Goal: Task Accomplishment & Management: Manage account settings

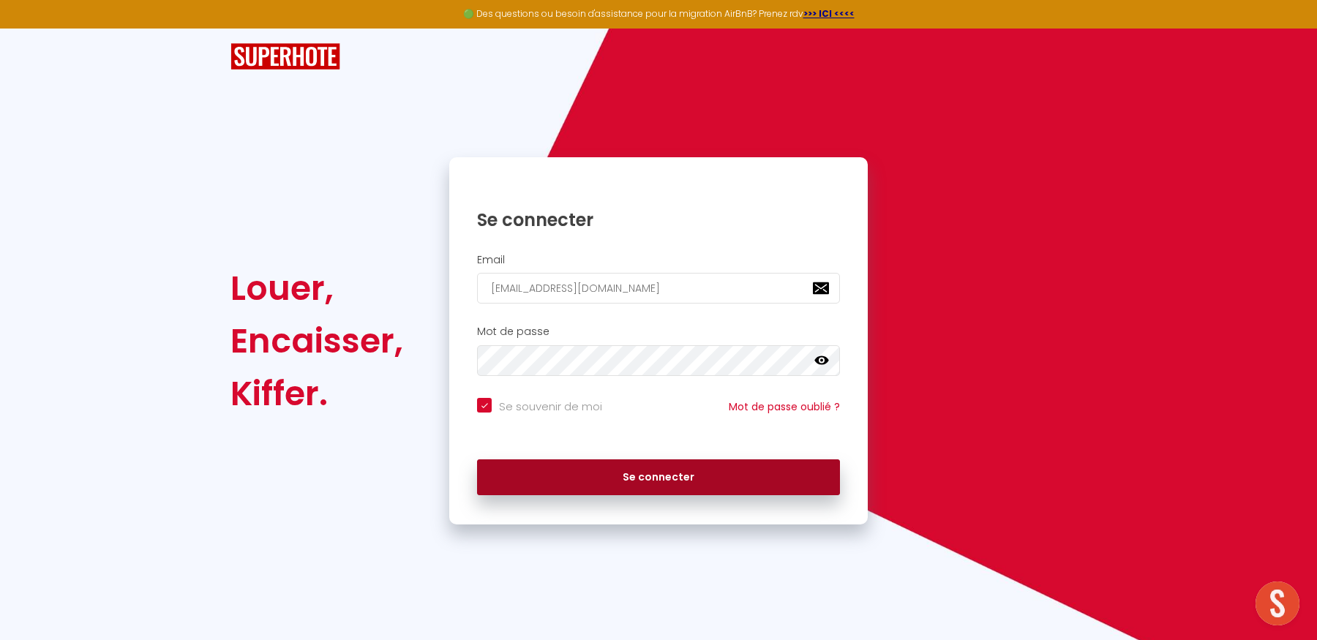
click at [636, 478] on button "Se connecter" at bounding box center [658, 477] width 363 height 37
checkbox input "true"
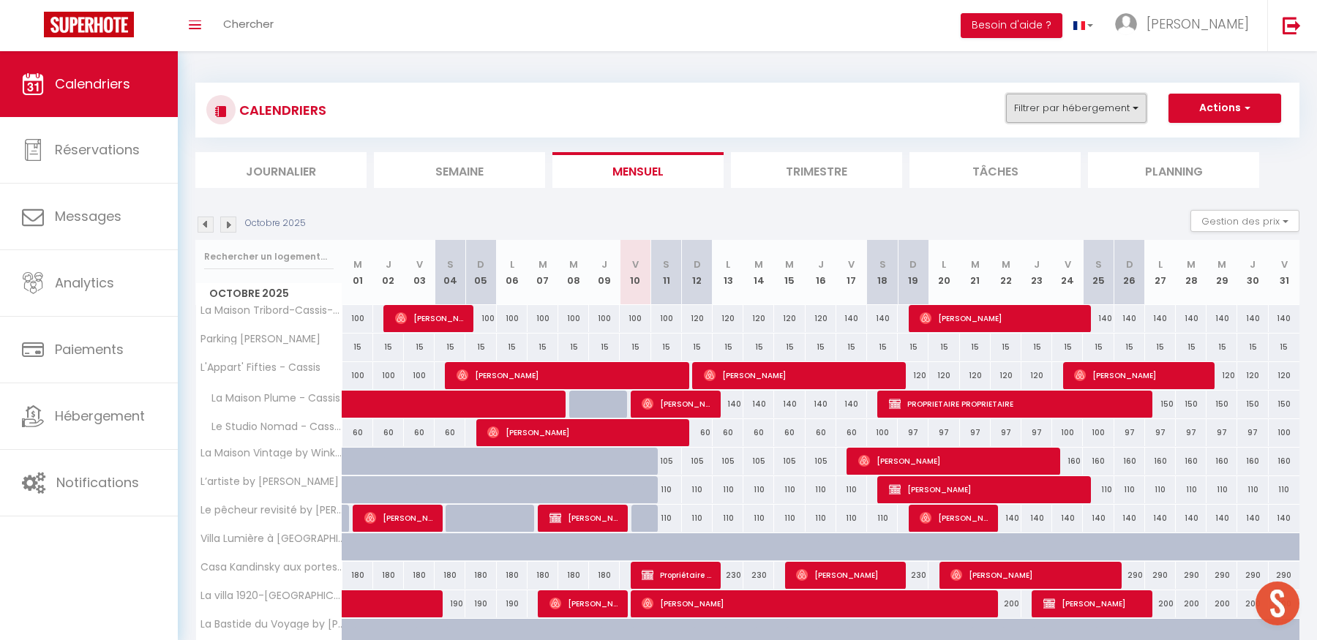
click at [1061, 111] on button "Filtrer par hébergement" at bounding box center [1076, 108] width 140 height 29
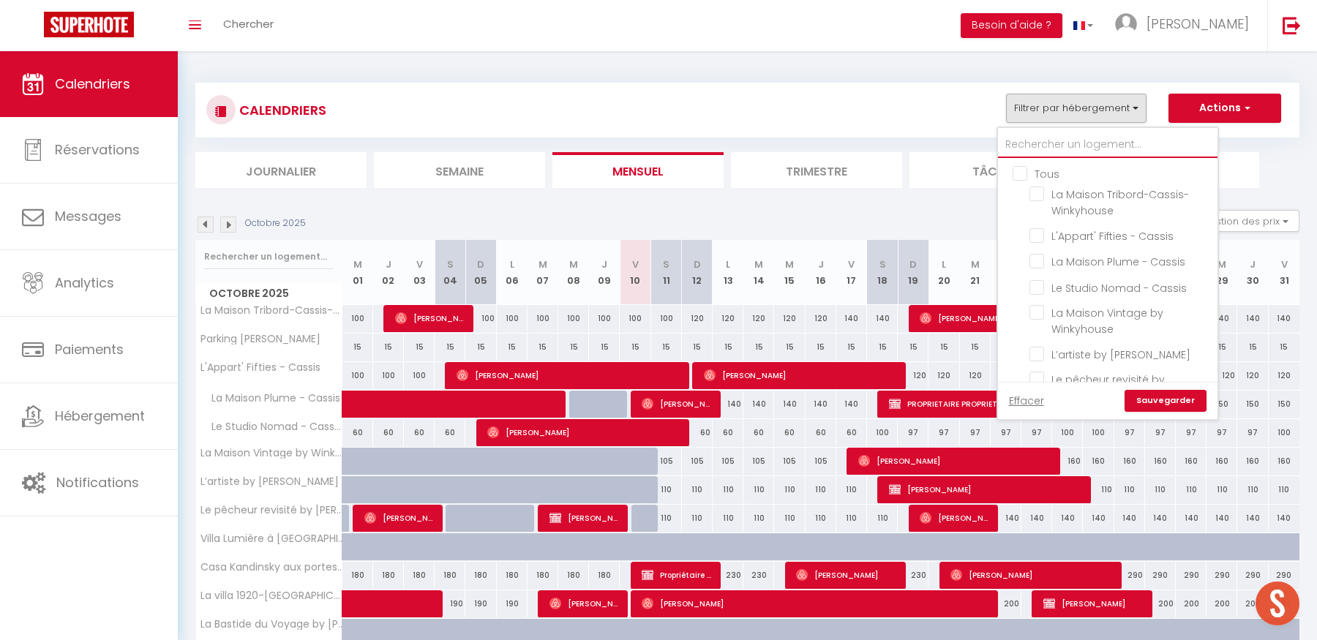
click at [1047, 143] on input "text" at bounding box center [1107, 145] width 219 height 26
type input "j"
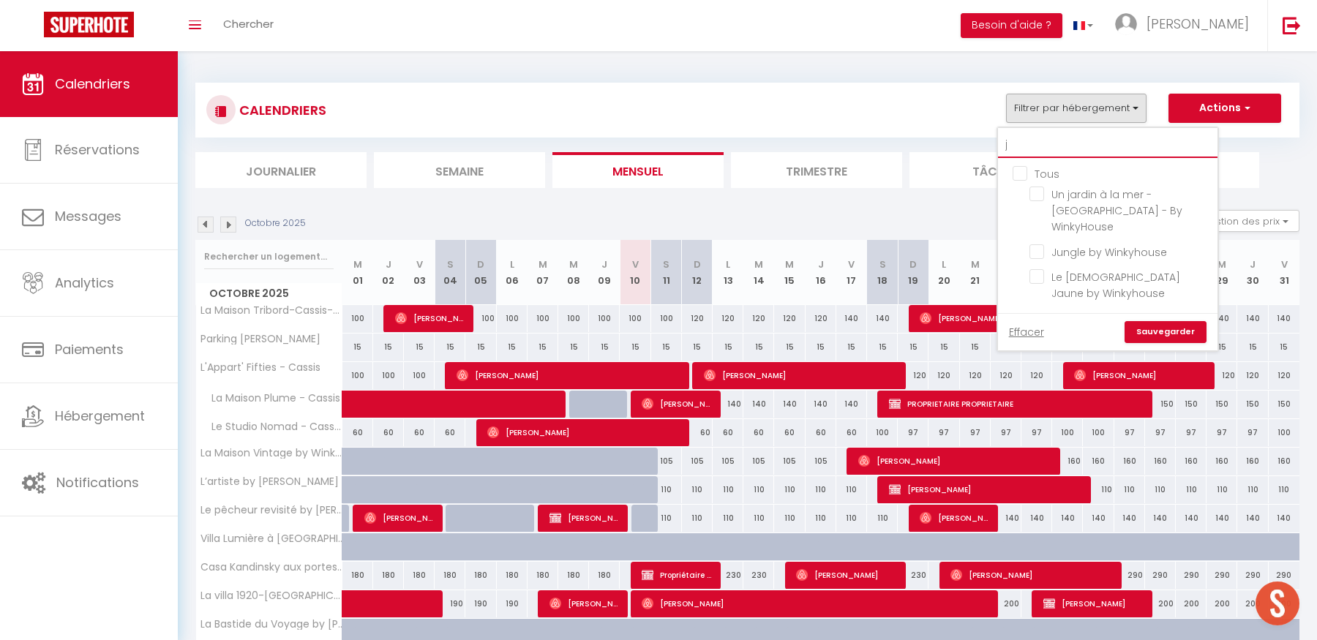
checkbox input "false"
type input "ju"
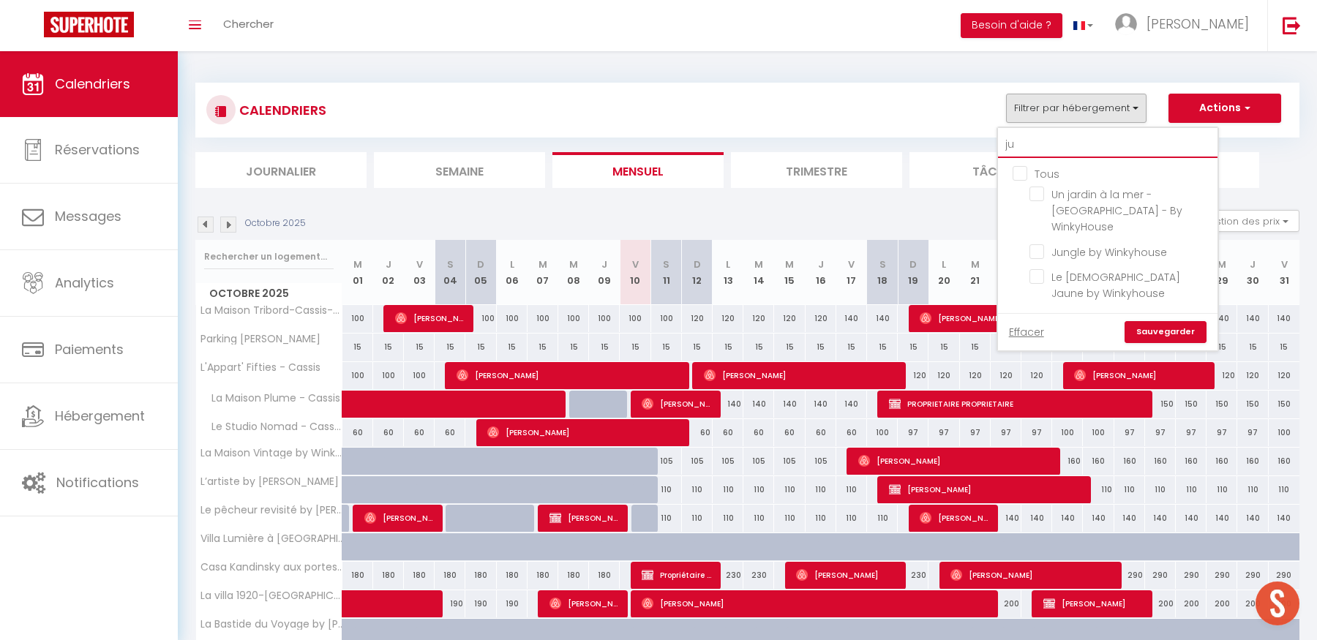
checkbox input "false"
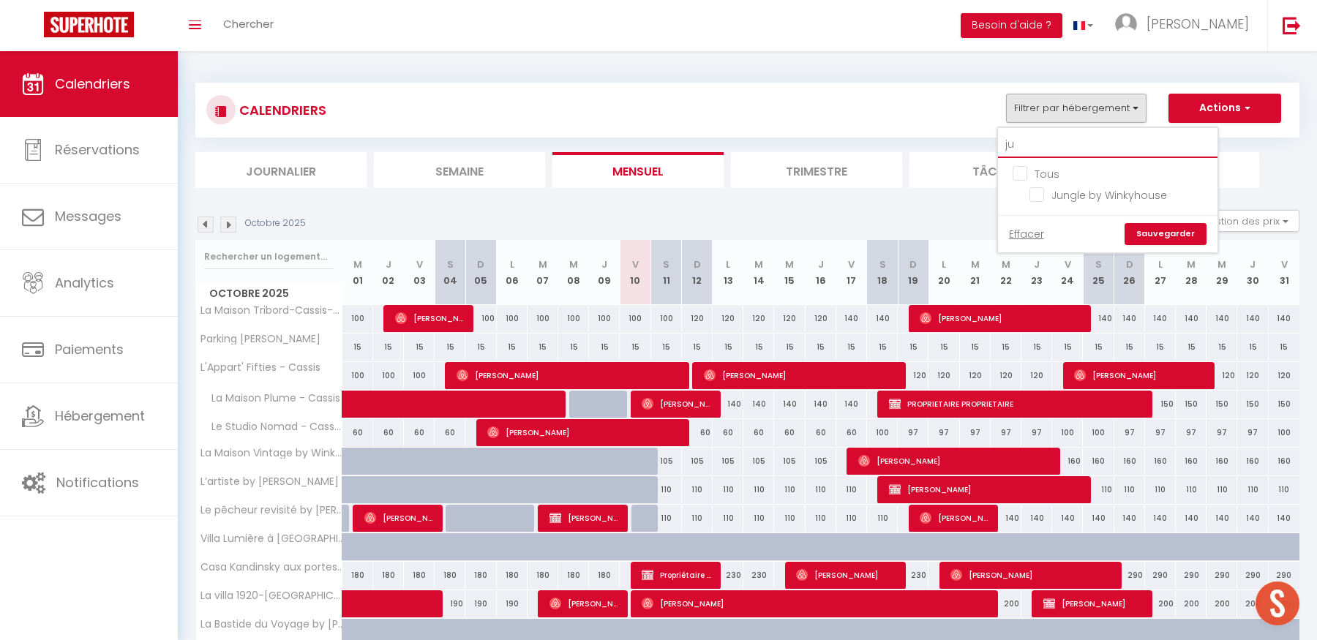
type input "jun"
checkbox input "false"
type input "jung"
checkbox input "false"
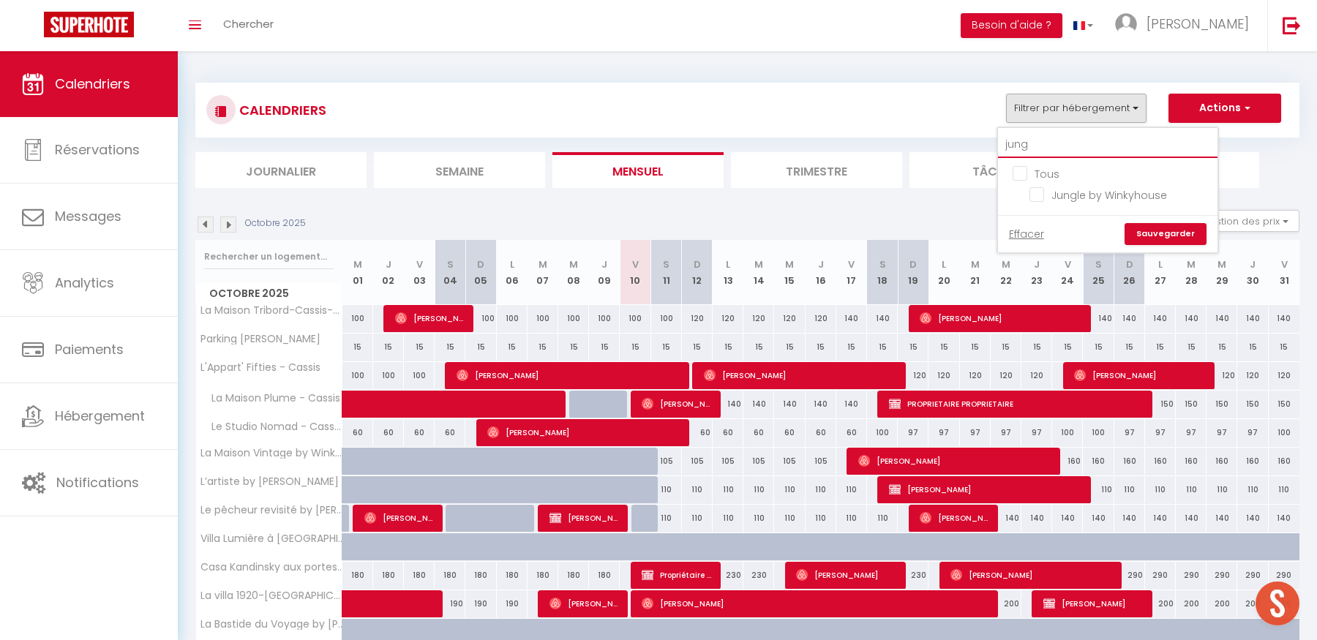
checkbox input "false"
type input "jungl"
checkbox input "false"
type input "jungle"
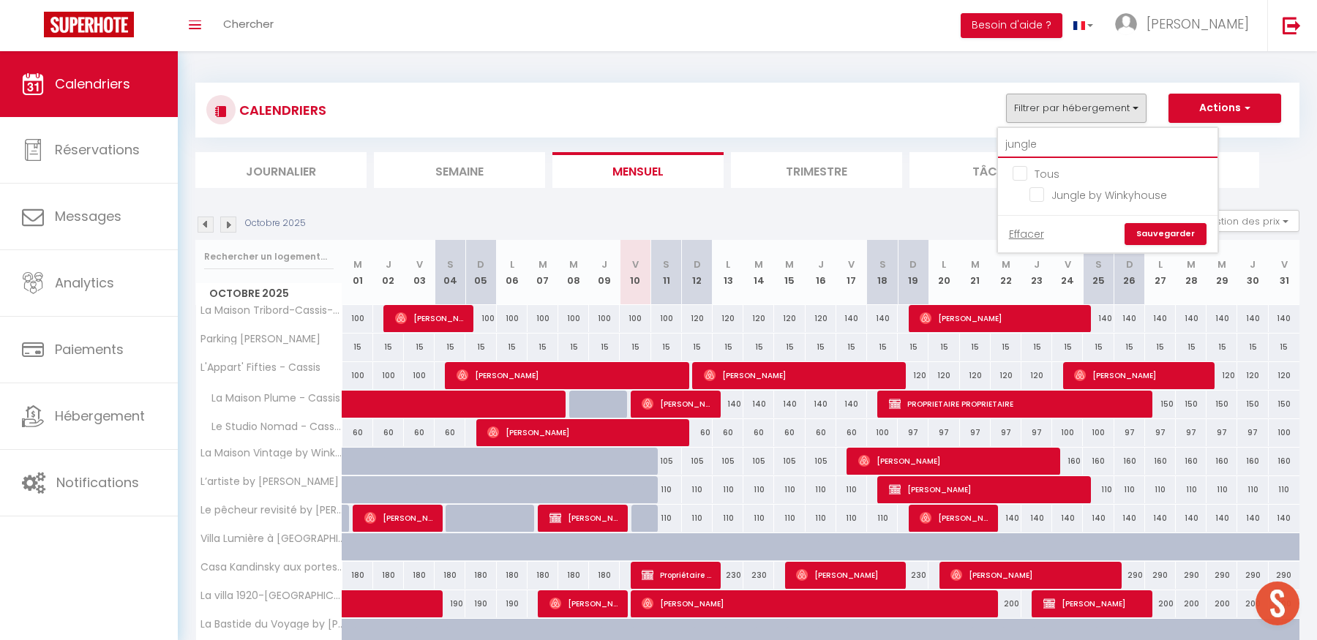
checkbox input "false"
type input "jungle"
click at [1040, 196] on input "Jungle by Winkyhouse" at bounding box center [1120, 194] width 183 height 15
checkbox input "true"
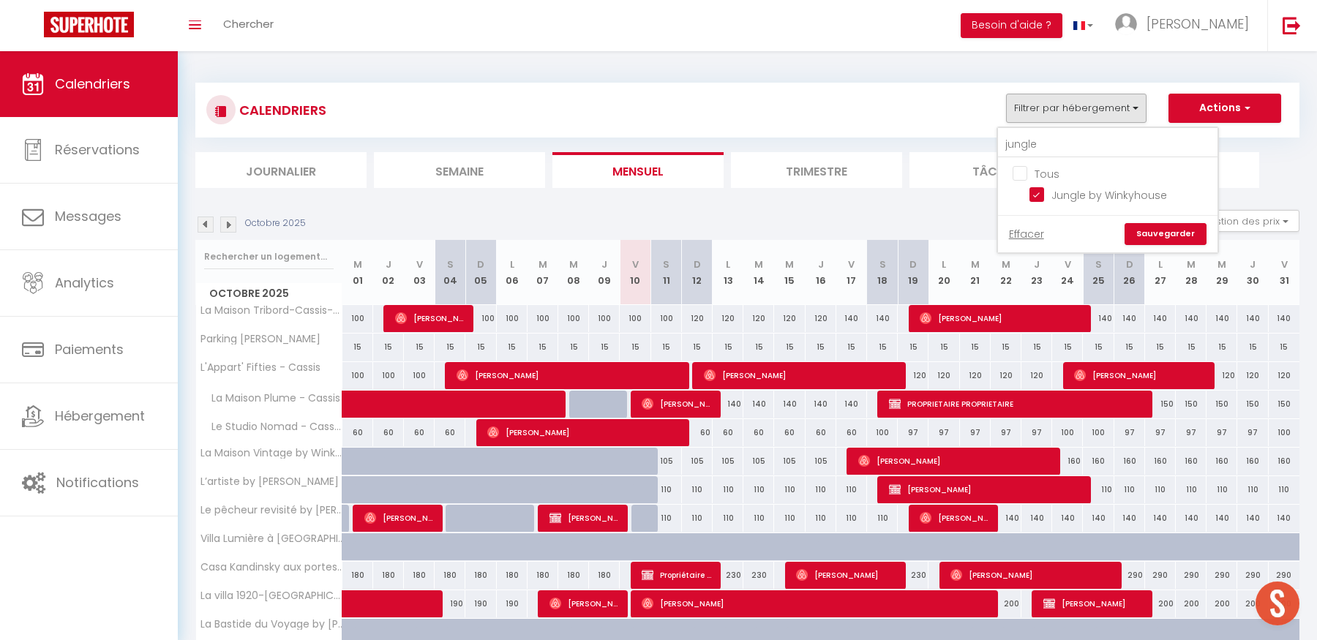
click at [1173, 232] on link "Sauvegarder" at bounding box center [1165, 234] width 82 height 22
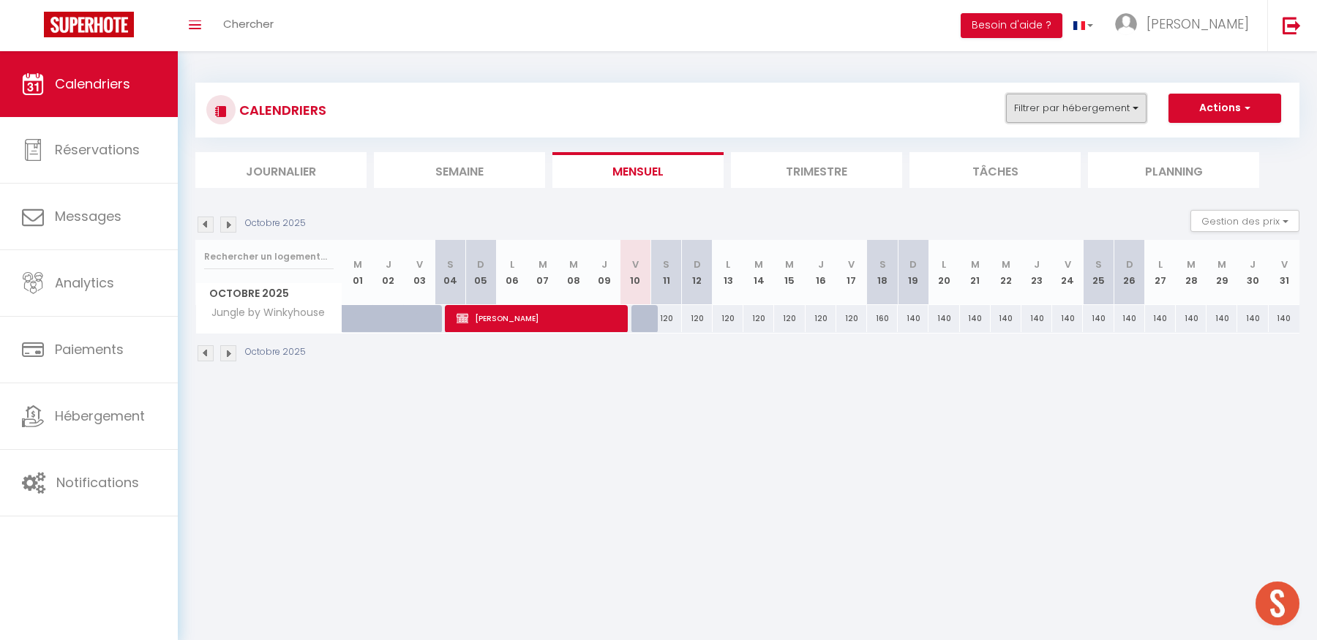
click at [1047, 114] on button "Filtrer par hébergement" at bounding box center [1076, 108] width 140 height 29
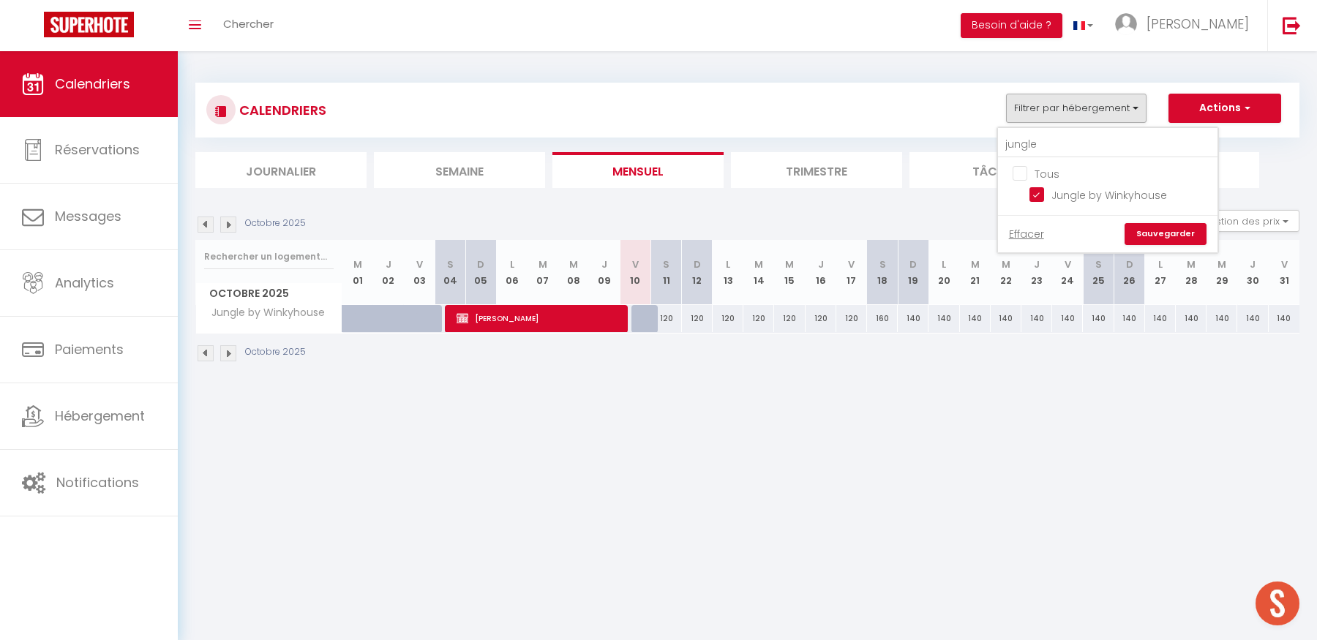
click at [1021, 172] on input "Tous" at bounding box center [1121, 172] width 219 height 15
checkbox input "true"
drag, startPoint x: 1055, startPoint y: 145, endPoint x: 998, endPoint y: 148, distance: 57.9
click at [998, 148] on input "jungle" at bounding box center [1107, 145] width 219 height 26
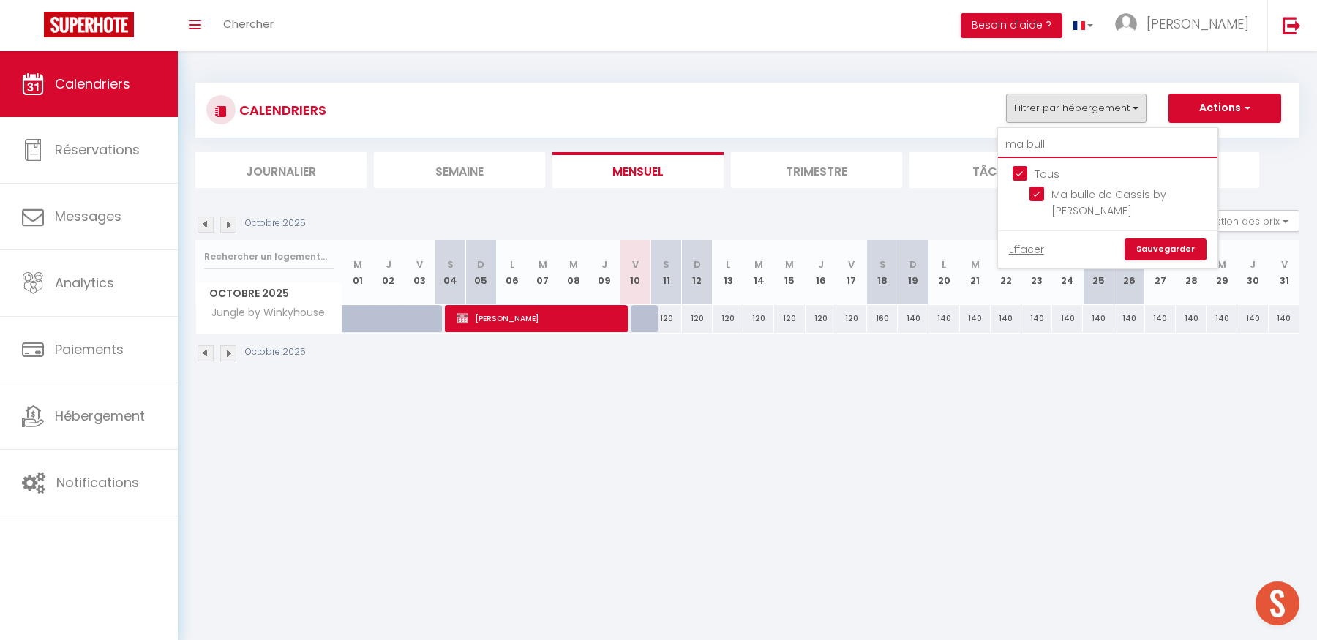
type input "ma bull"
click at [1178, 244] on link "Sauvegarder" at bounding box center [1165, 249] width 82 height 22
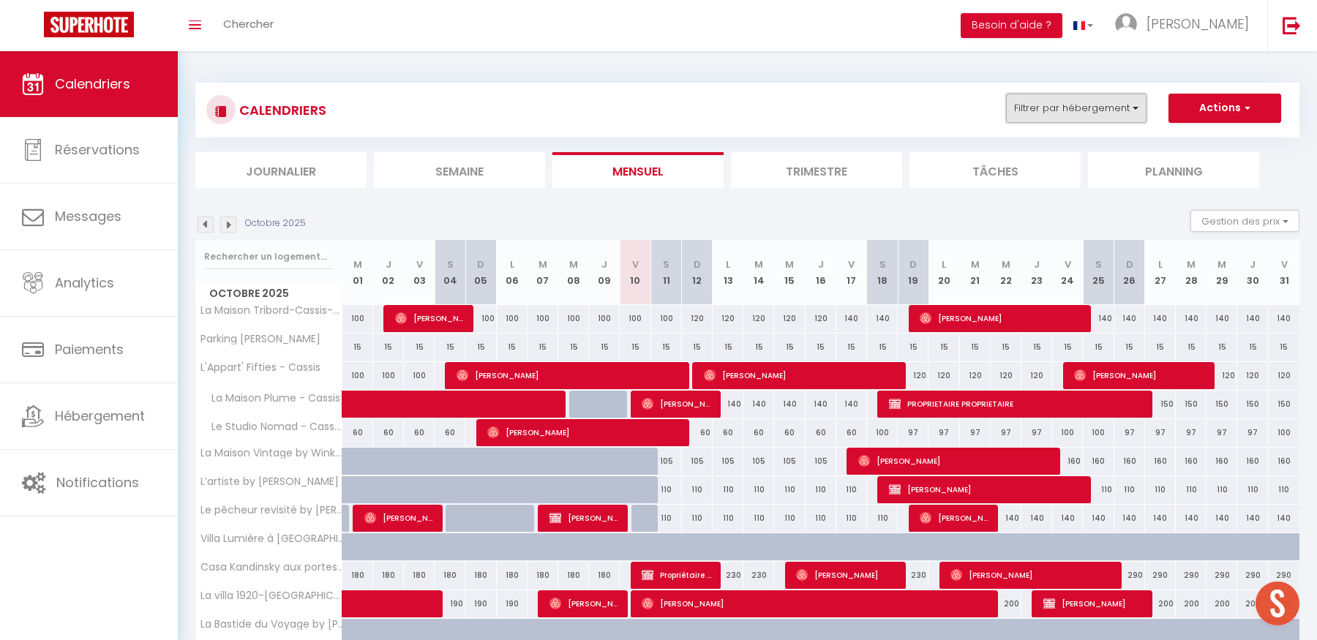
click at [1047, 116] on button "Filtrer par hébergement" at bounding box center [1076, 108] width 140 height 29
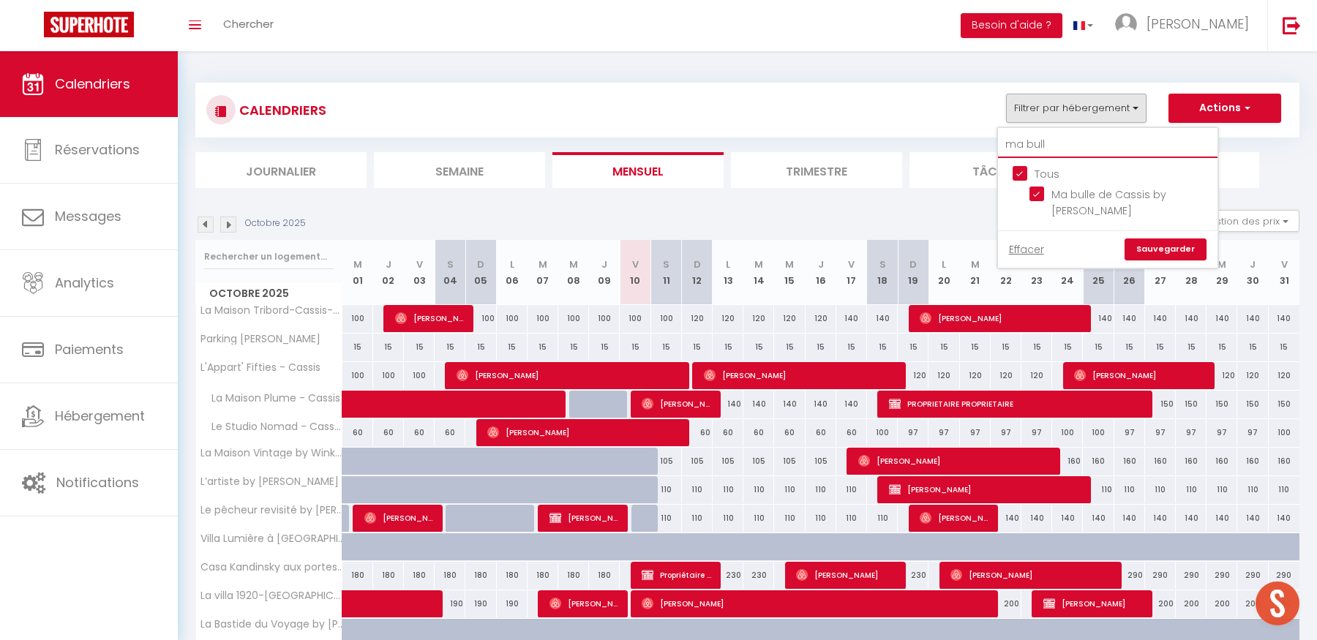
click at [1058, 143] on input "ma bull" at bounding box center [1107, 145] width 219 height 26
type input "ma bul"
drag, startPoint x: 1153, startPoint y: 257, endPoint x: 1137, endPoint y: 255, distance: 17.1
click at [1153, 257] on link "Sauvegarder" at bounding box center [1165, 249] width 82 height 22
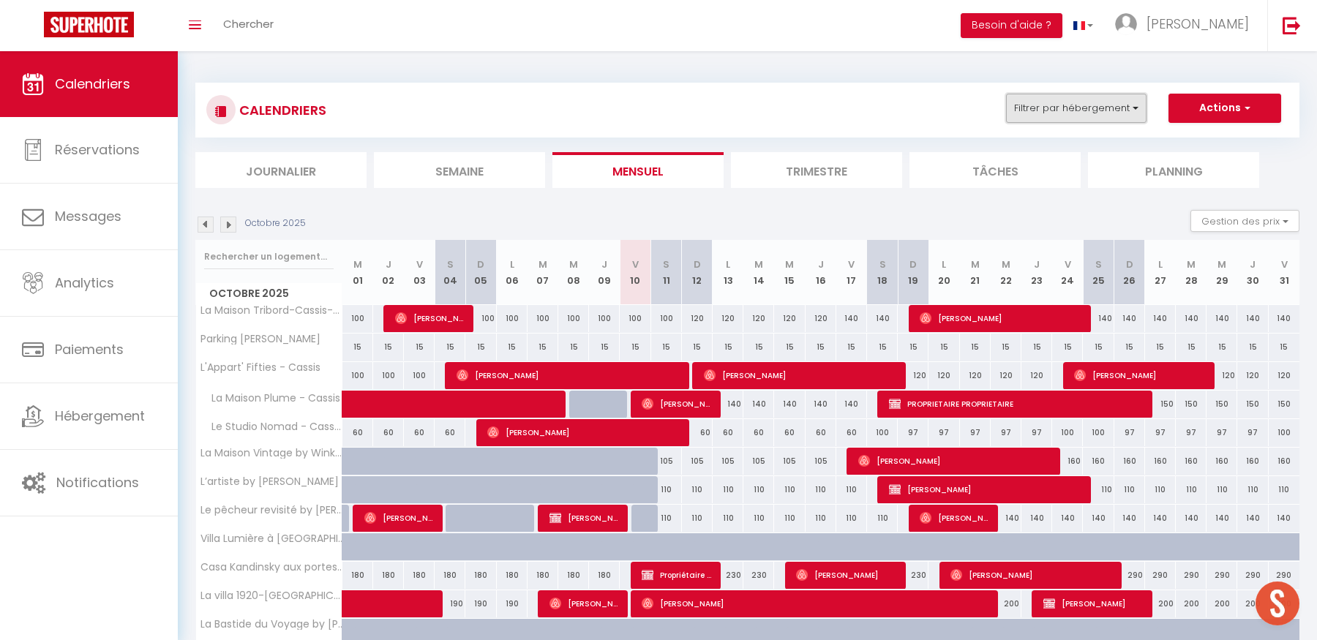
click at [1047, 106] on button "Filtrer par hébergement" at bounding box center [1076, 108] width 140 height 29
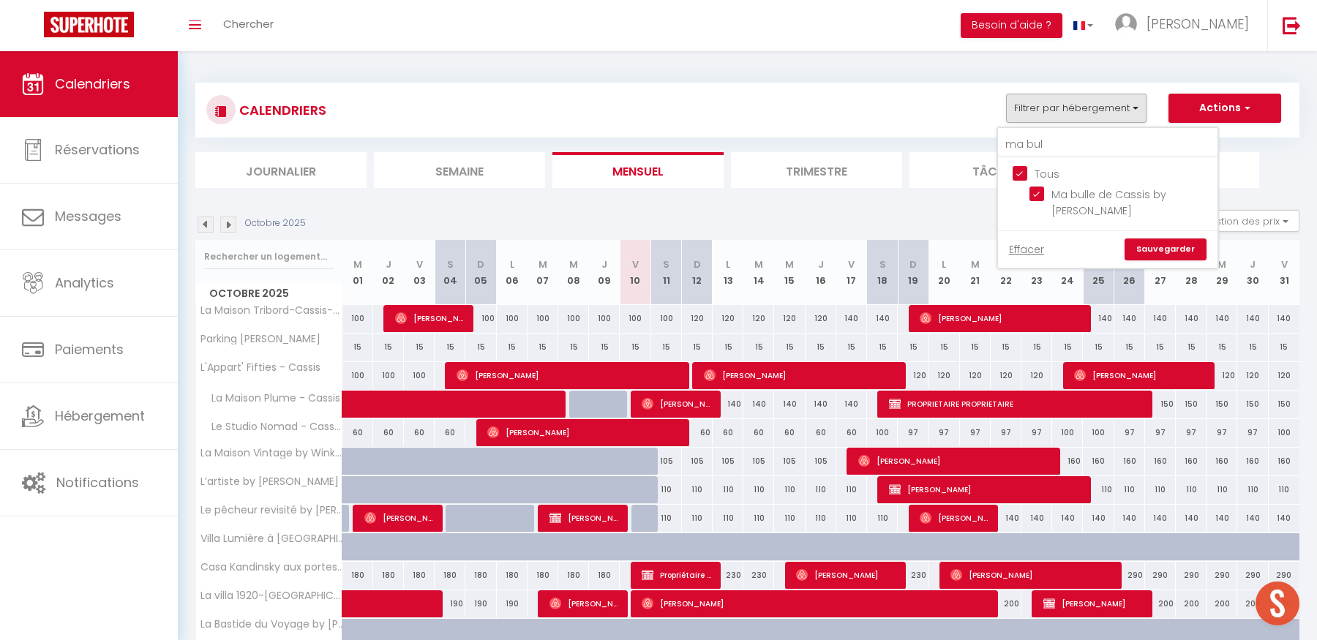
click at [1020, 172] on input "Tous" at bounding box center [1121, 172] width 219 height 15
checkbox input "false"
drag, startPoint x: 1036, startPoint y: 194, endPoint x: 1055, endPoint y: 201, distance: 20.4
click at [1036, 194] on input "Ma bulle de Cassis by [PERSON_NAME]" at bounding box center [1120, 194] width 183 height 15
checkbox input "true"
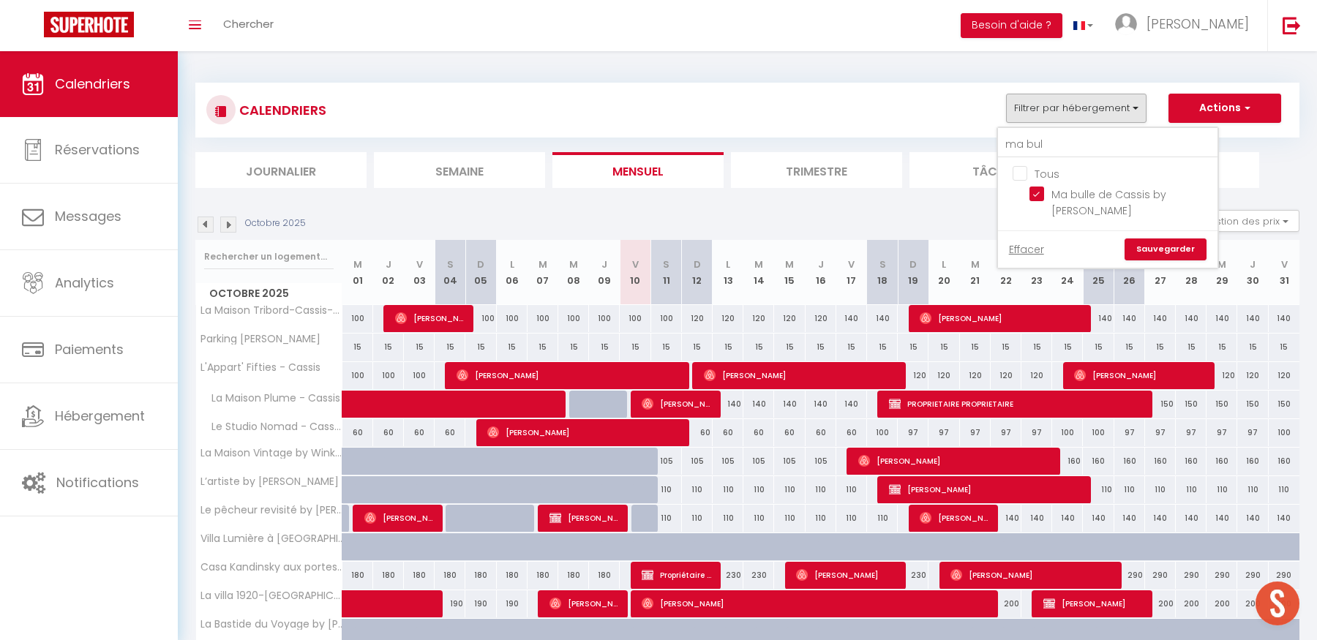
click at [1173, 249] on link "Sauvegarder" at bounding box center [1165, 249] width 82 height 22
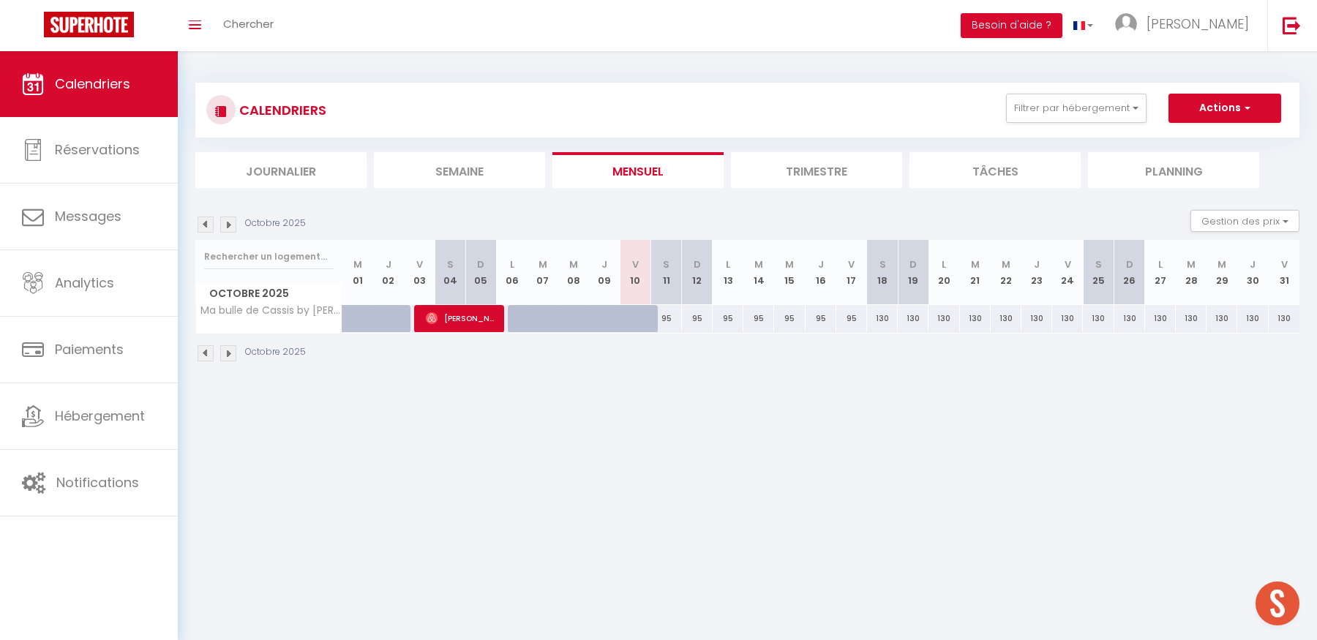
click at [640, 318] on div at bounding box center [646, 327] width 31 height 28
type input "95"
type input "Ven 10 Octobre 2025"
type input "Sam 11 Octobre 2025"
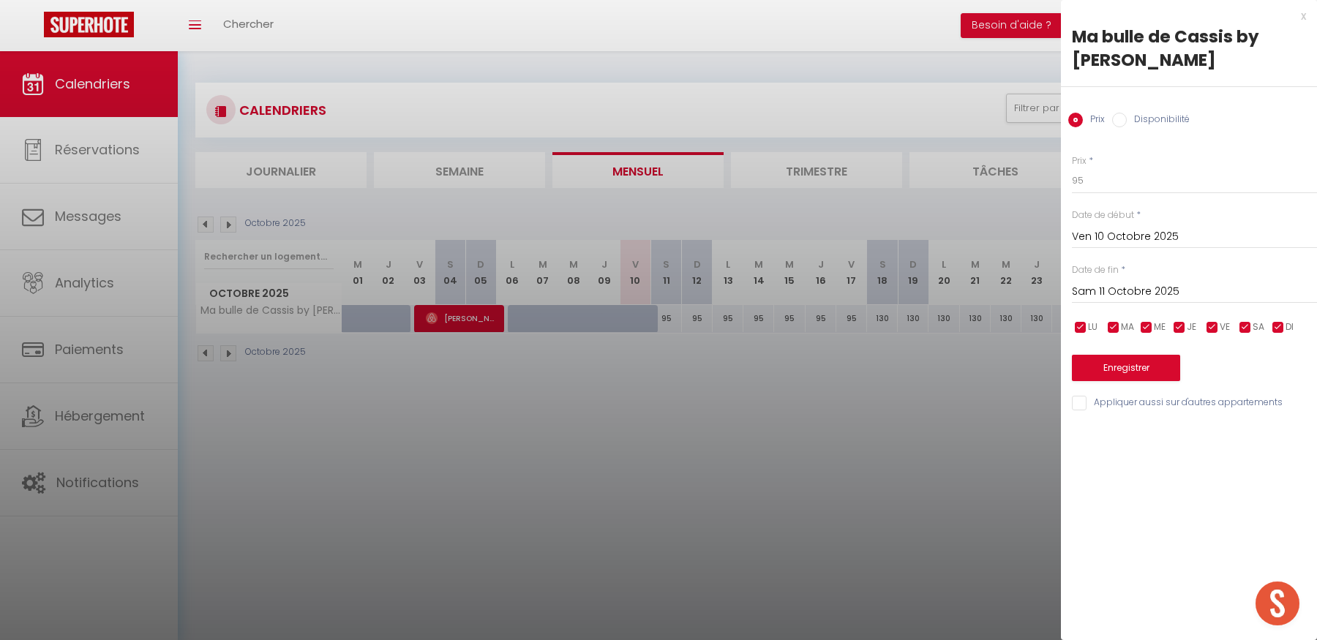
click at [1122, 121] on input "Disponibilité" at bounding box center [1119, 120] width 15 height 15
radio input "true"
radio input "false"
click at [1126, 376] on button "Enregistrer" at bounding box center [1126, 369] width 108 height 26
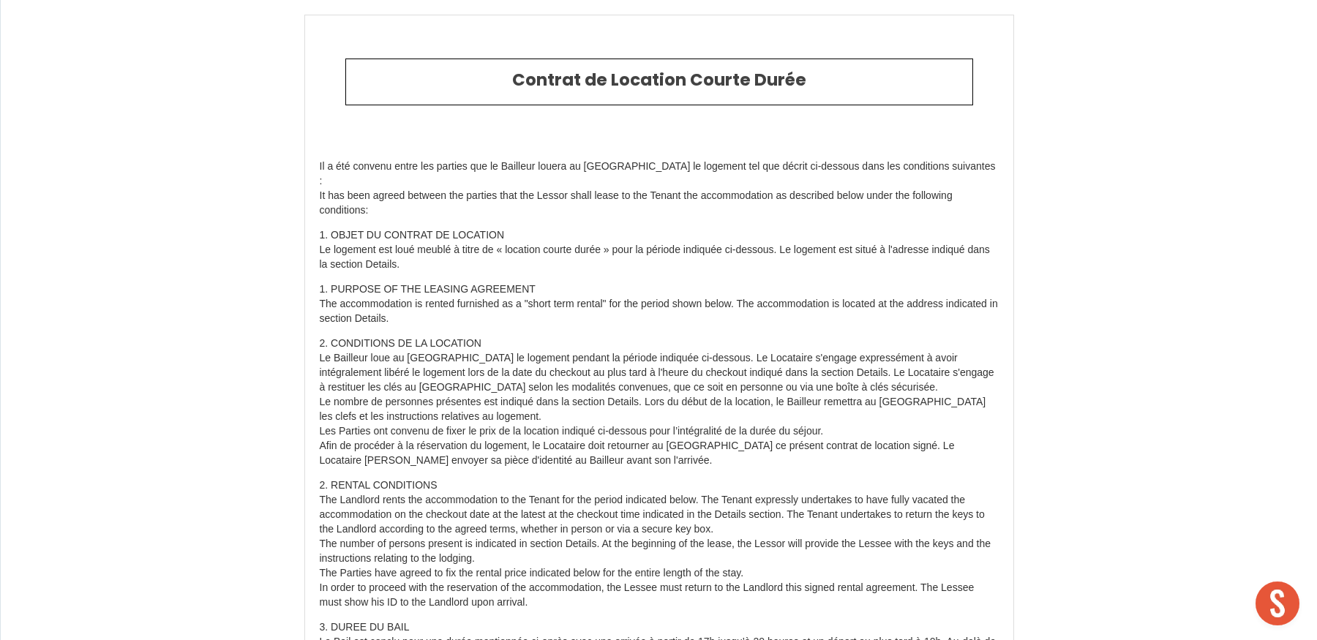
select select "DE"
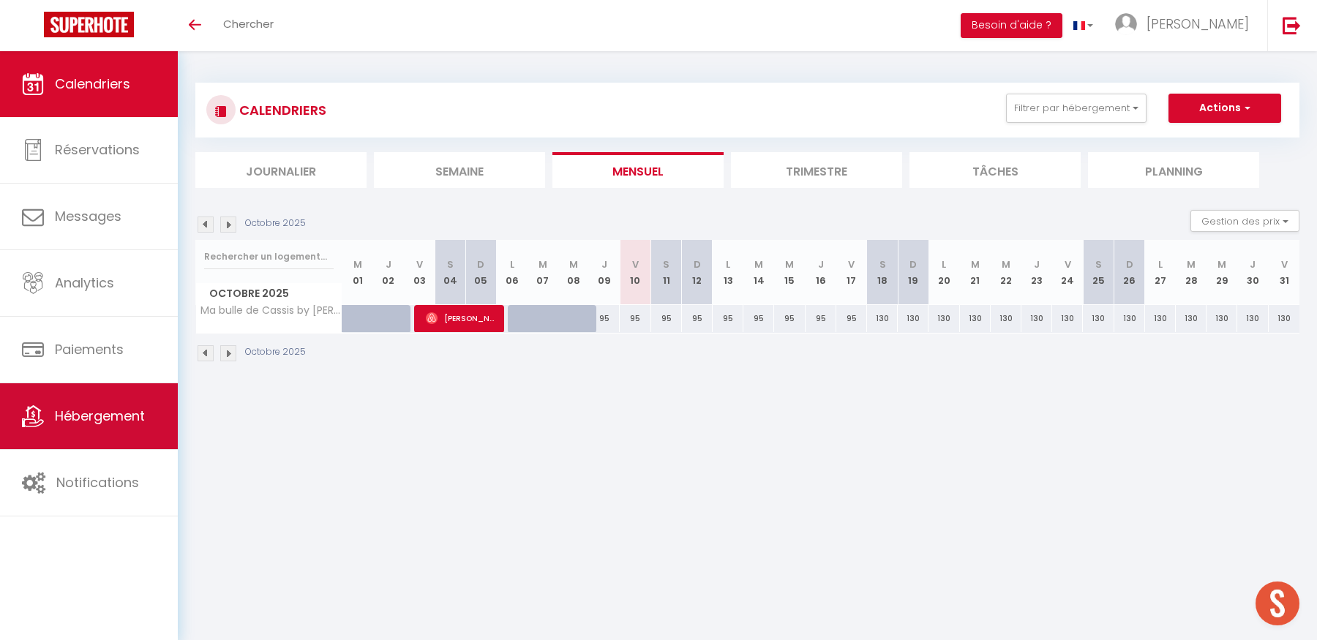
click at [72, 420] on span "Hébergement" at bounding box center [100, 416] width 90 height 18
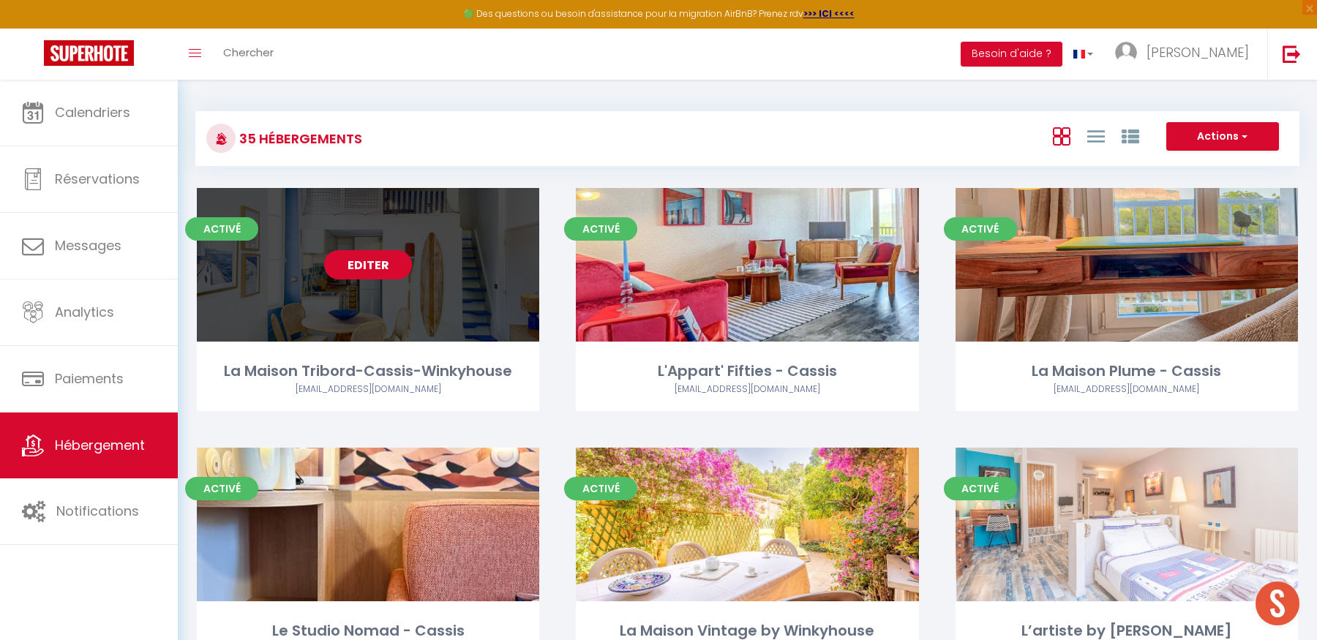
click at [360, 276] on link "Editer" at bounding box center [368, 264] width 88 height 29
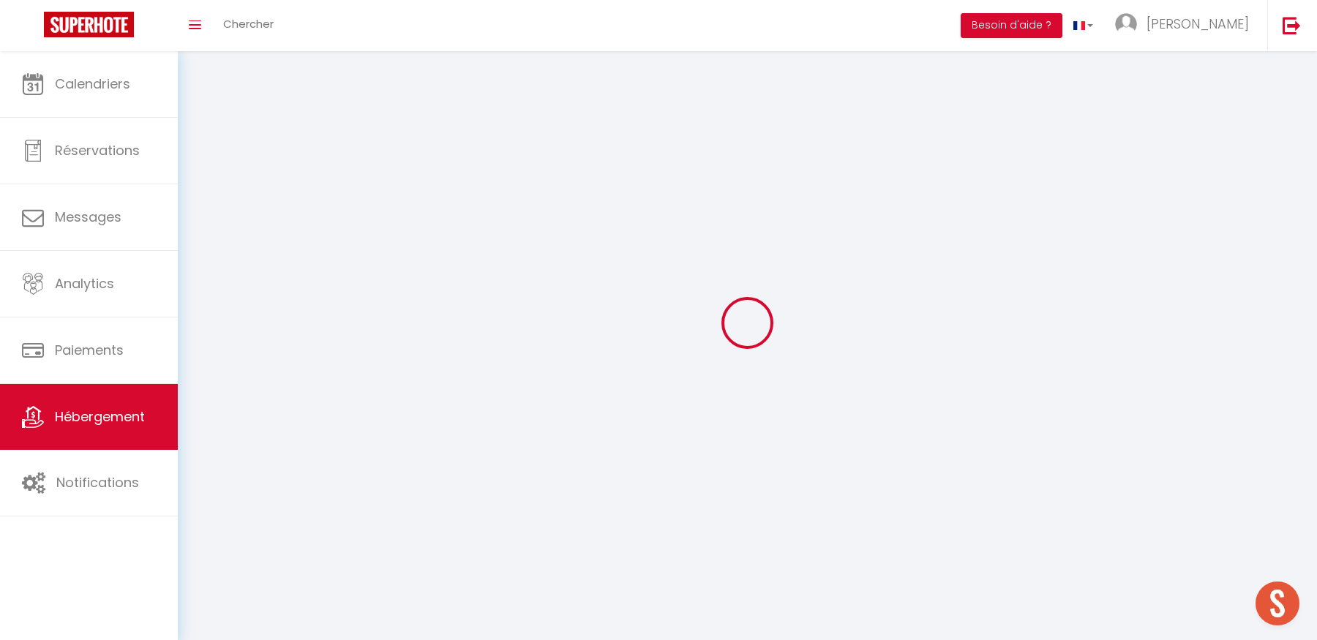
select select
select select "28"
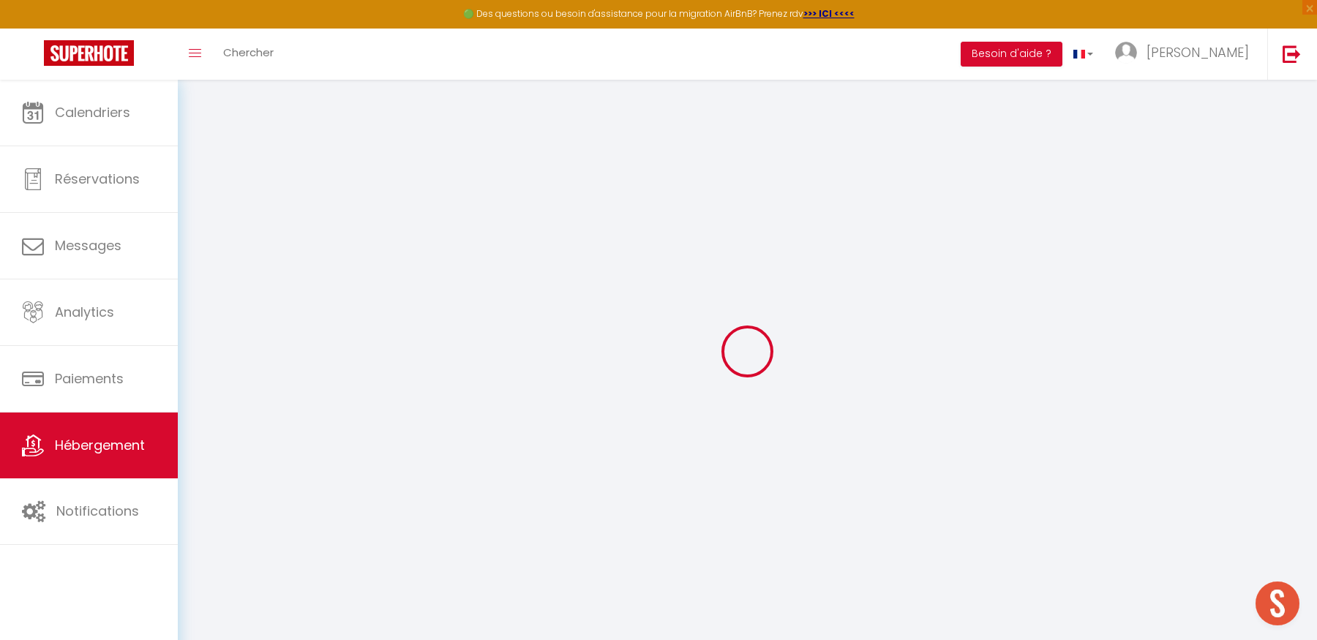
select select
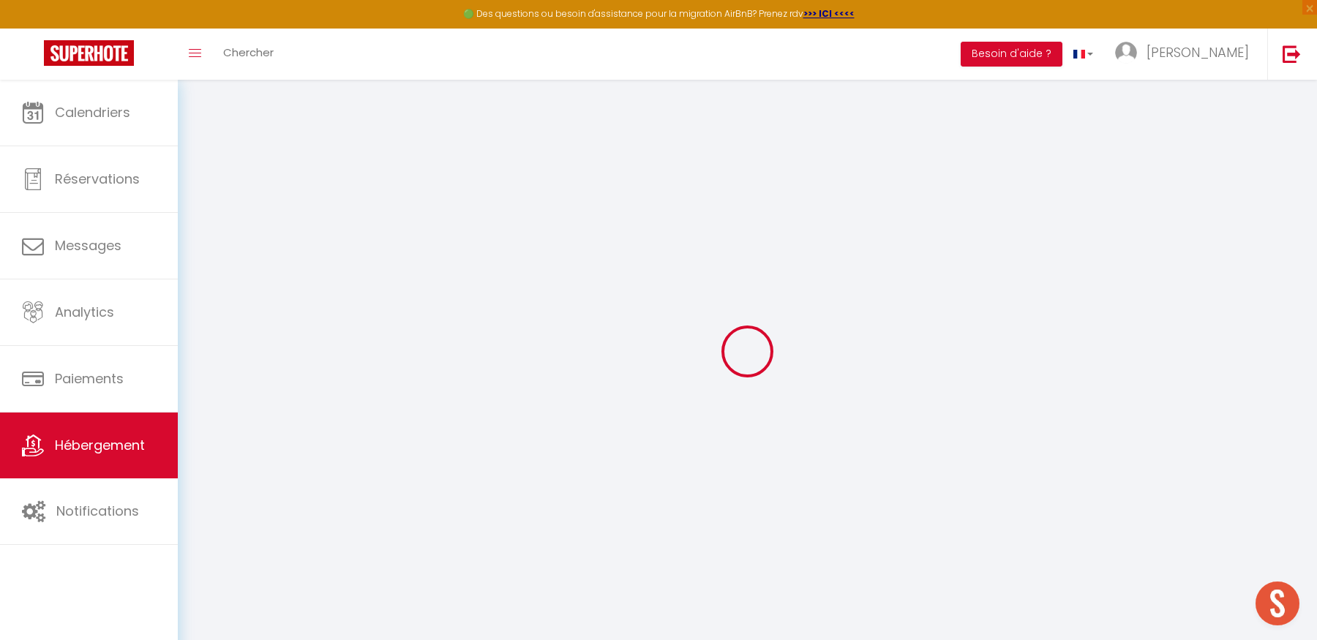
select select
checkbox input "false"
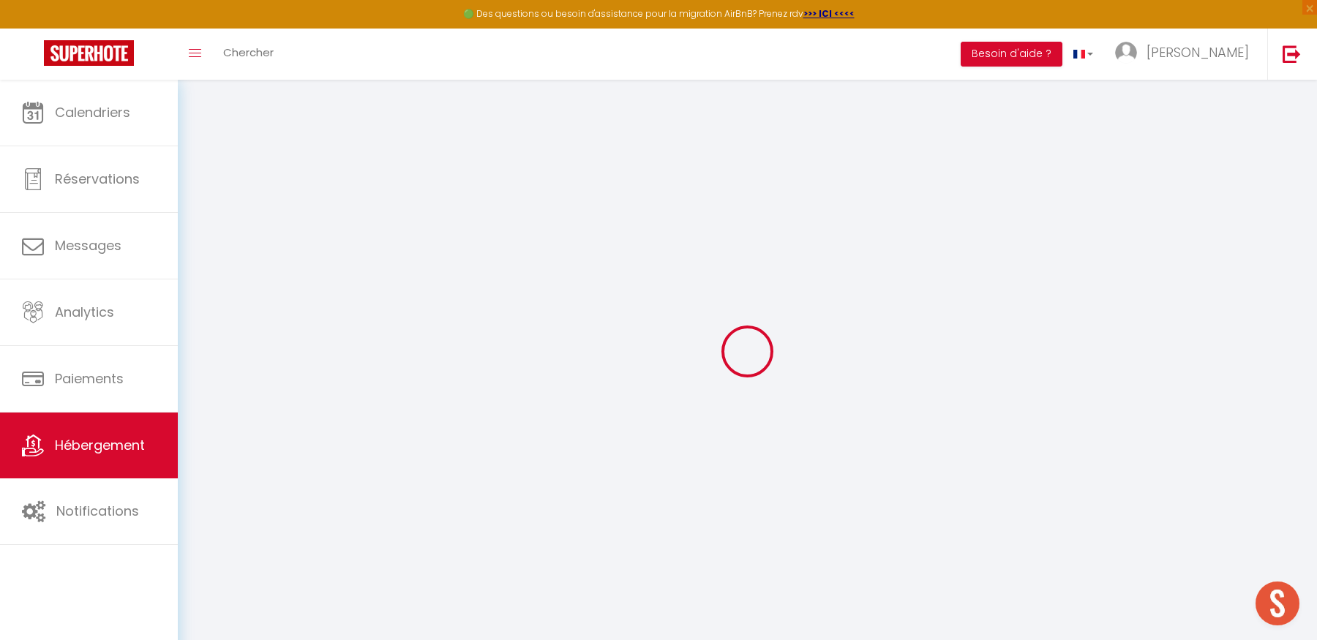
select select
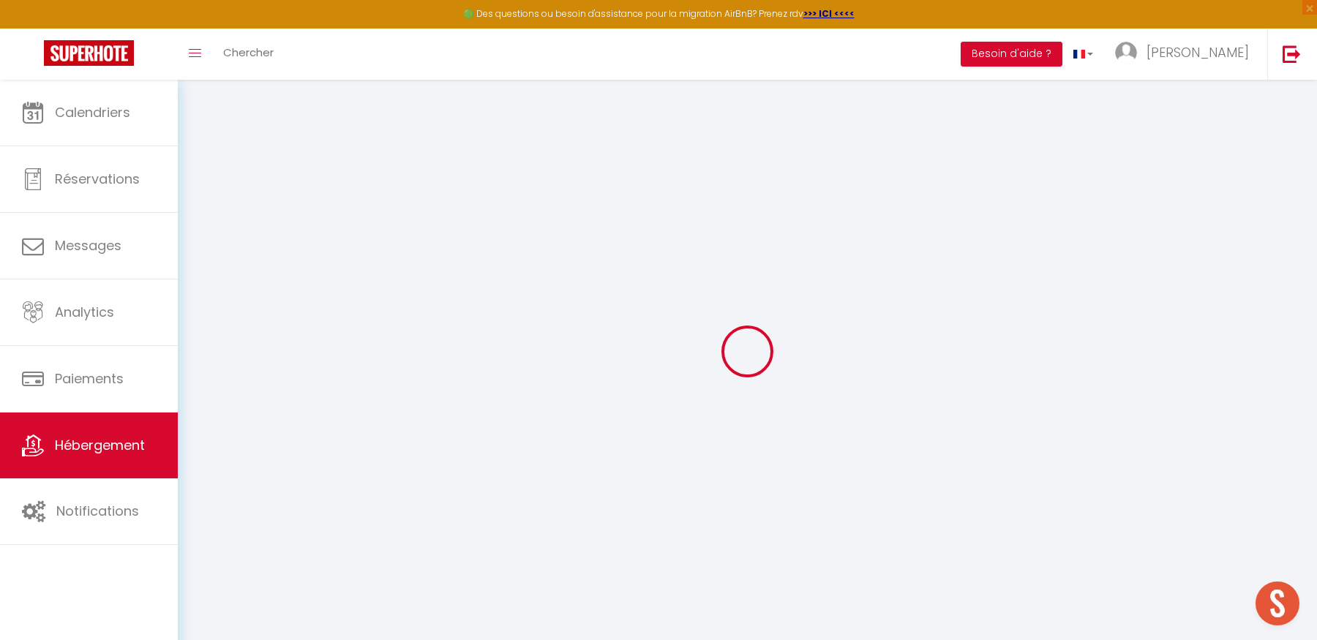
select select
checkbox input "false"
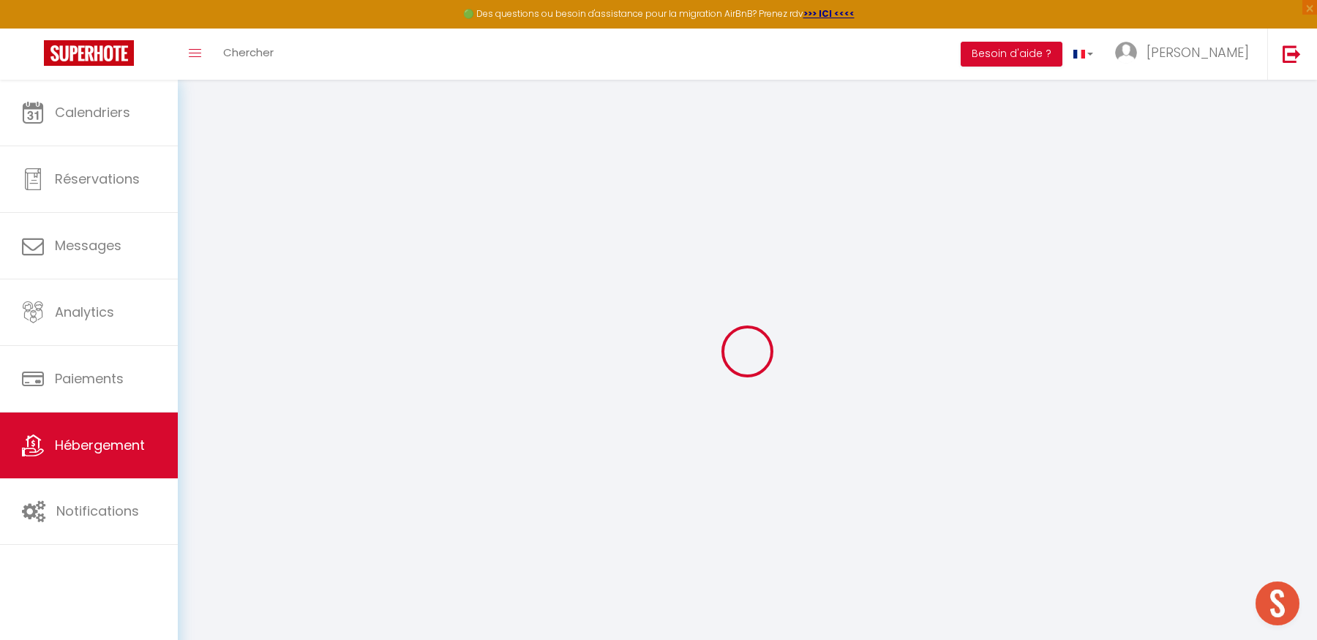
checkbox input "false"
select select
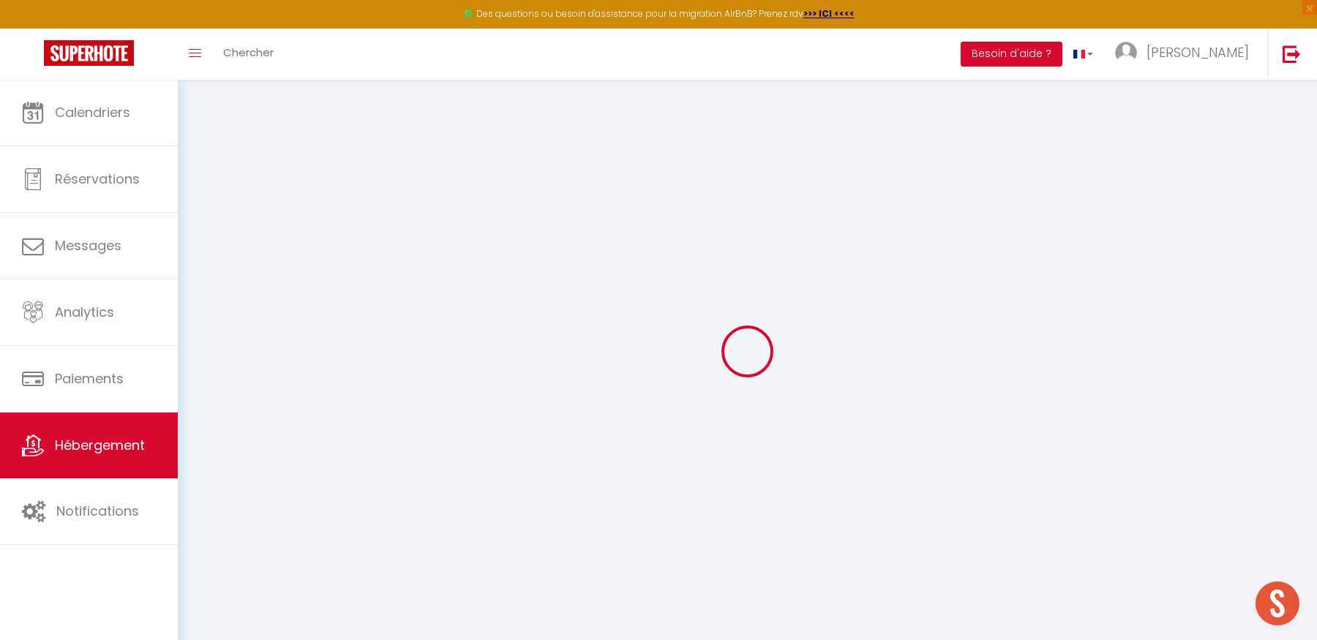
select select
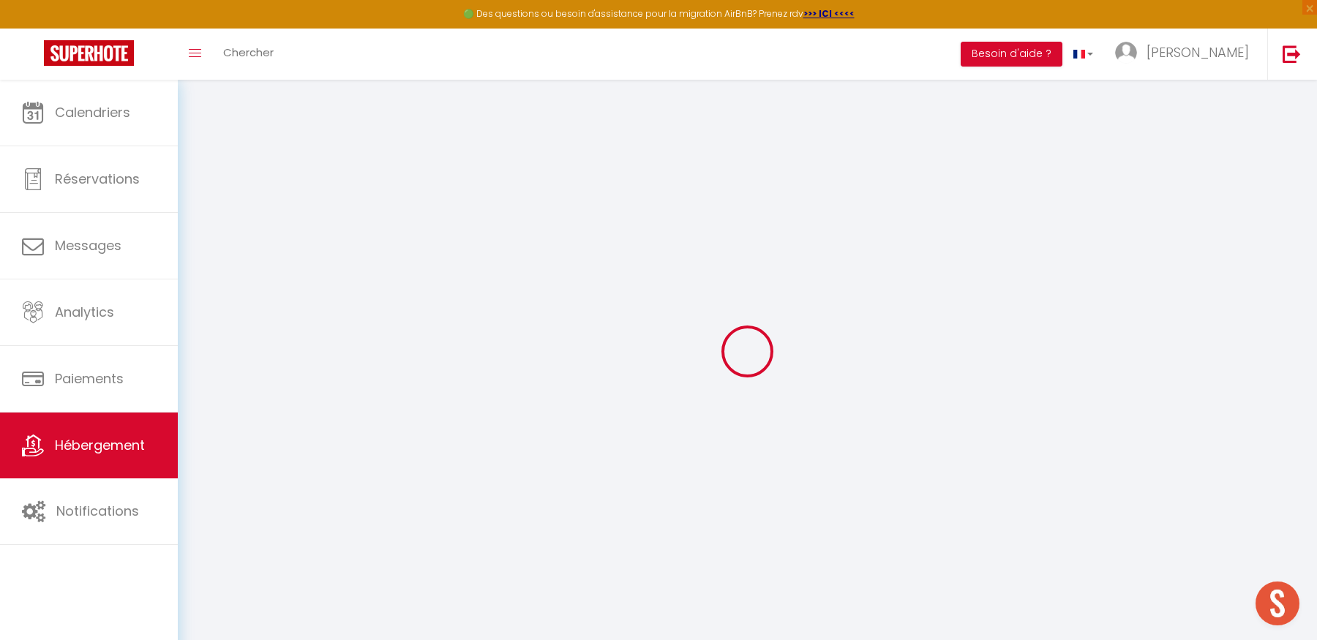
checkbox input "false"
select select
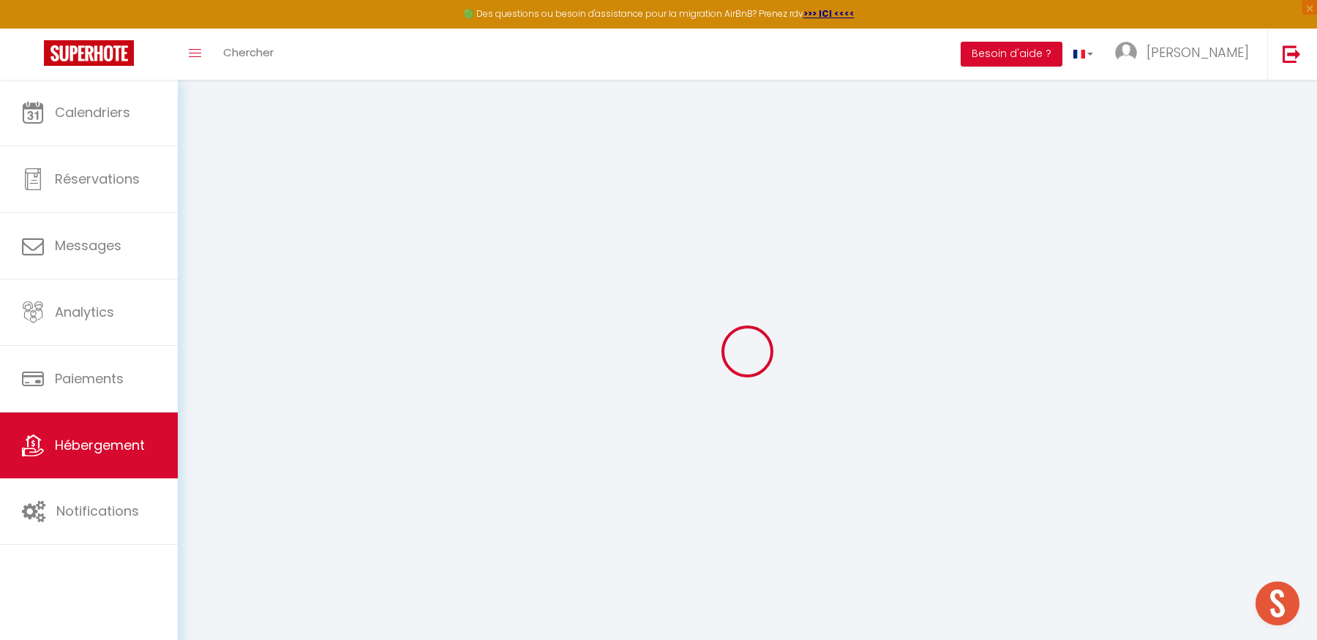
select select
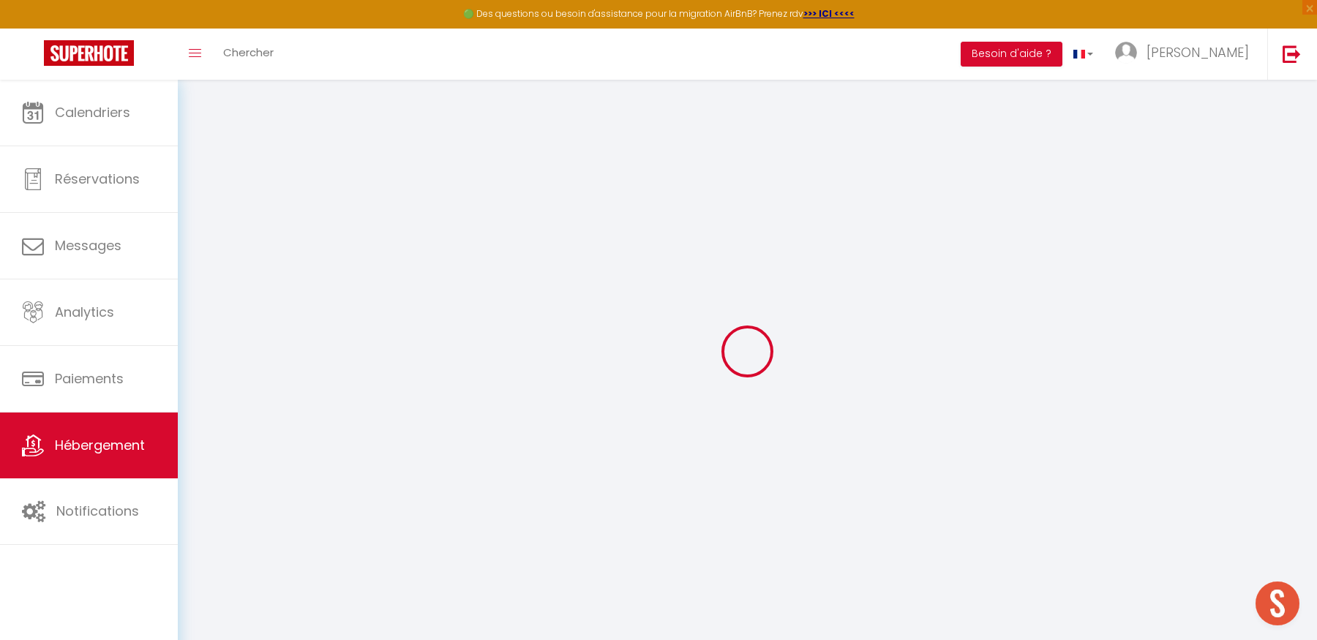
select select
checkbox input "false"
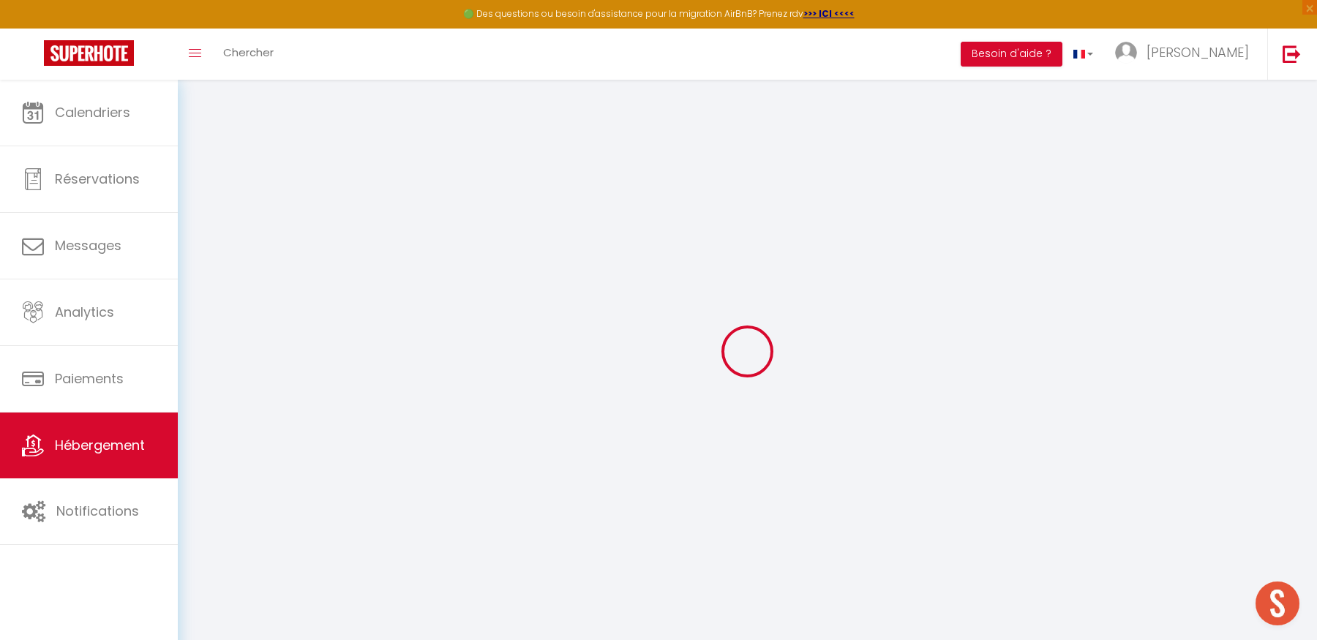
checkbox input "false"
select select
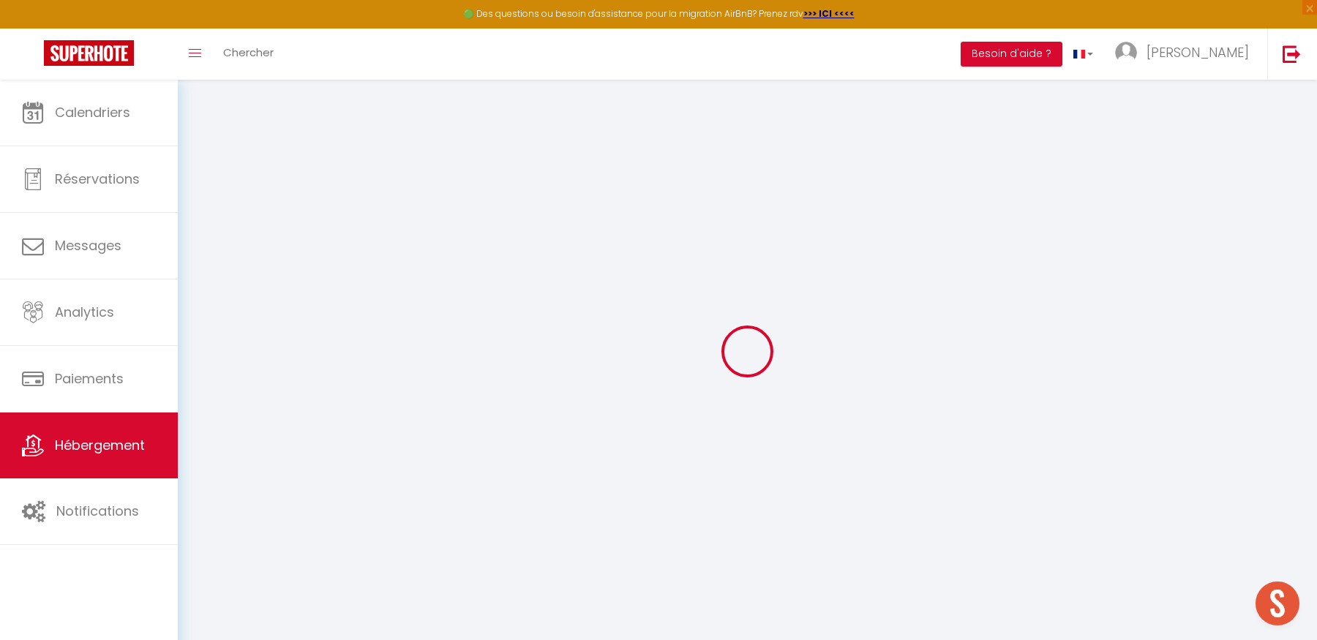
select select
checkbox input "false"
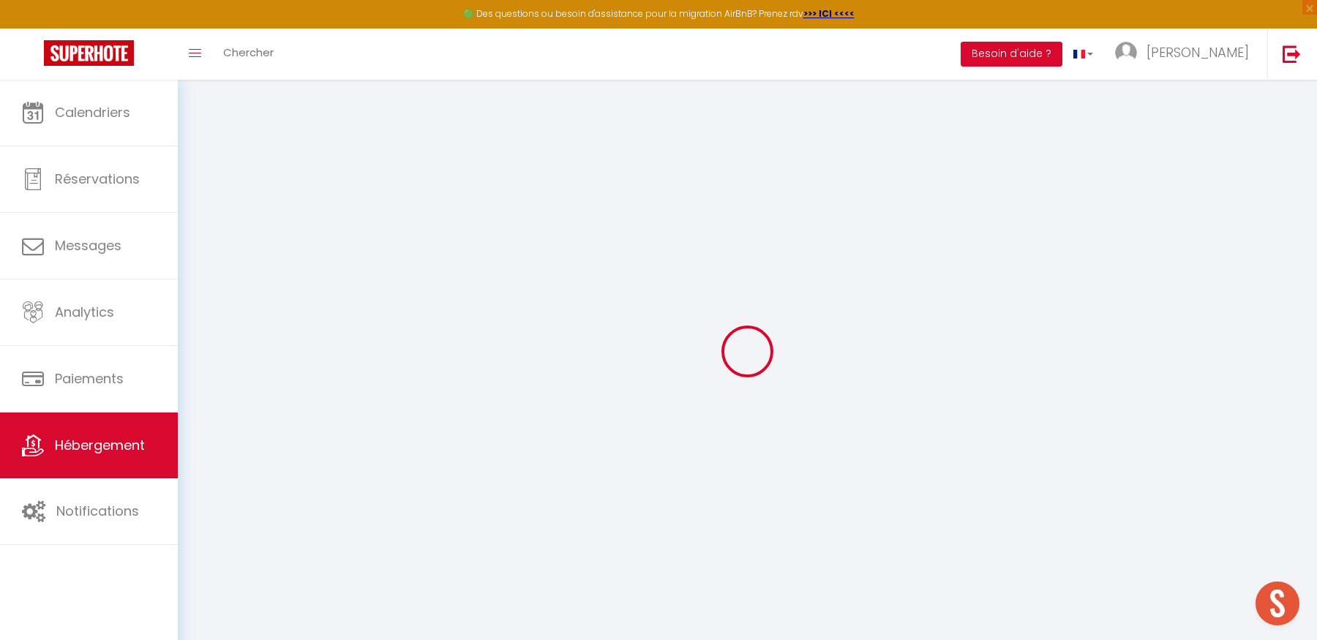
checkbox input "false"
select select
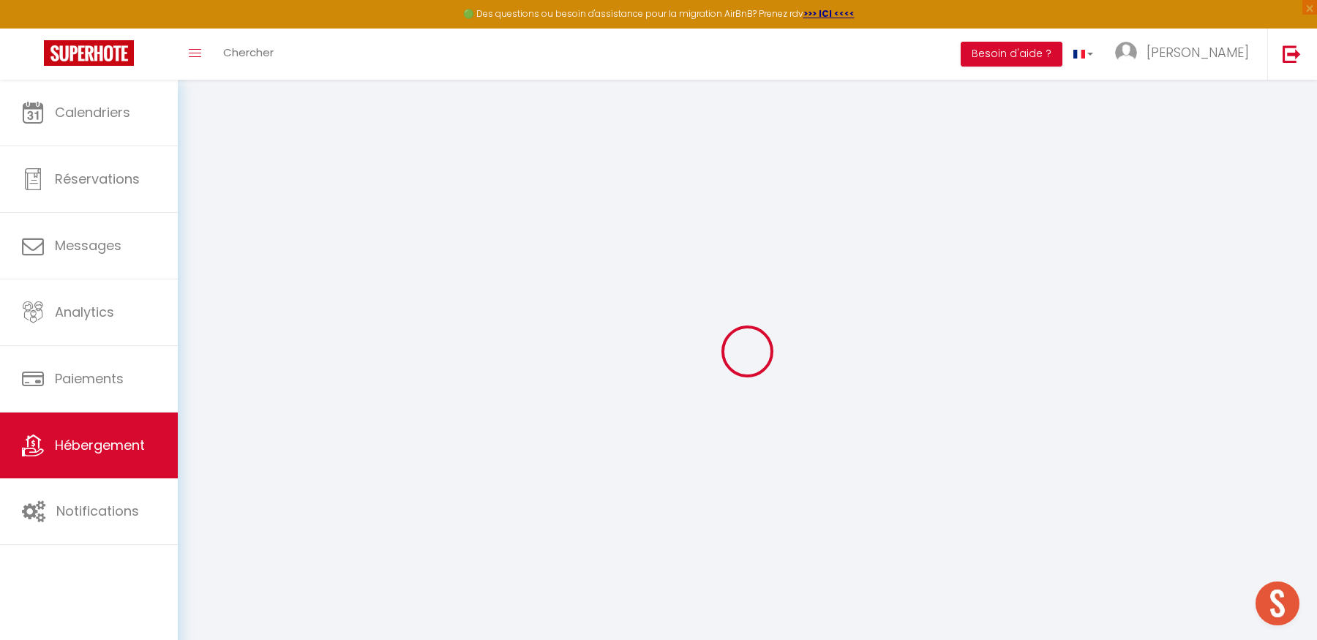
type input "La Maison Tribord-Cassis-Winkyhouse"
type input "[PERSON_NAME]"
type input "TUIZIR"
type input "25 rue du Général Bonaparte"
type input "13260"
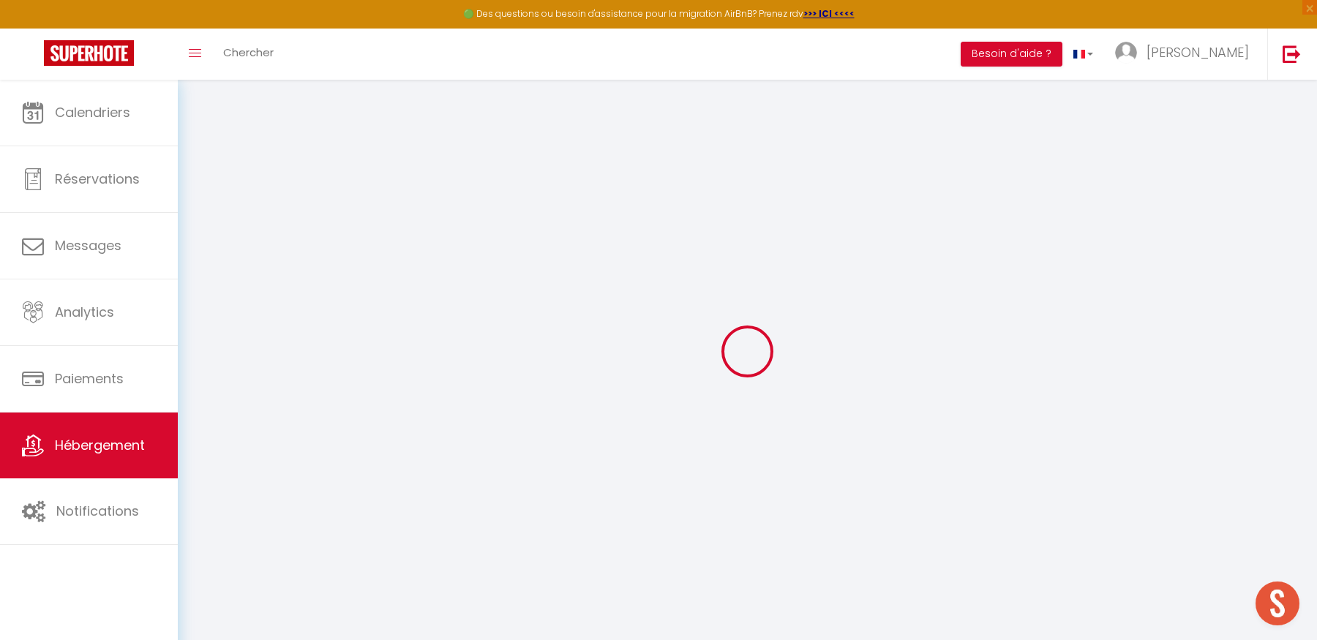
type input "Cassis"
select select "2"
type input "126"
type input "80"
type input "1.44"
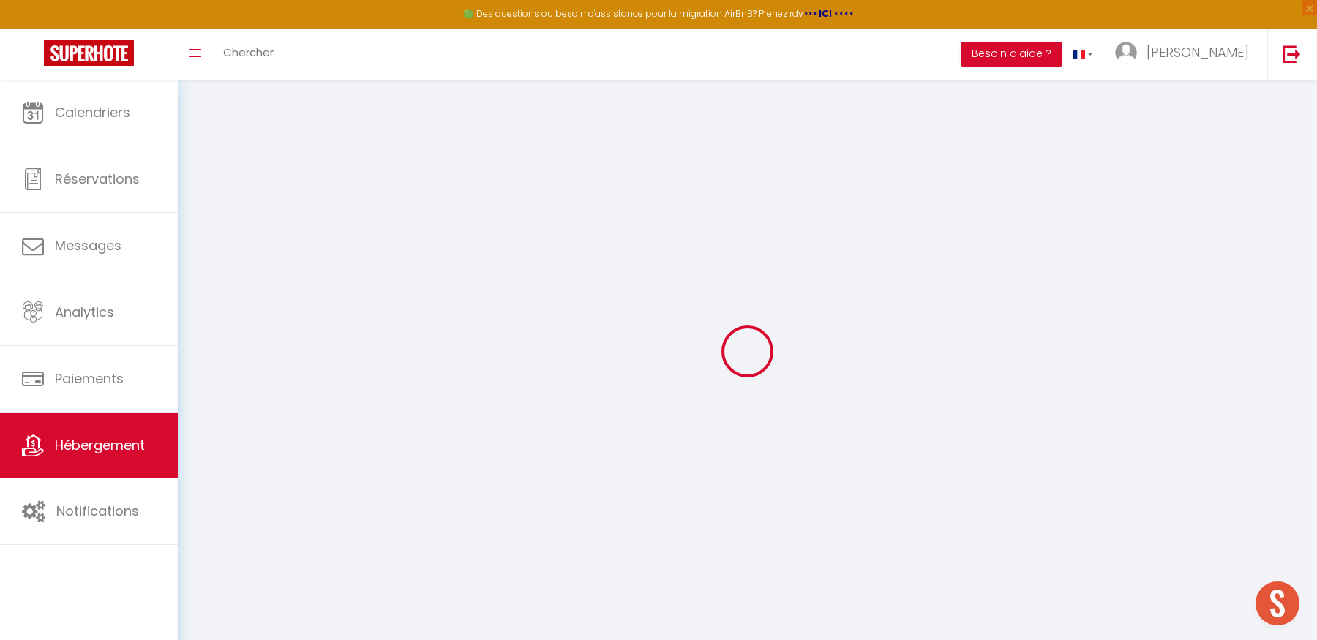
type input "800"
select select
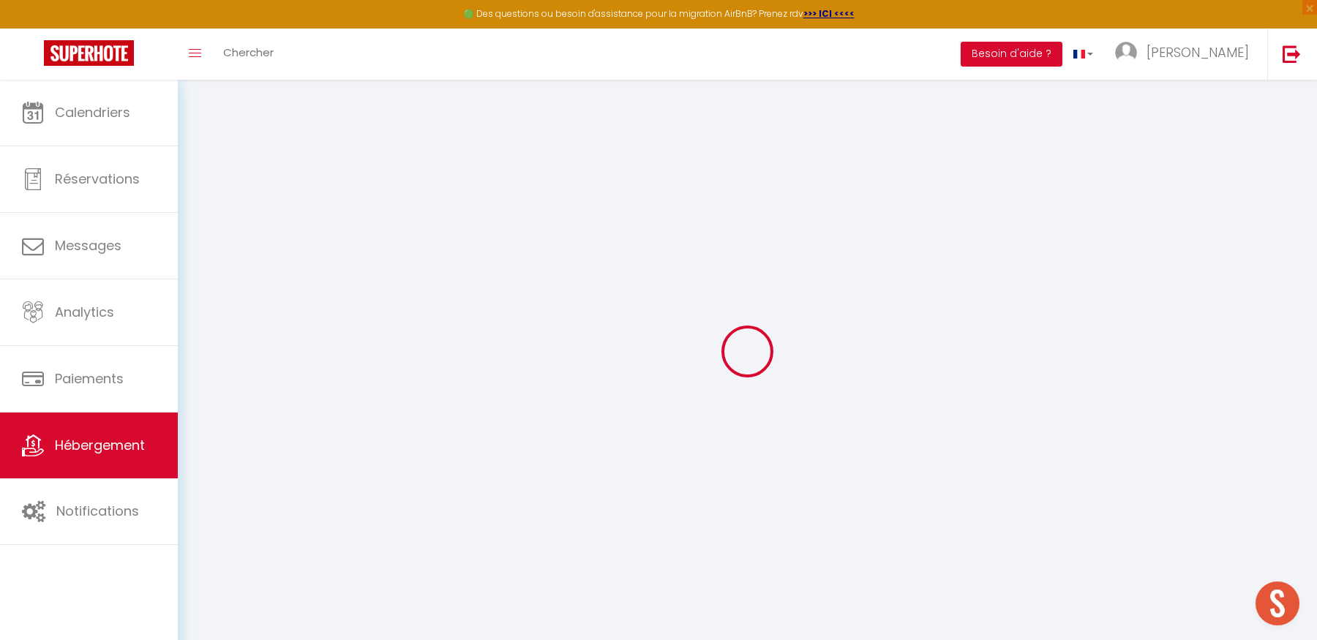
select select
type input "25 rue du Général Bonaparte"
type input "13260"
type input "Cassis"
type input "[EMAIL_ADDRESS][DOMAIN_NAME]"
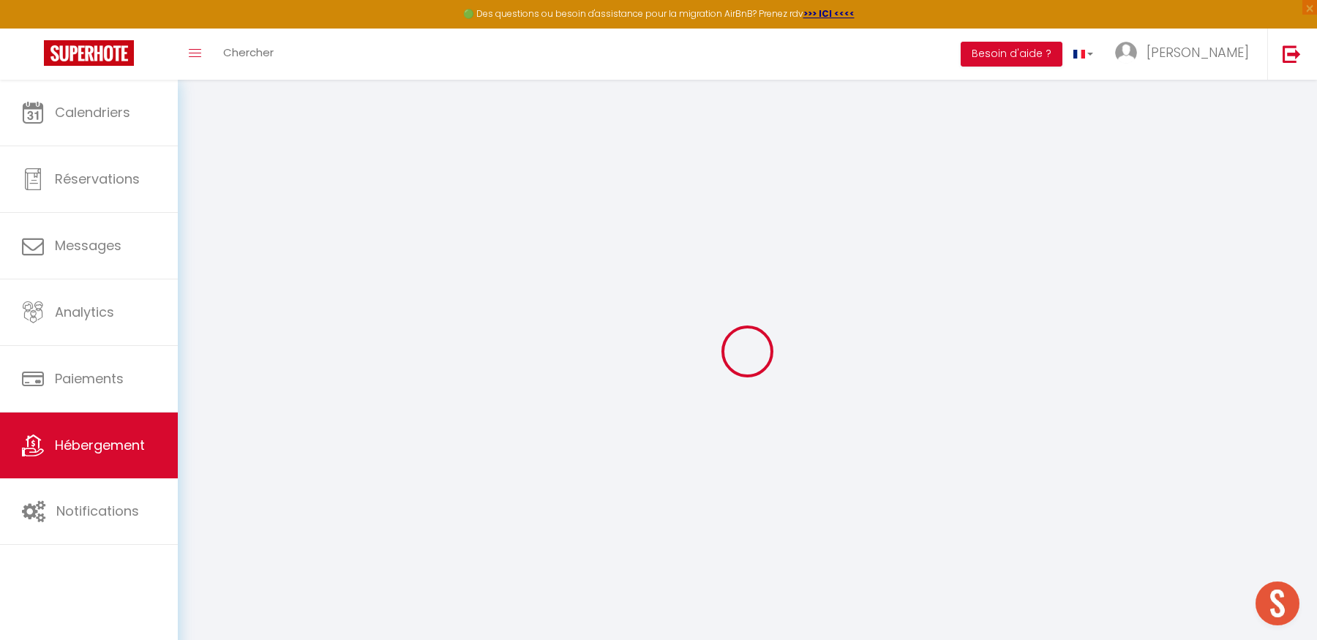
select select "15494"
checkbox input "false"
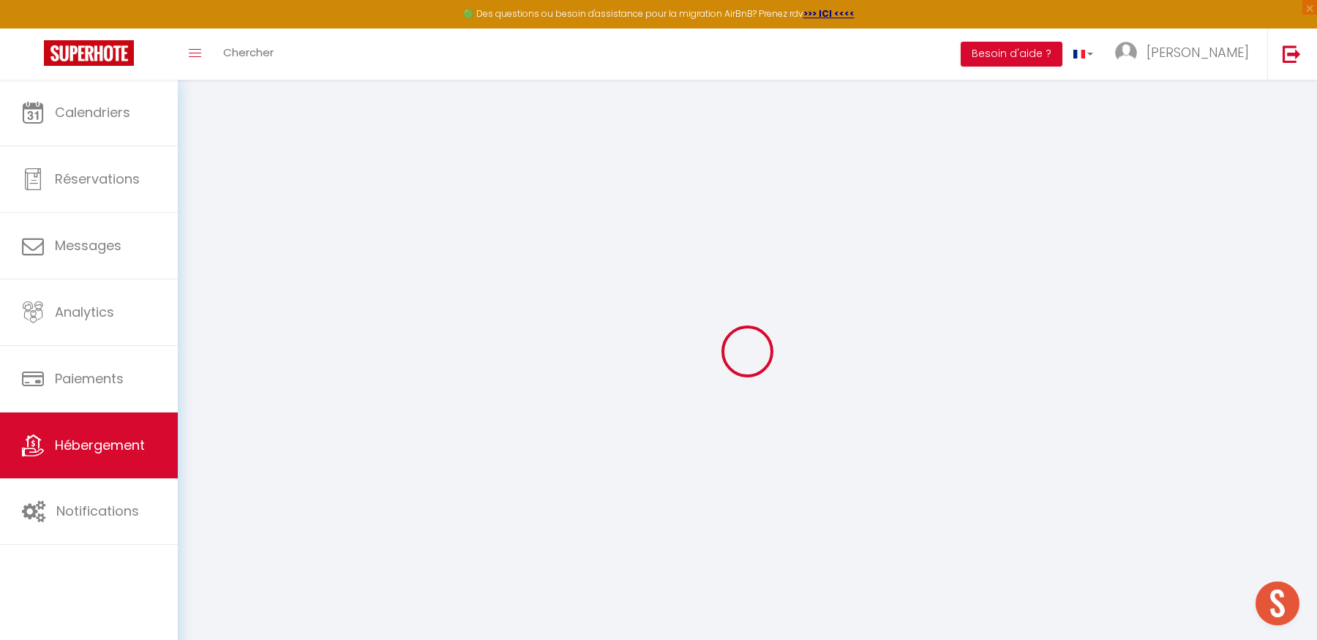
type input "0"
select select
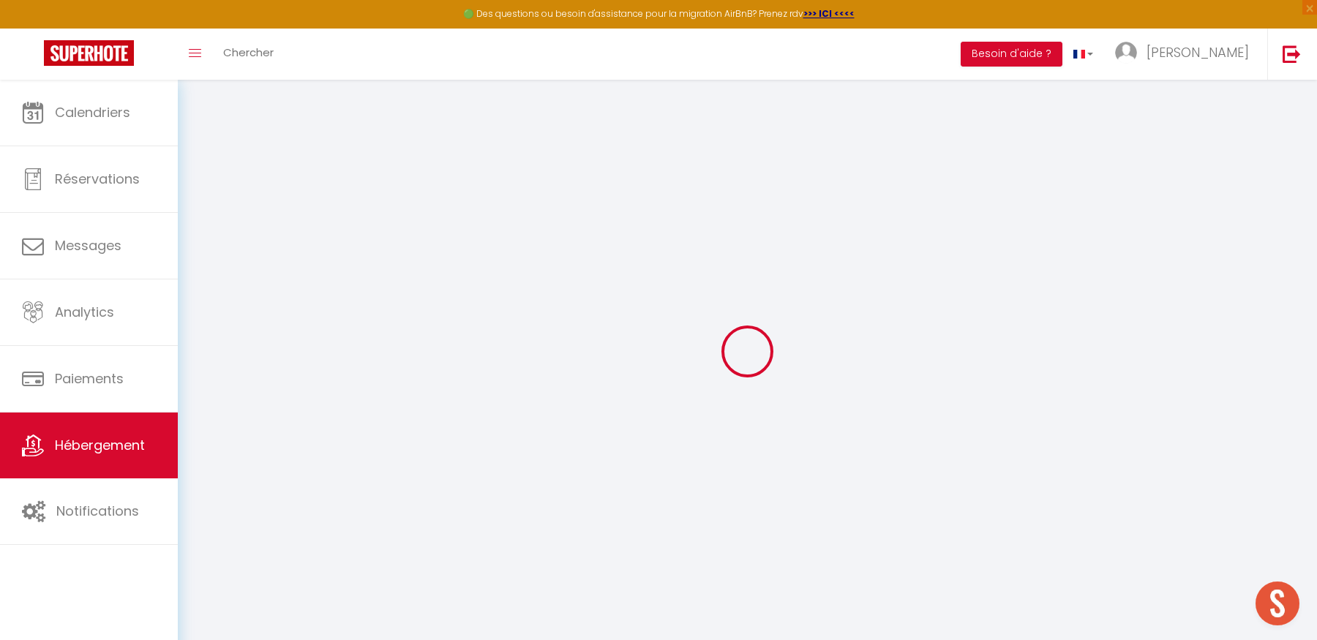
select select
checkbox input "false"
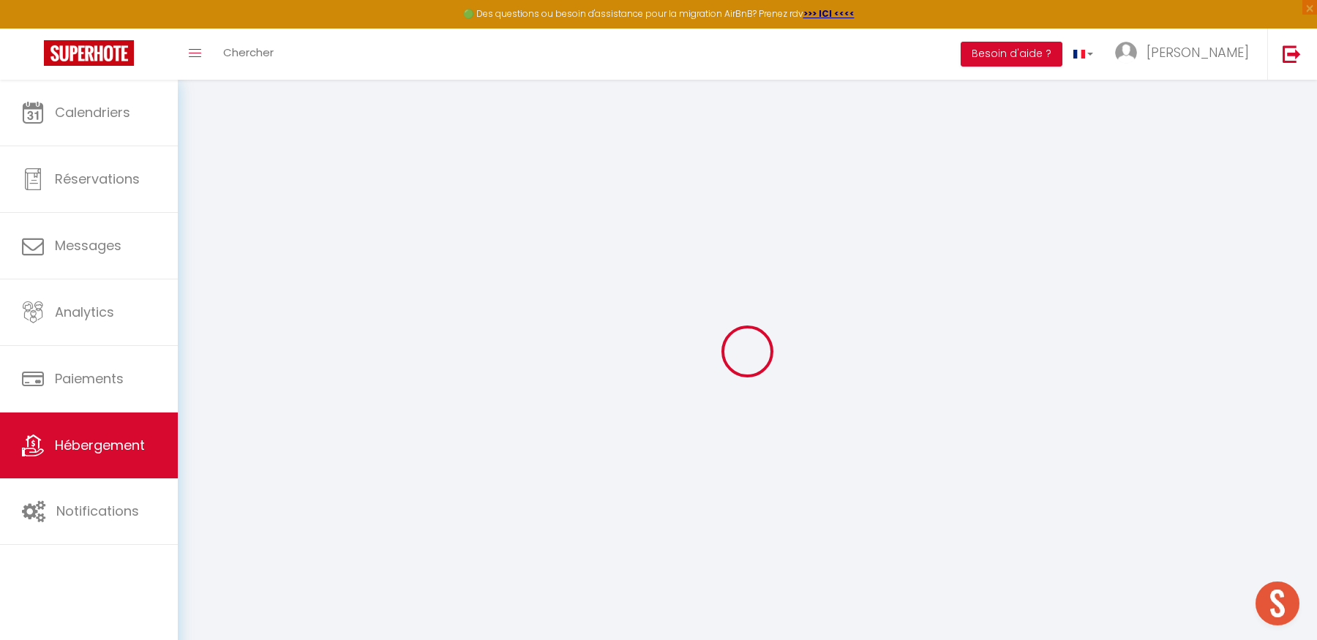
checkbox input "false"
select select
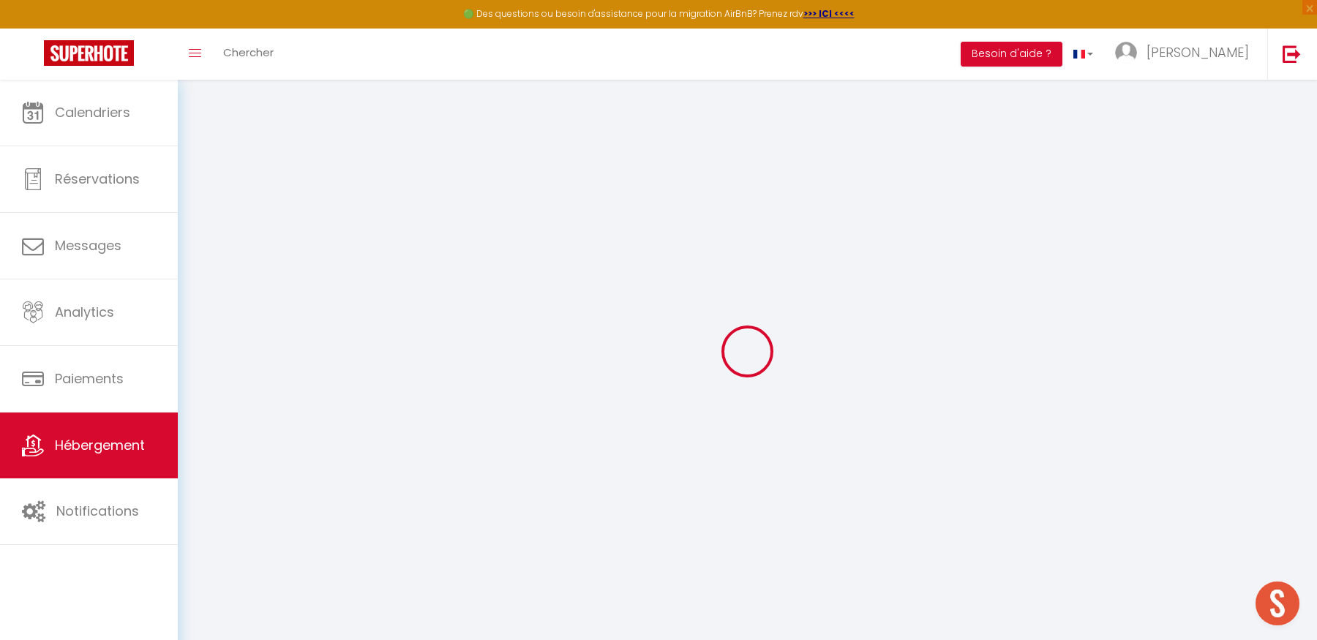
select select
checkbox input "false"
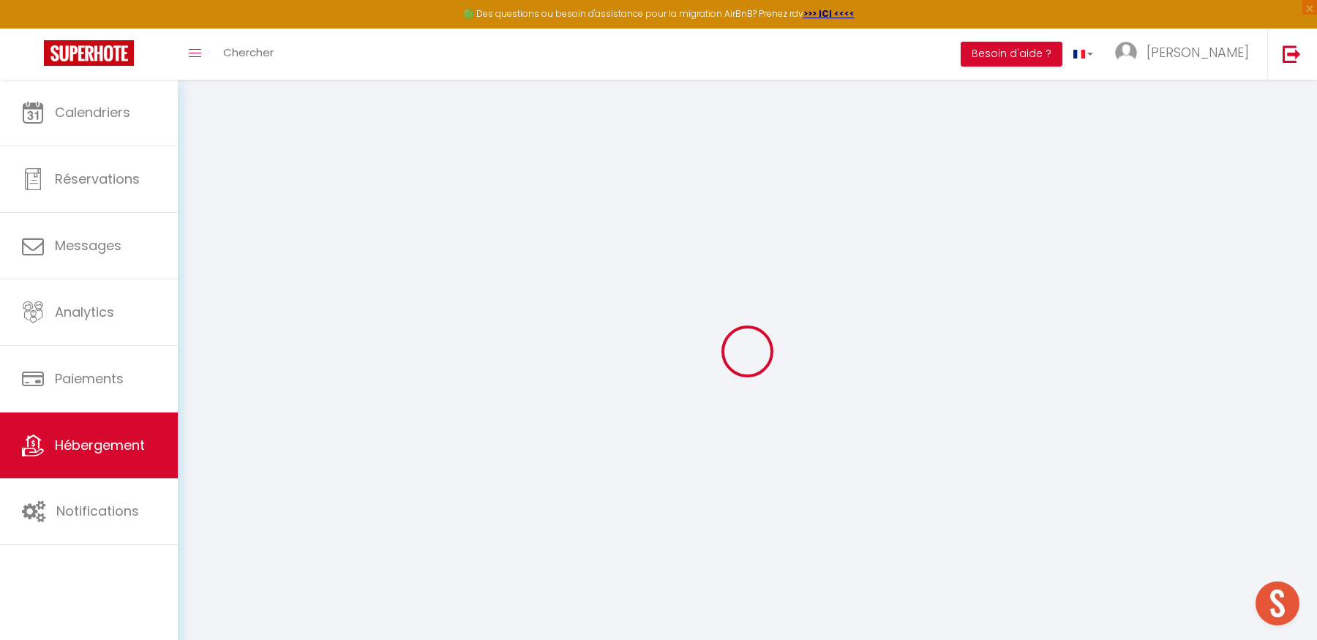
checkbox input "false"
select select "29175"
checkbox input "false"
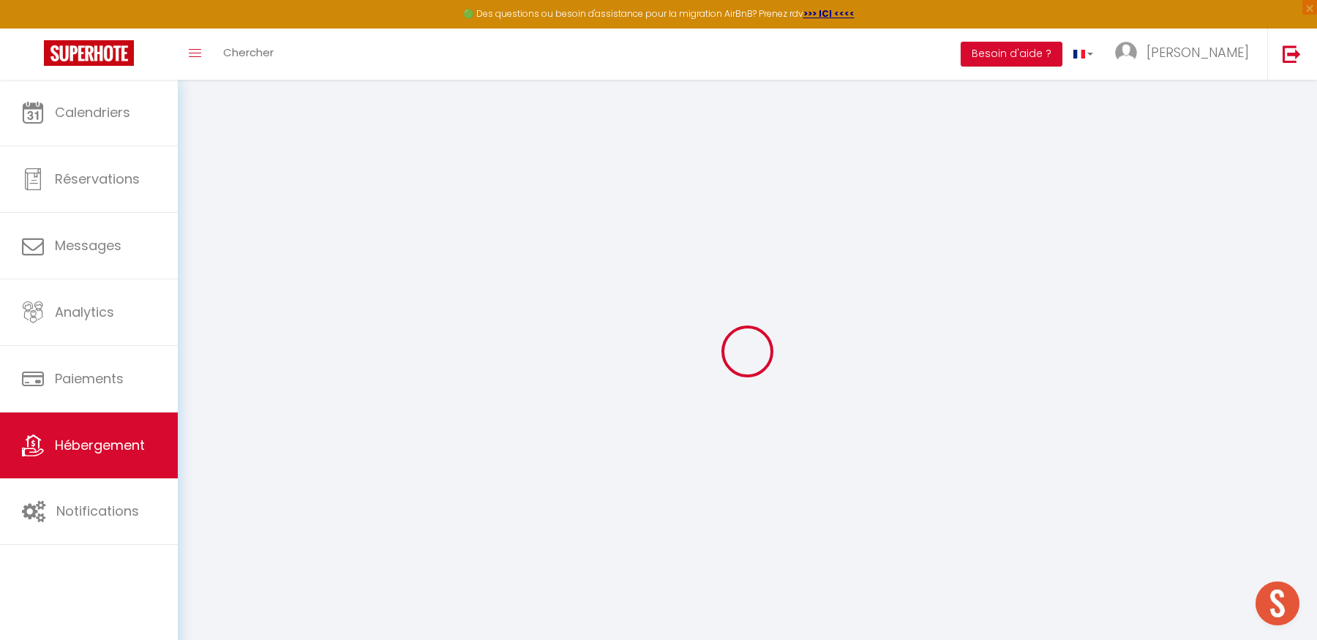
checkbox input "false"
select select "17:30"
select select "20:00"
select select "10:00"
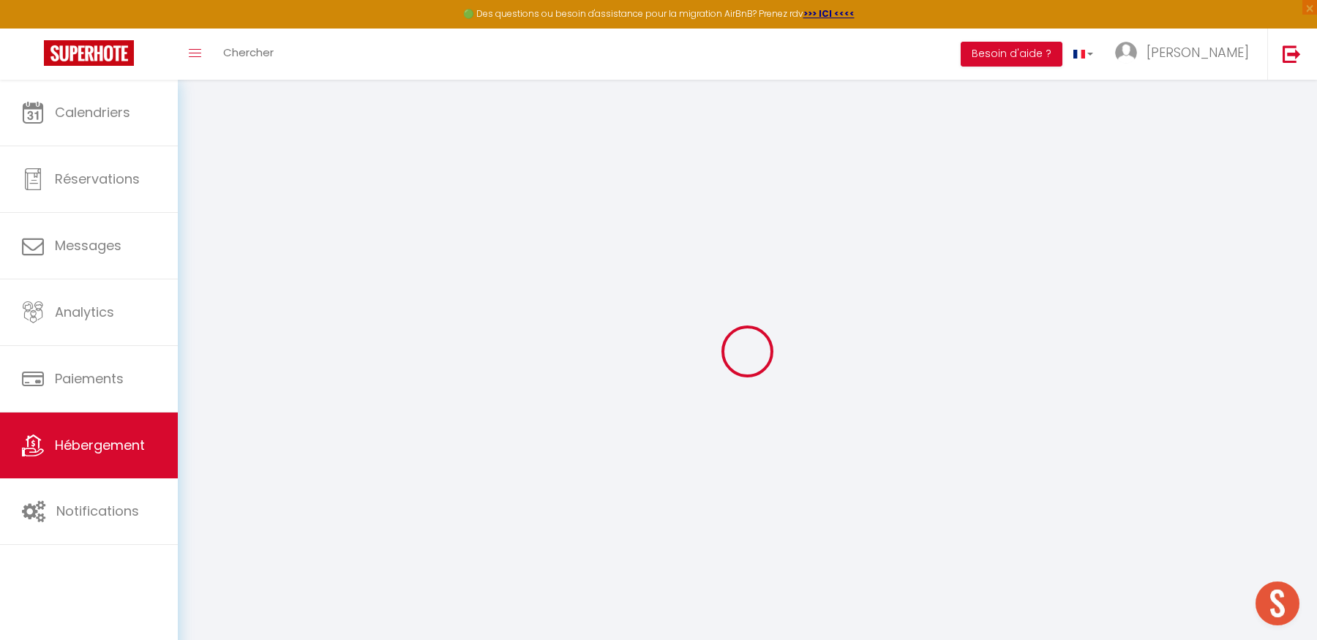
select select "30"
select select "120"
checkbox input "false"
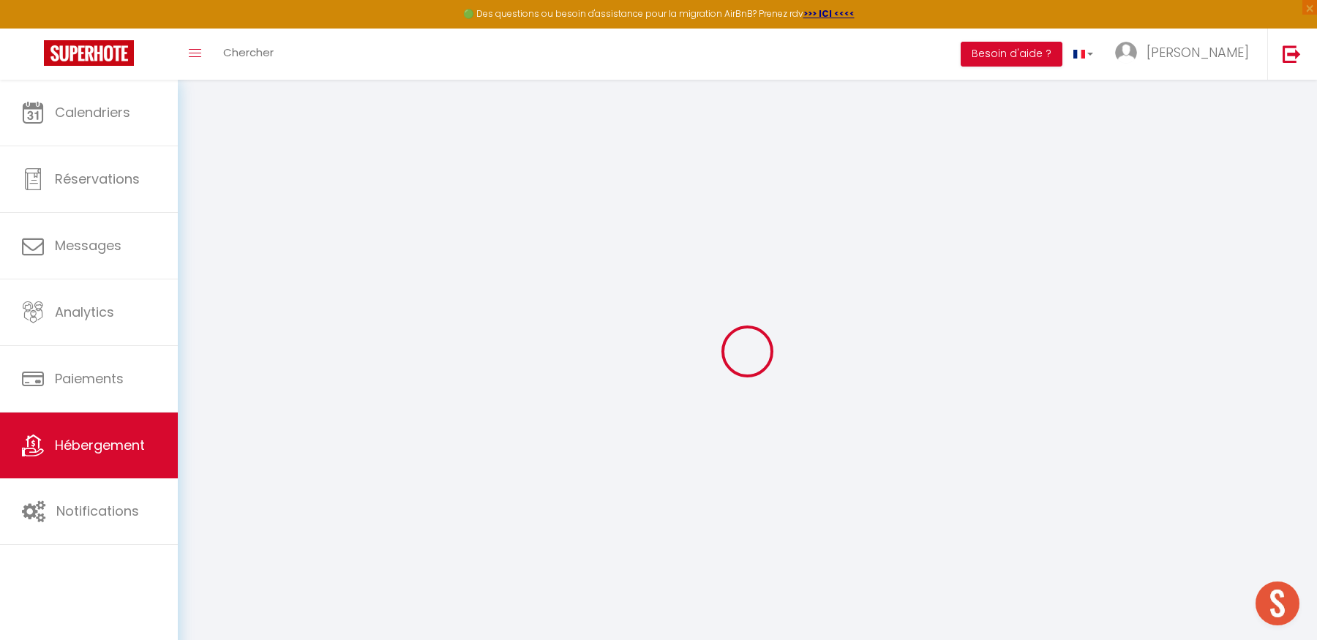
checkbox input "false"
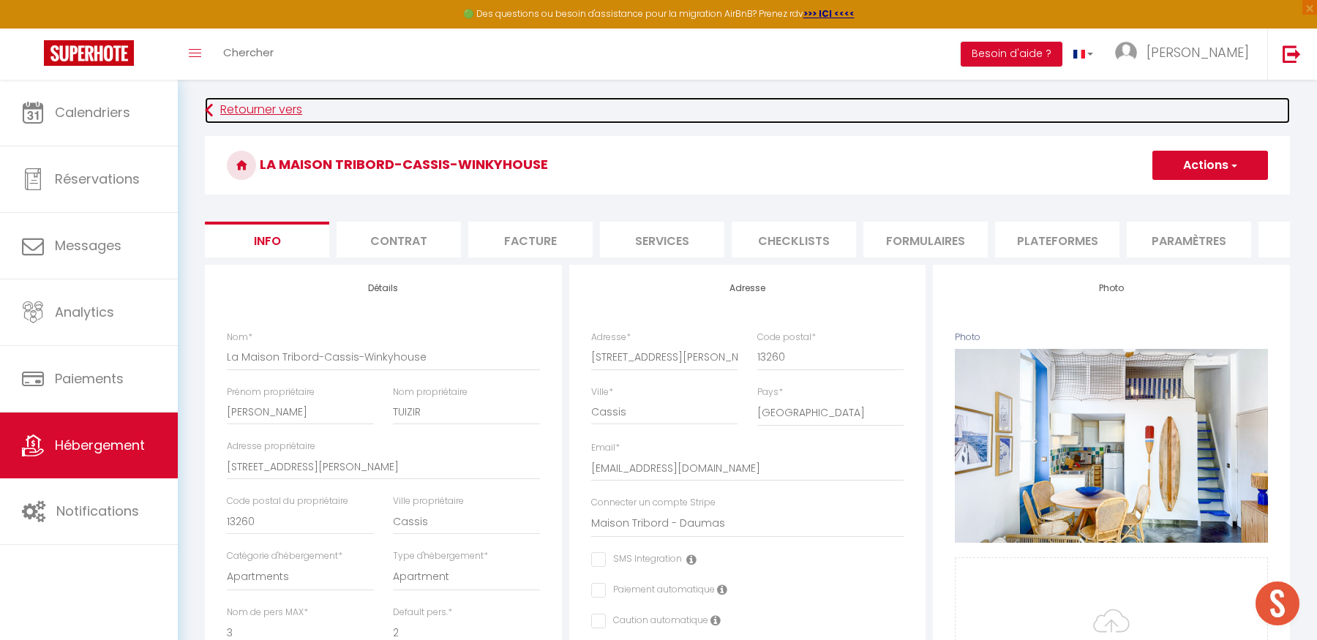
click at [249, 108] on link "Retourner vers" at bounding box center [747, 110] width 1085 height 26
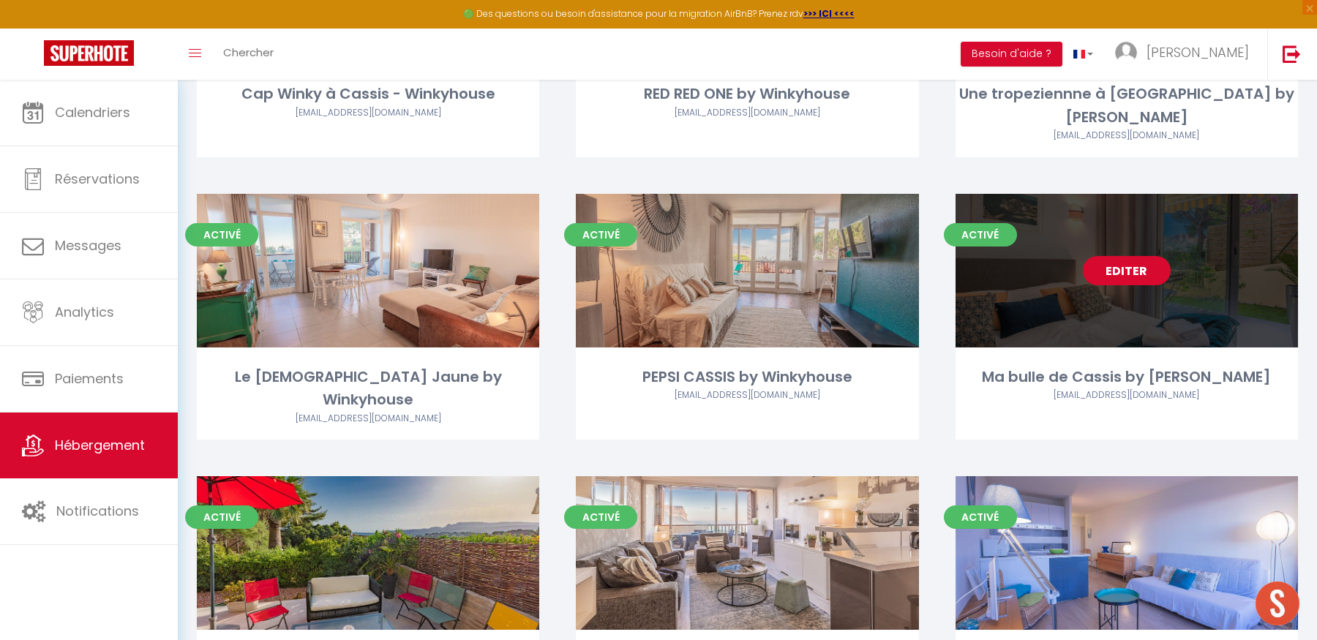
scroll to position [2472, 0]
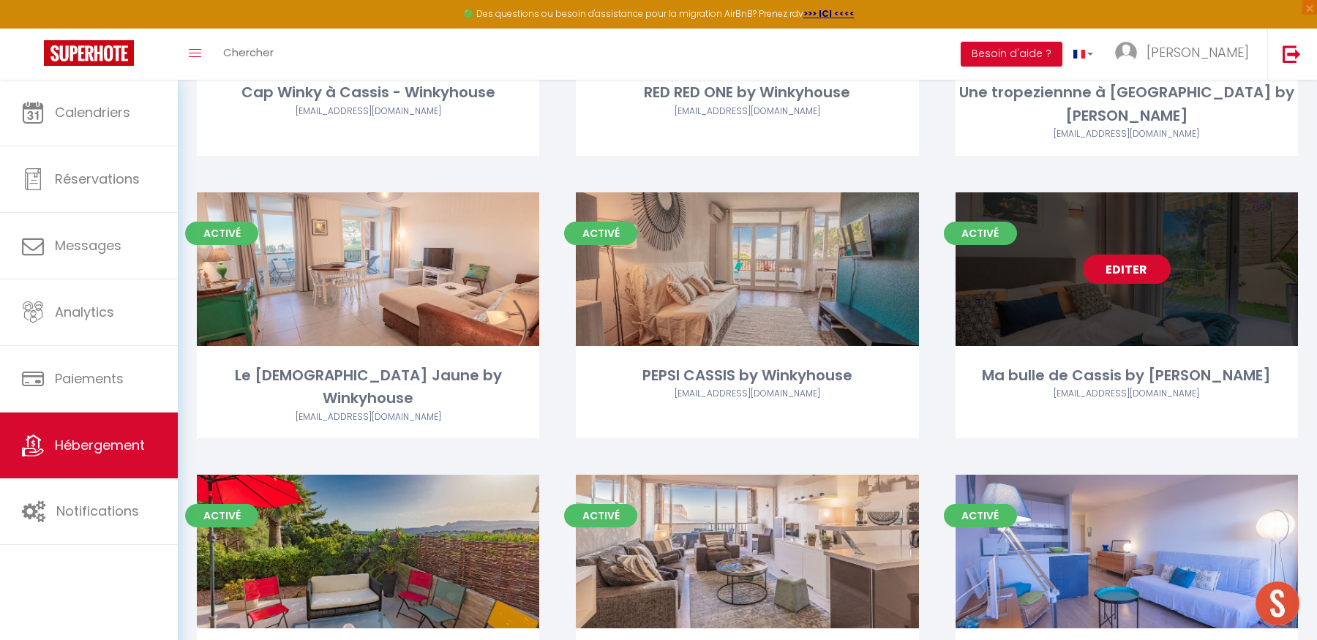
click at [1128, 255] on link "Editer" at bounding box center [1127, 269] width 88 height 29
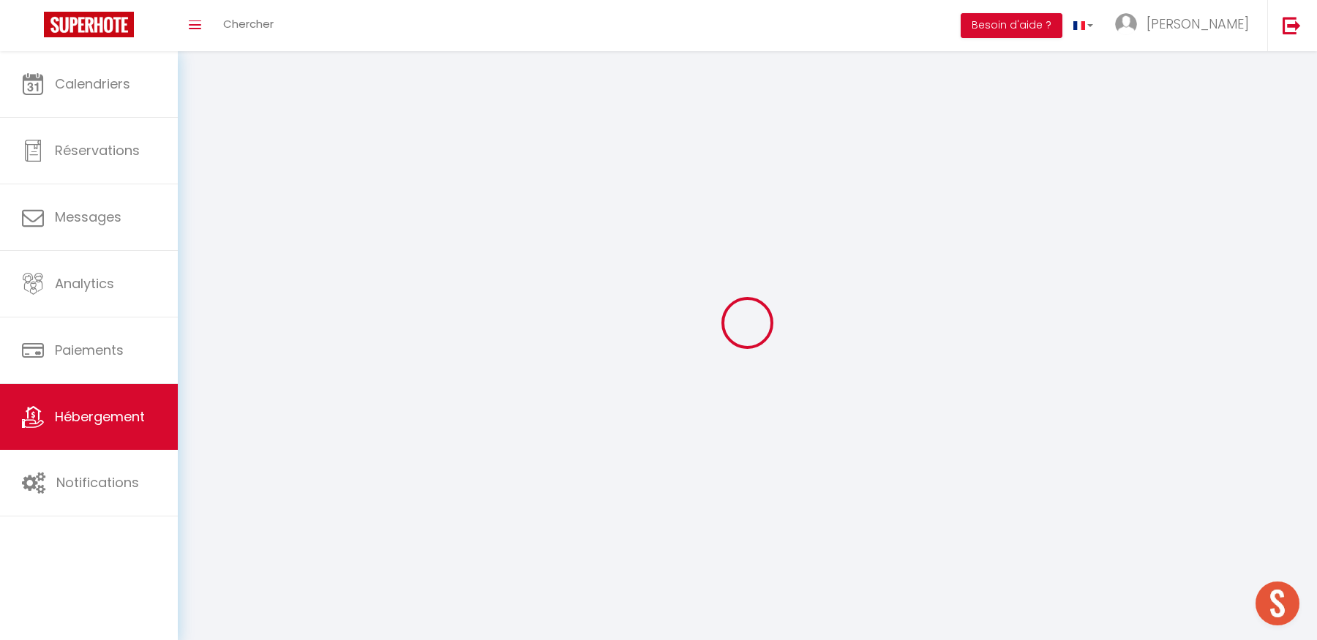
select select "1"
select select
select select "28"
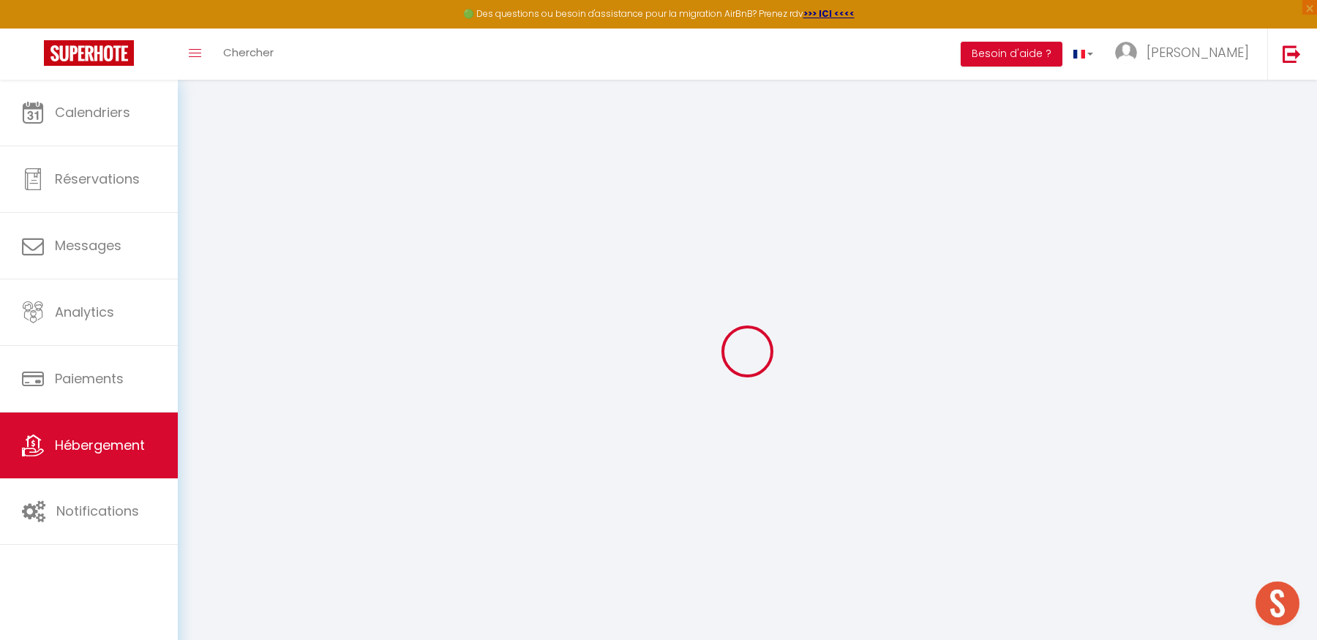
select select
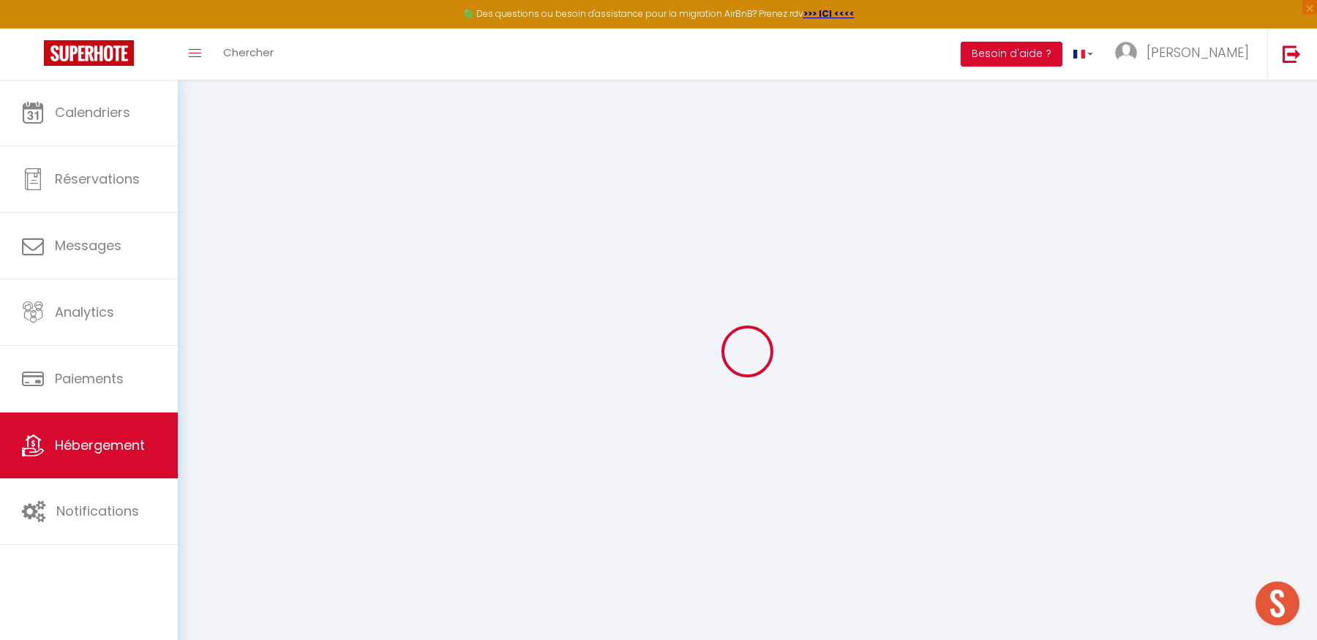
select select
checkbox input "false"
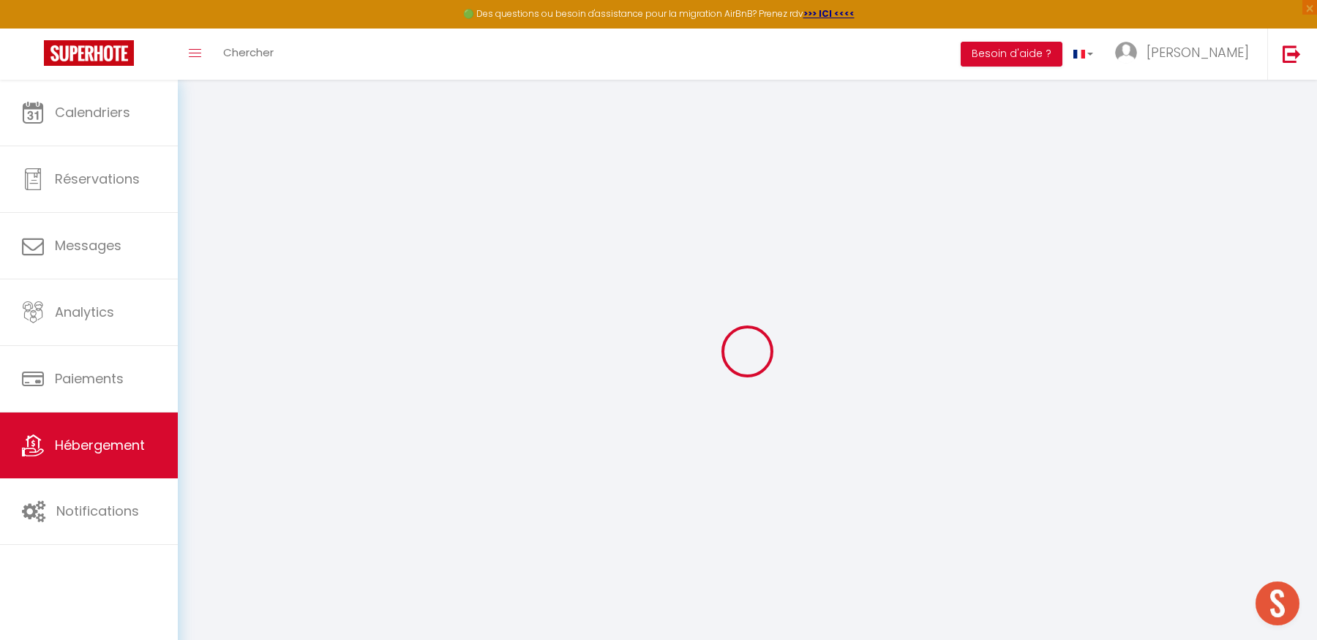
select select
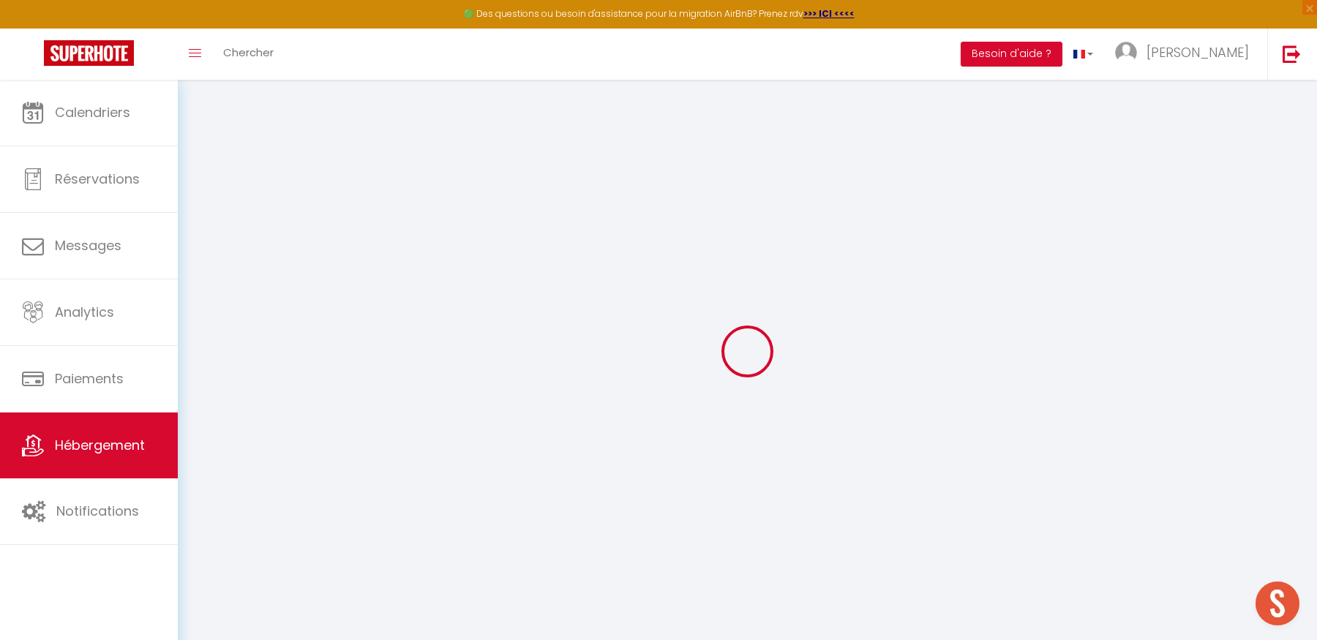
select select
checkbox input "false"
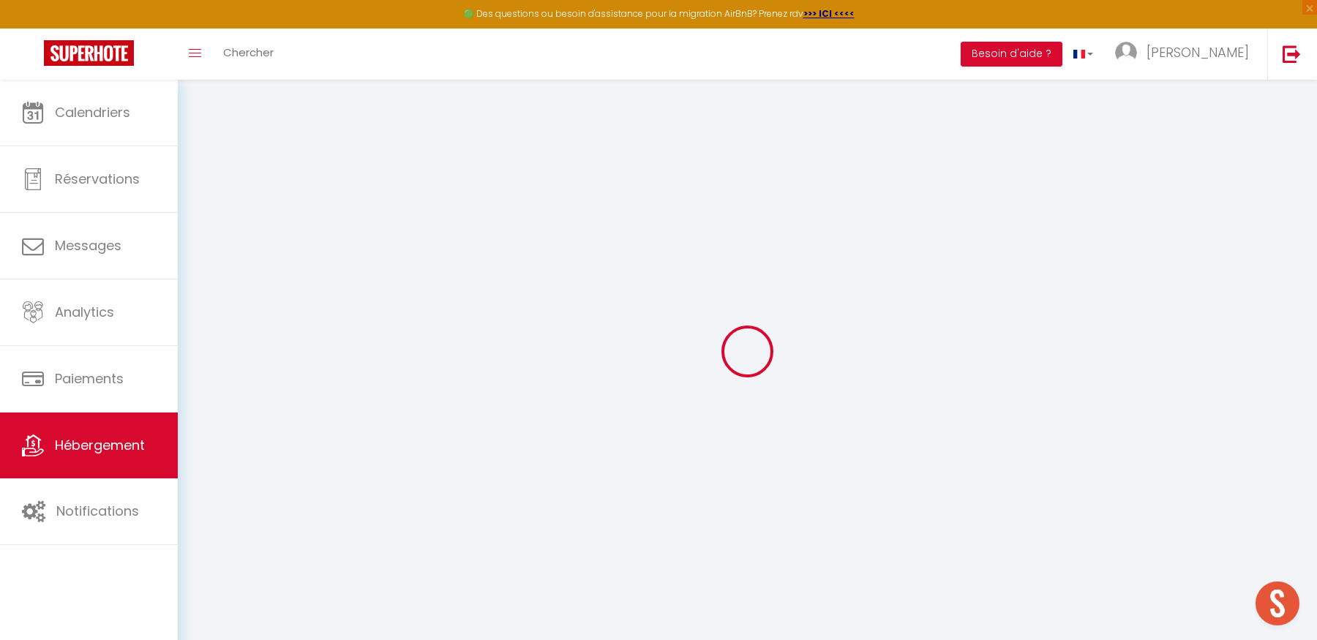
checkbox input "false"
select select
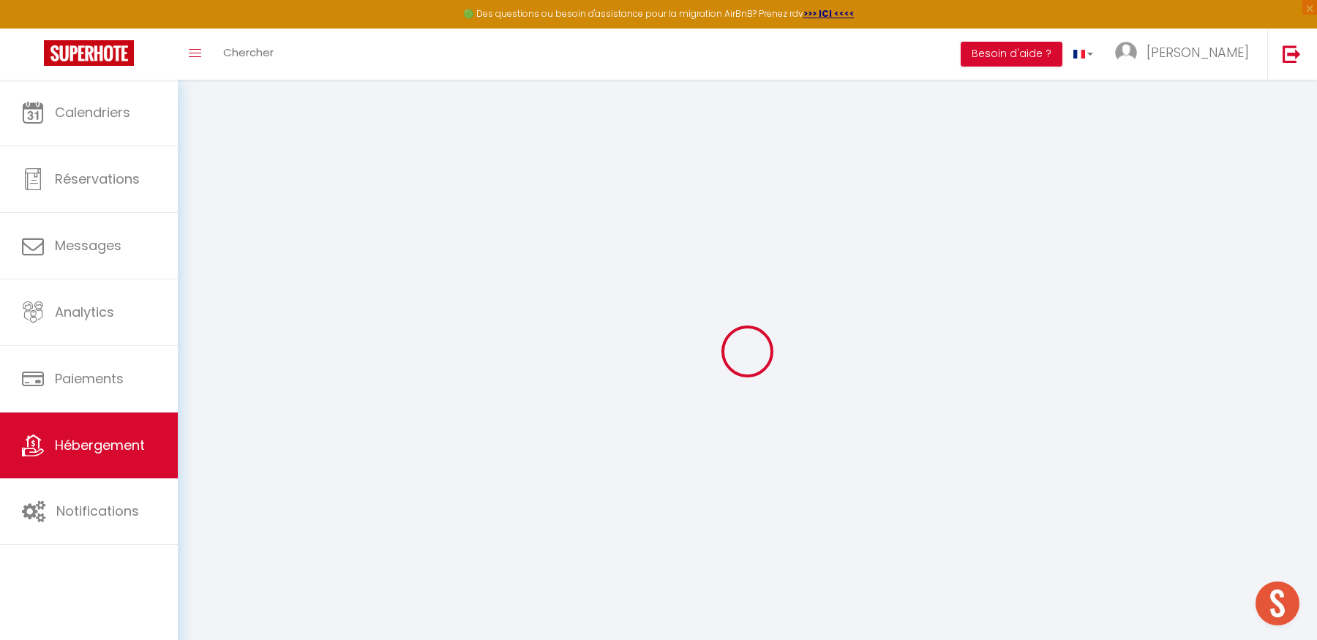
select select
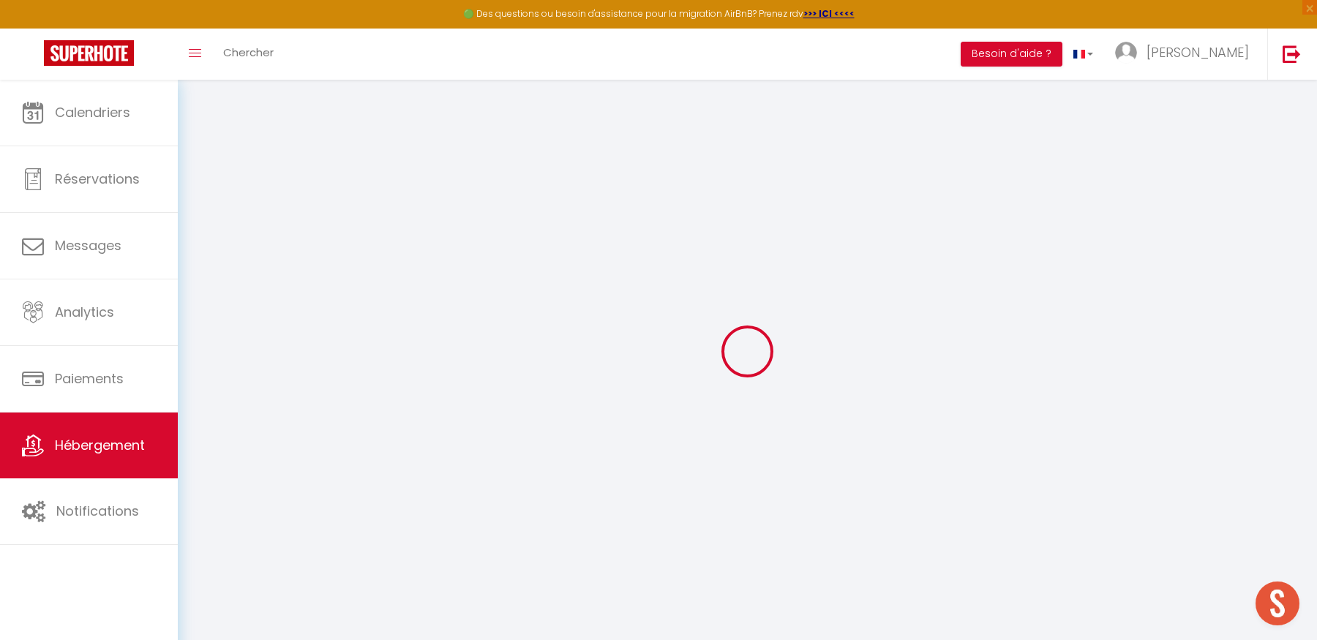
checkbox input "false"
select select
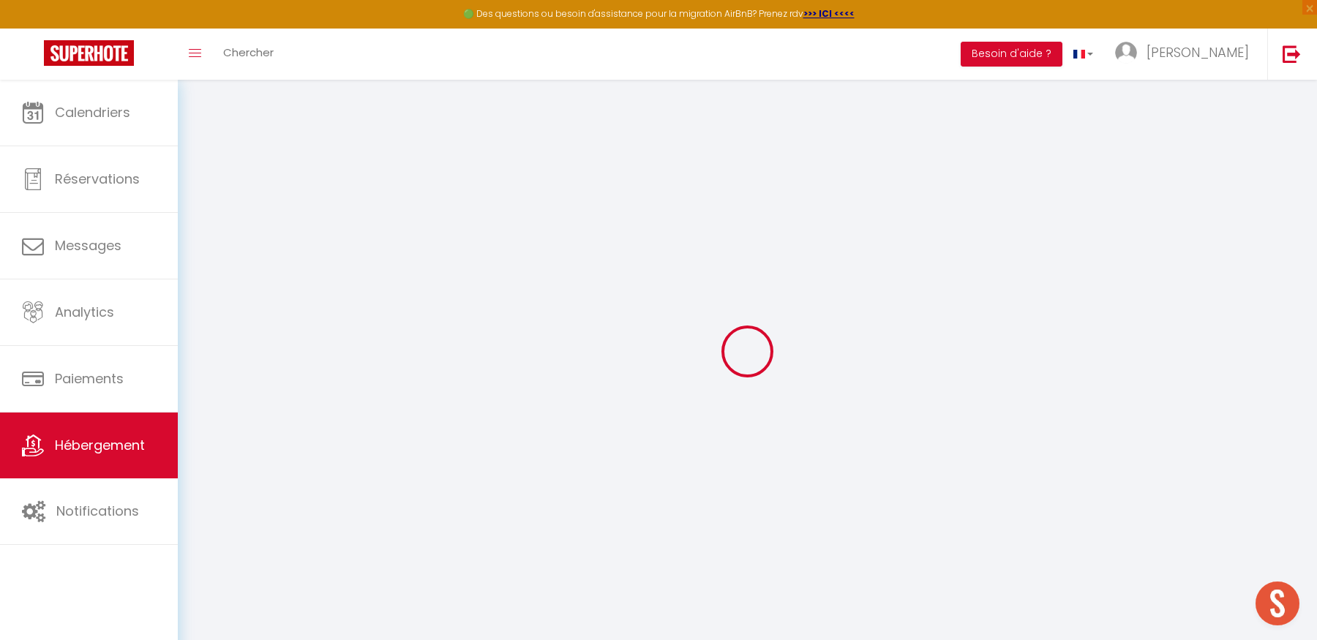
select select
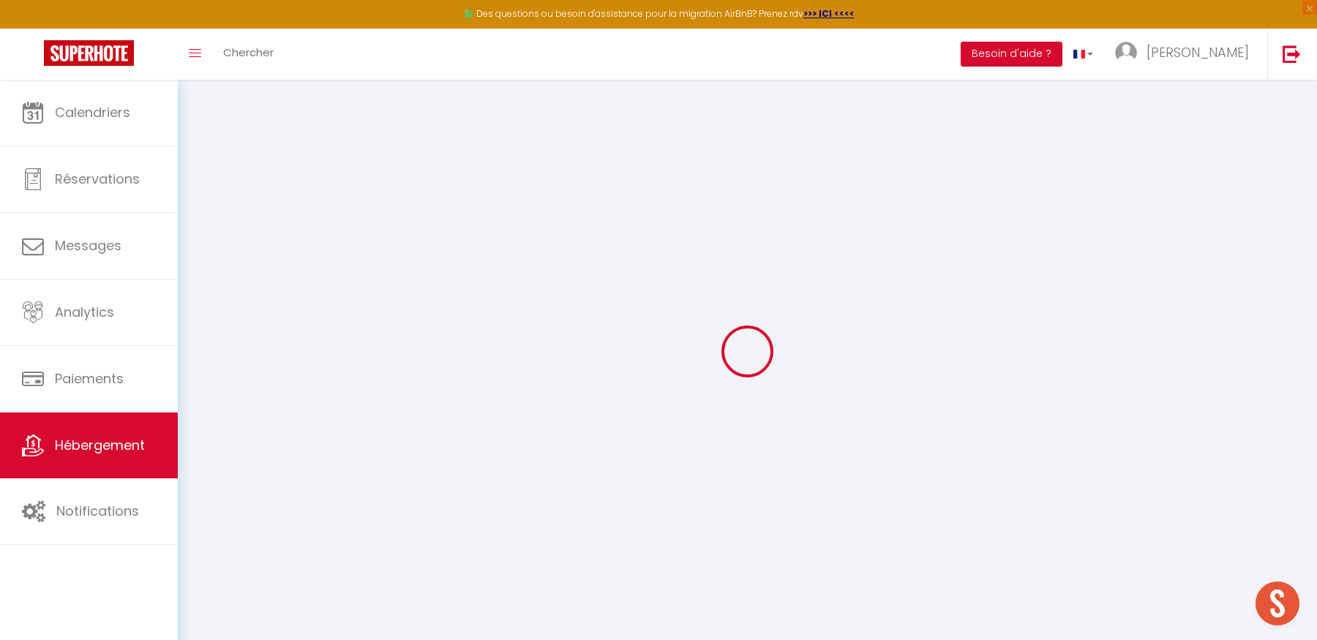
select select
checkbox input "false"
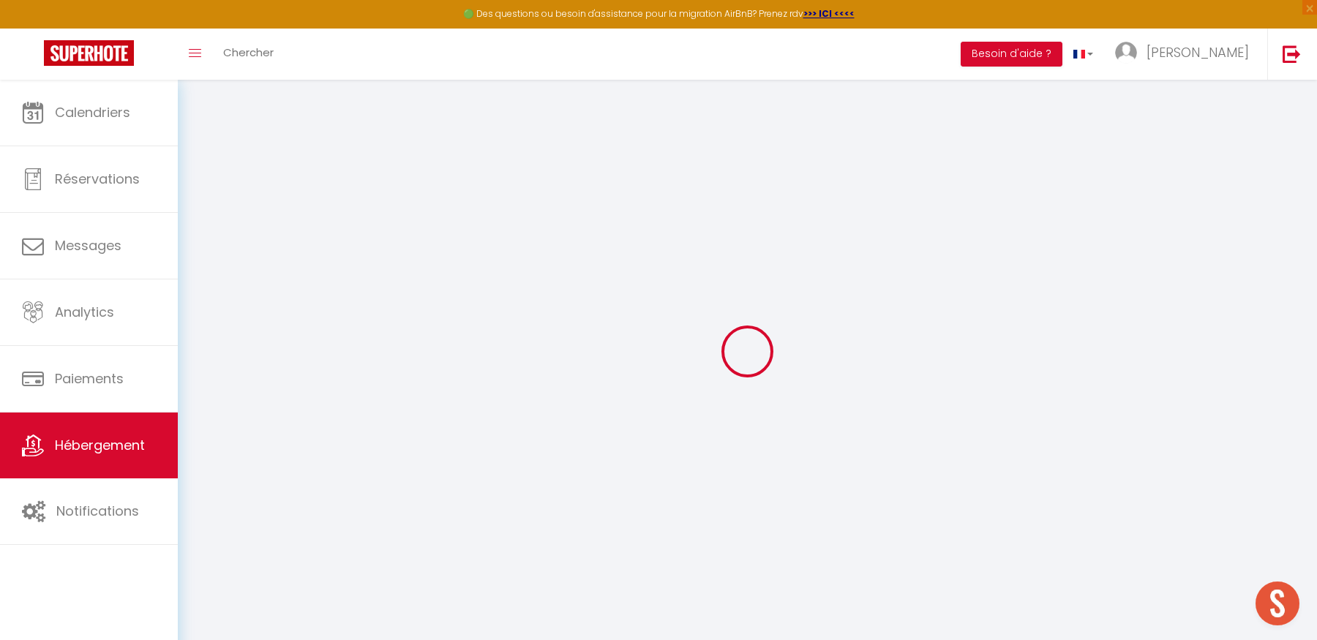
checkbox input "false"
select select
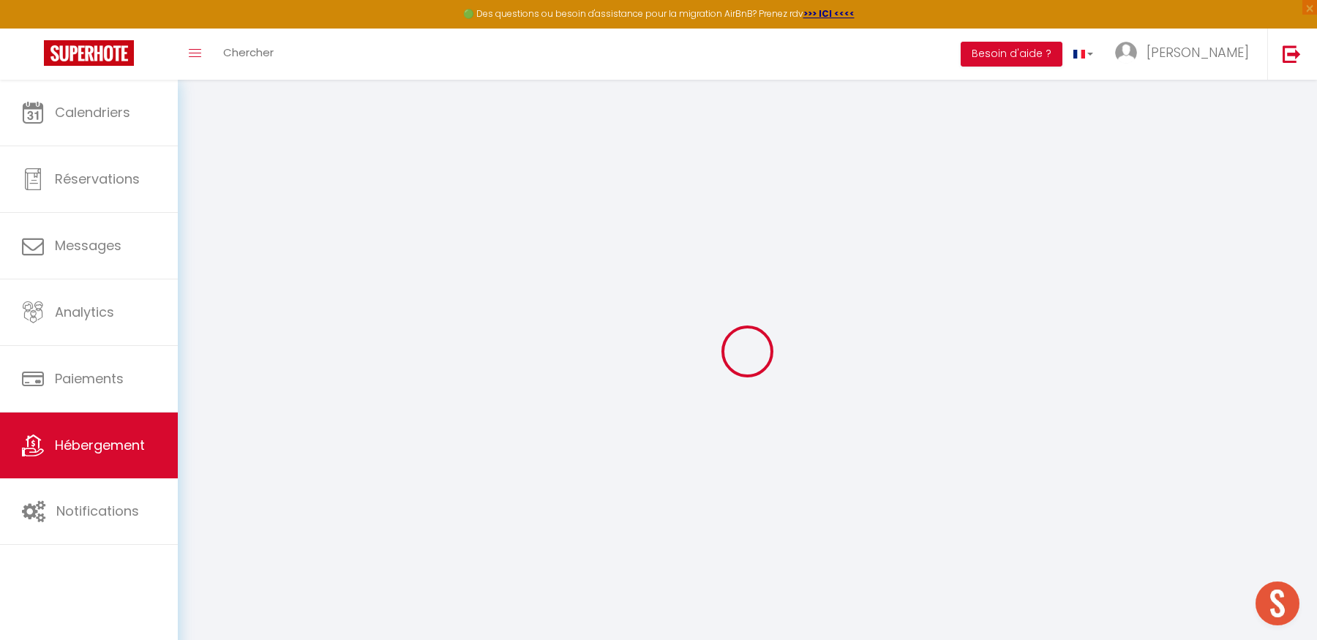
select select
checkbox input "false"
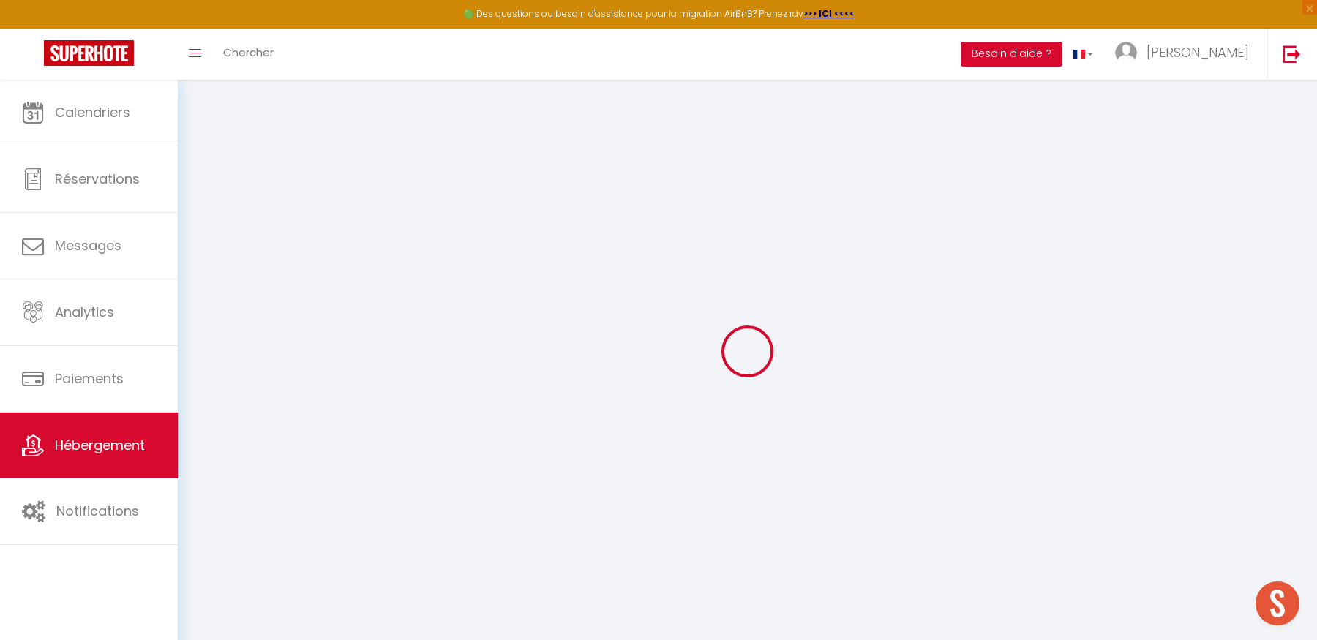
checkbox input "false"
select select
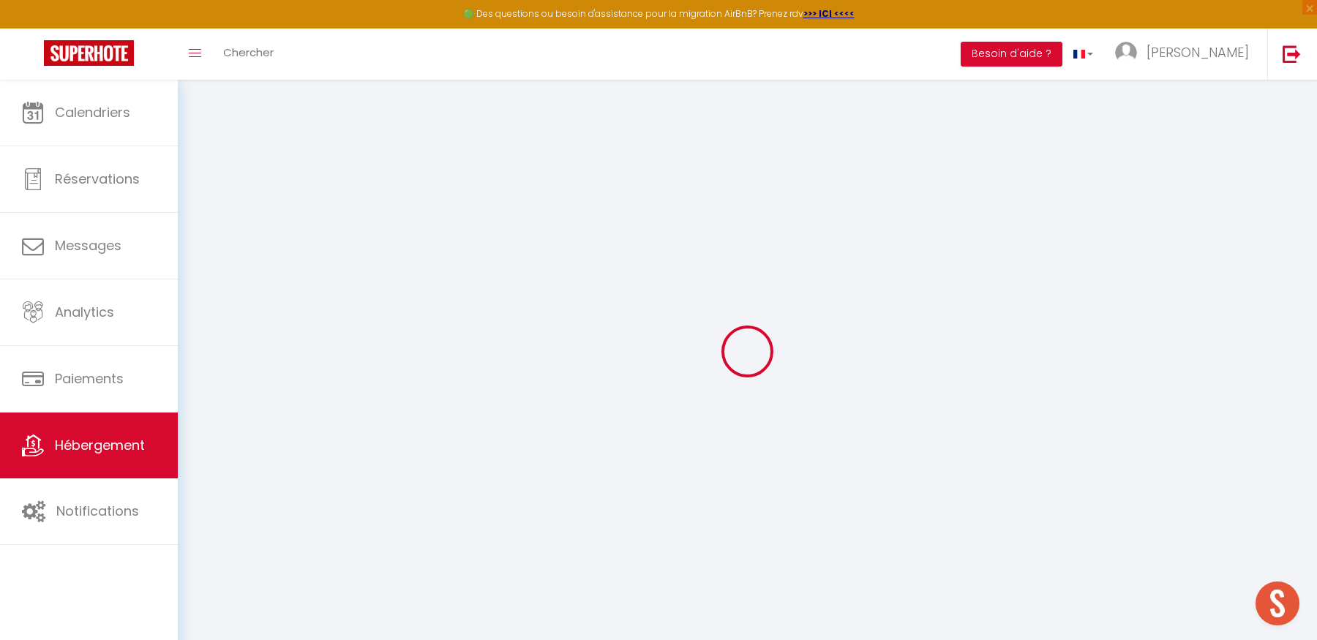
type input "Ma bulle de Cassis by [PERSON_NAME]"
type input "Annie"
type input "PALACCI"
type input "Résidence le Val Dore 3 Avenue Alphonse Daudet Bat. J - Les Jonquilles"
type input "13260"
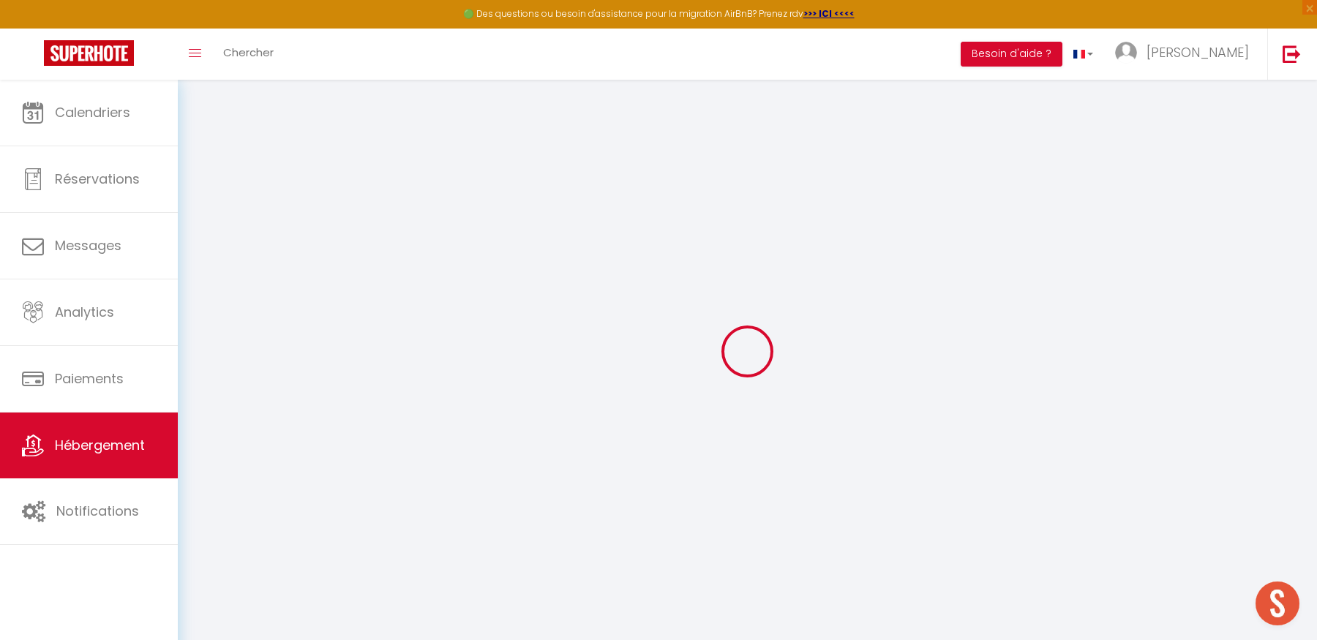
type input "Cassis"
type input "90"
type input "74"
type input "1.44"
type input "800"
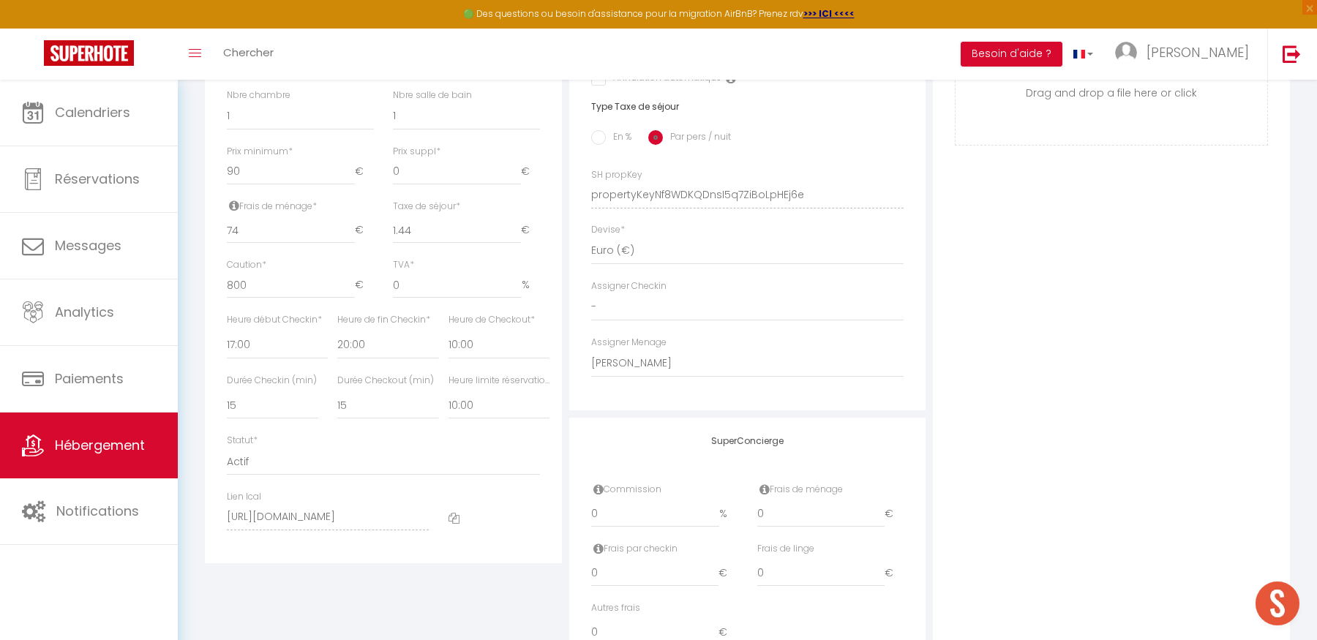
scroll to position [576, 0]
click at [483, 404] on select "Pas de limite 01:00 02:00 03:00 04:00 05:00 06:00 07:00 08:00 09:00 10:00 11:00…" at bounding box center [498, 402] width 101 height 28
click at [448, 388] on select "Pas de limite 01:00 02:00 03:00 04:00 05:00 06:00 07:00 08:00 09:00 10:00 11:00…" at bounding box center [498, 402] width 101 height 28
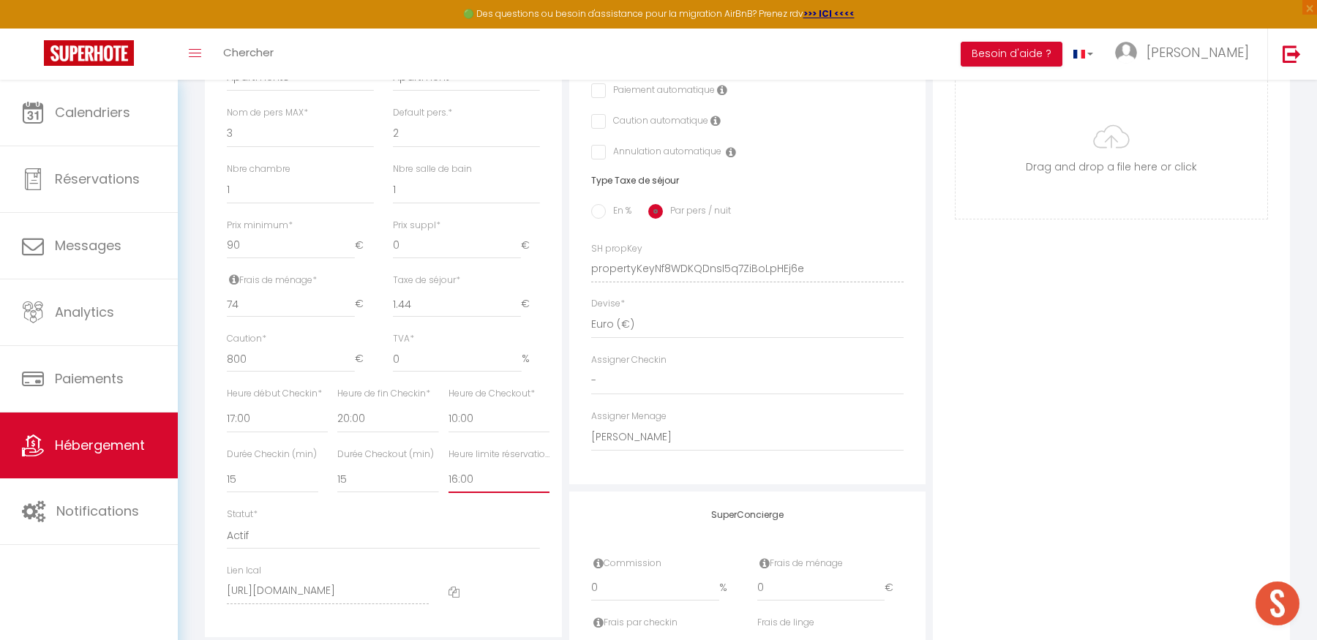
scroll to position [541, 0]
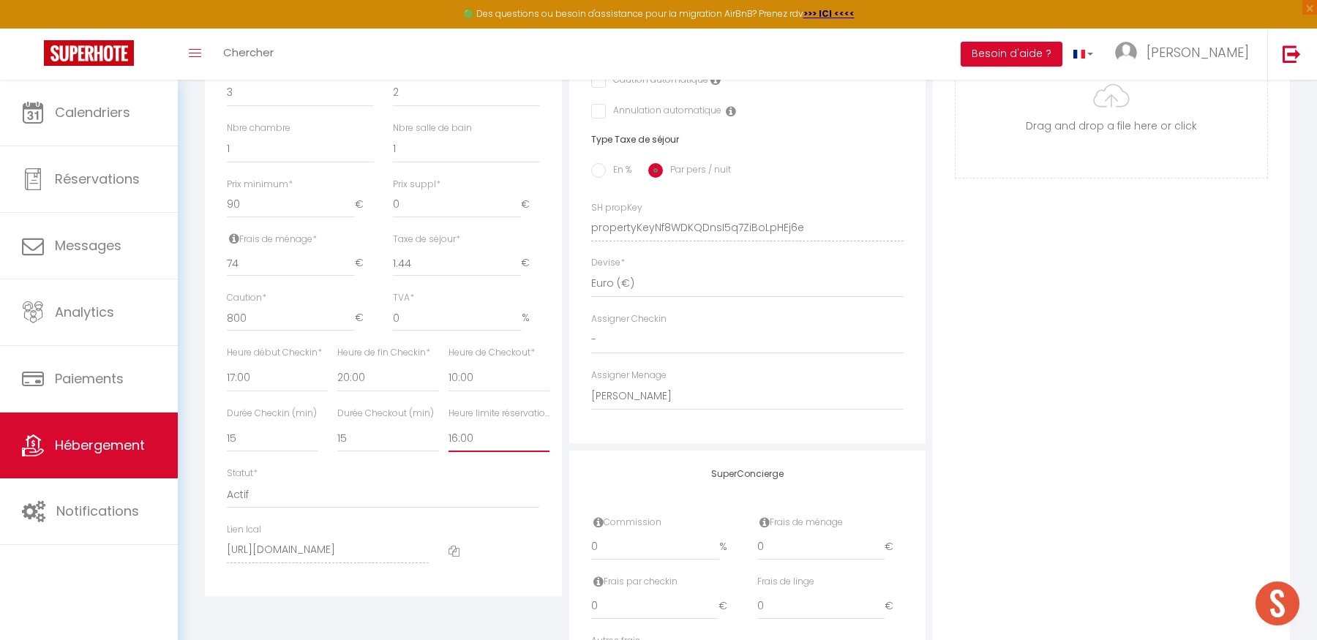
click at [489, 438] on select "Pas de limite 01:00 02:00 03:00 04:00 05:00 06:00 07:00 08:00 09:00 10:00 11:00…" at bounding box center [498, 438] width 101 height 28
click at [448, 424] on select "Pas de limite 01:00 02:00 03:00 04:00 05:00 06:00 07:00 08:00 09:00 10:00 11:00…" at bounding box center [498, 438] width 101 height 28
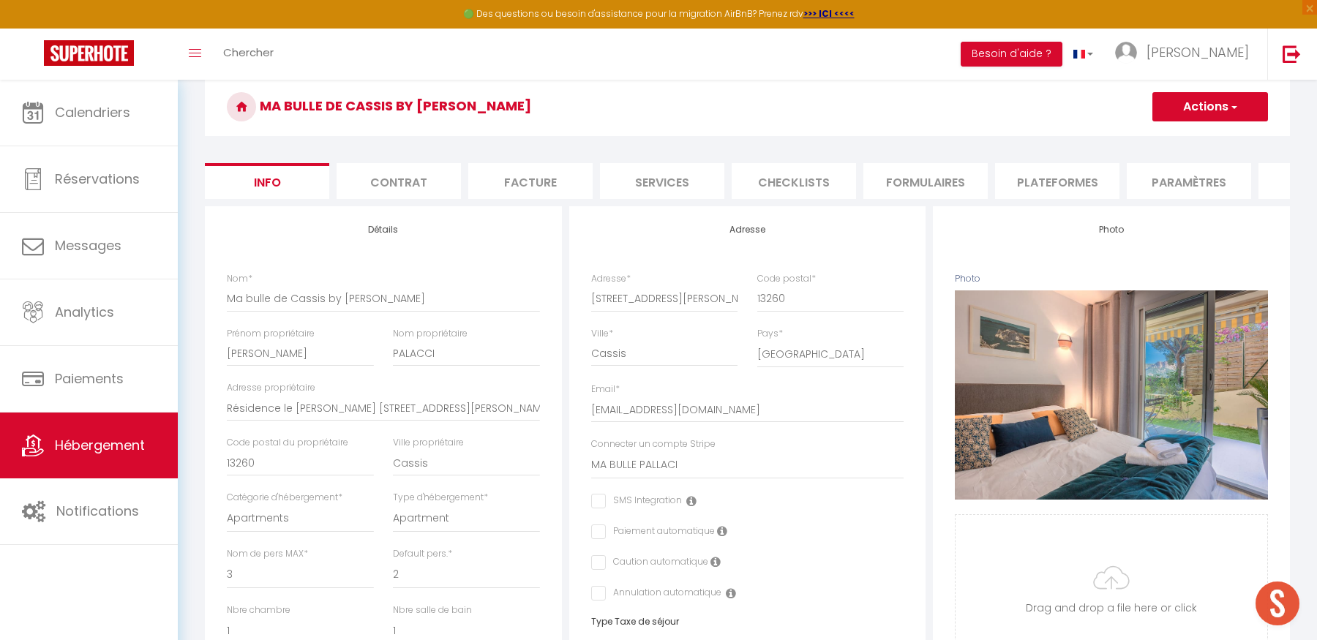
scroll to position [0, 0]
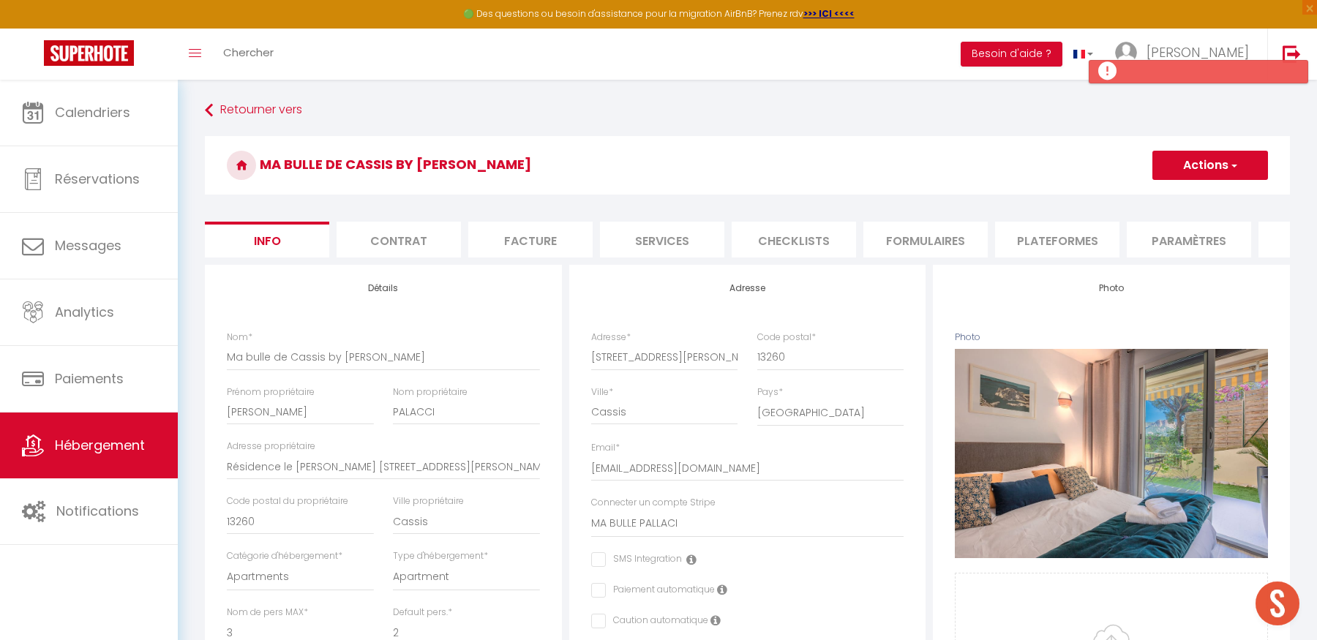
click at [1181, 234] on li "Paramètres" at bounding box center [1188, 240] width 124 height 36
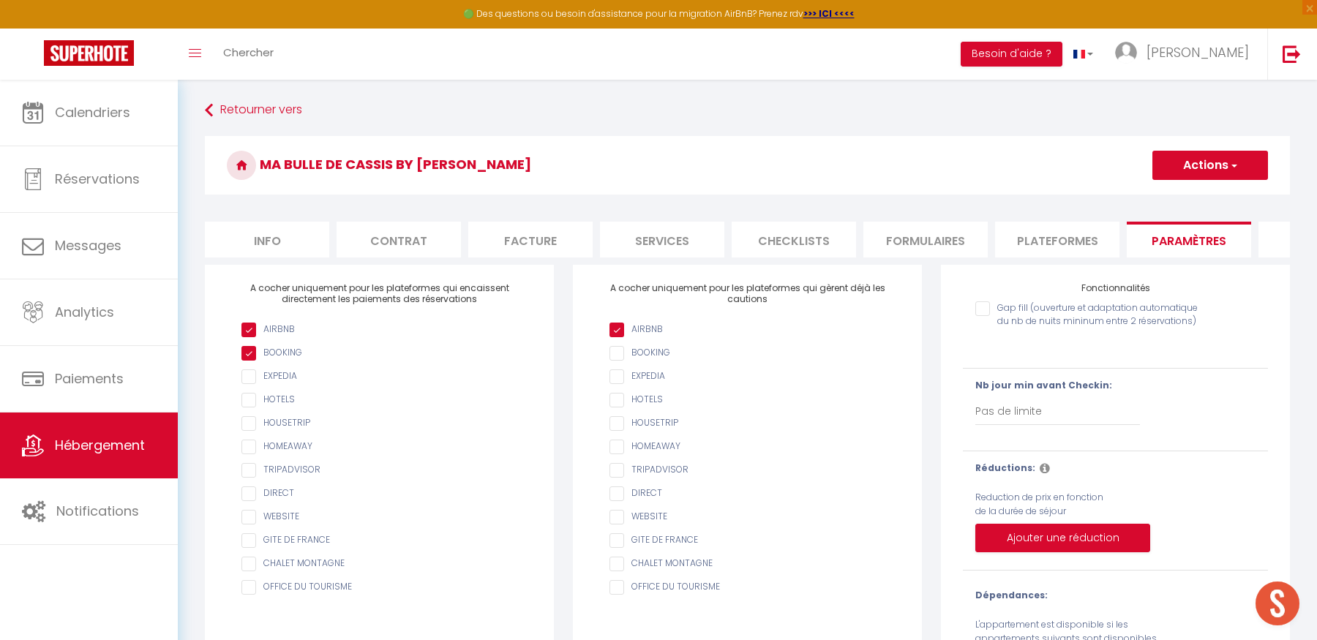
click at [1066, 239] on li "Plateformes" at bounding box center [1057, 240] width 124 height 36
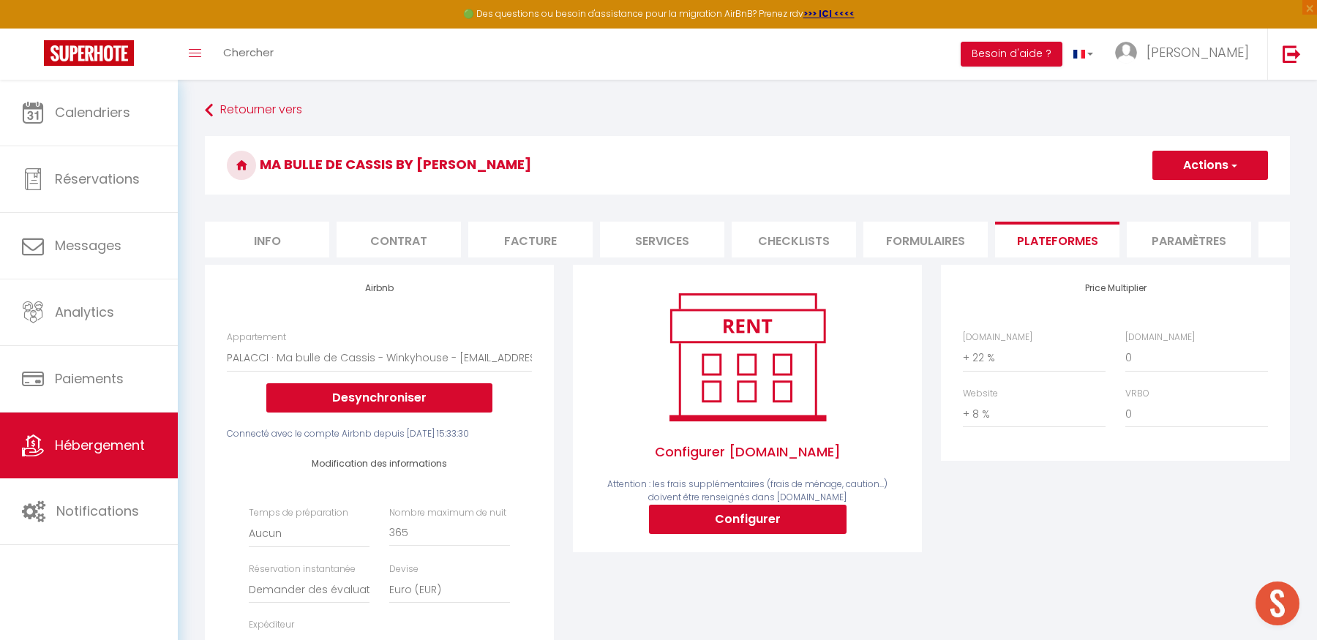
click at [933, 246] on li "Formulaires" at bounding box center [925, 240] width 124 height 36
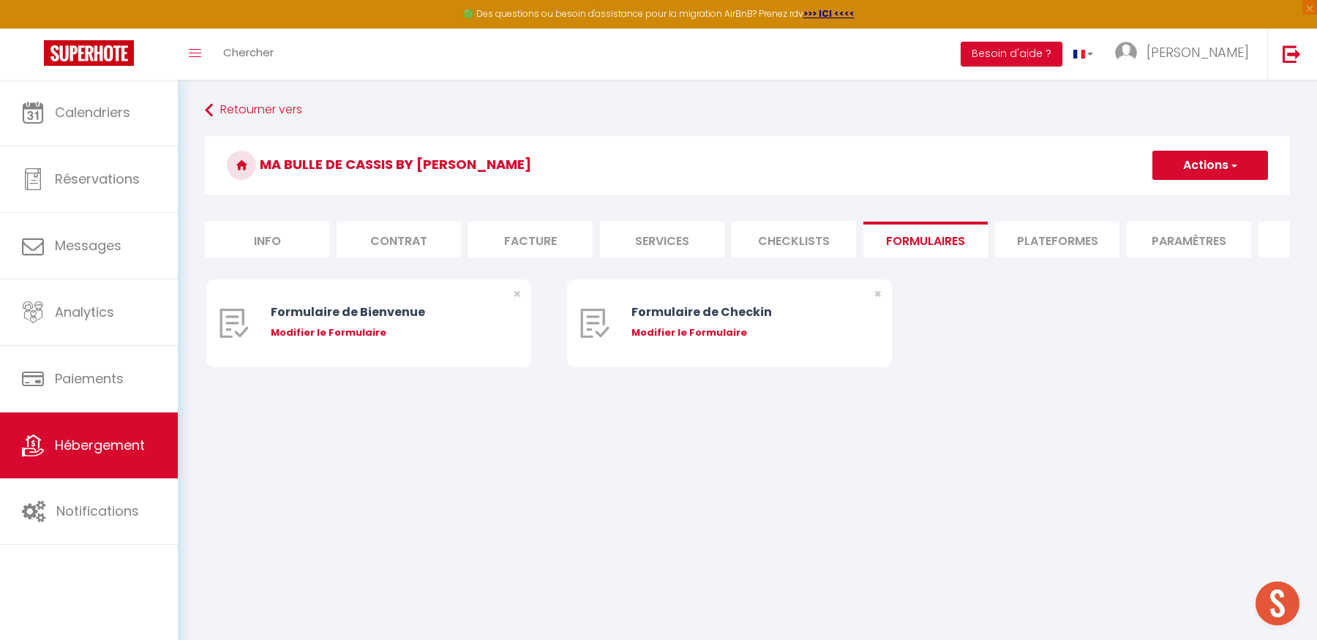
click at [814, 243] on li "Checklists" at bounding box center [793, 240] width 124 height 36
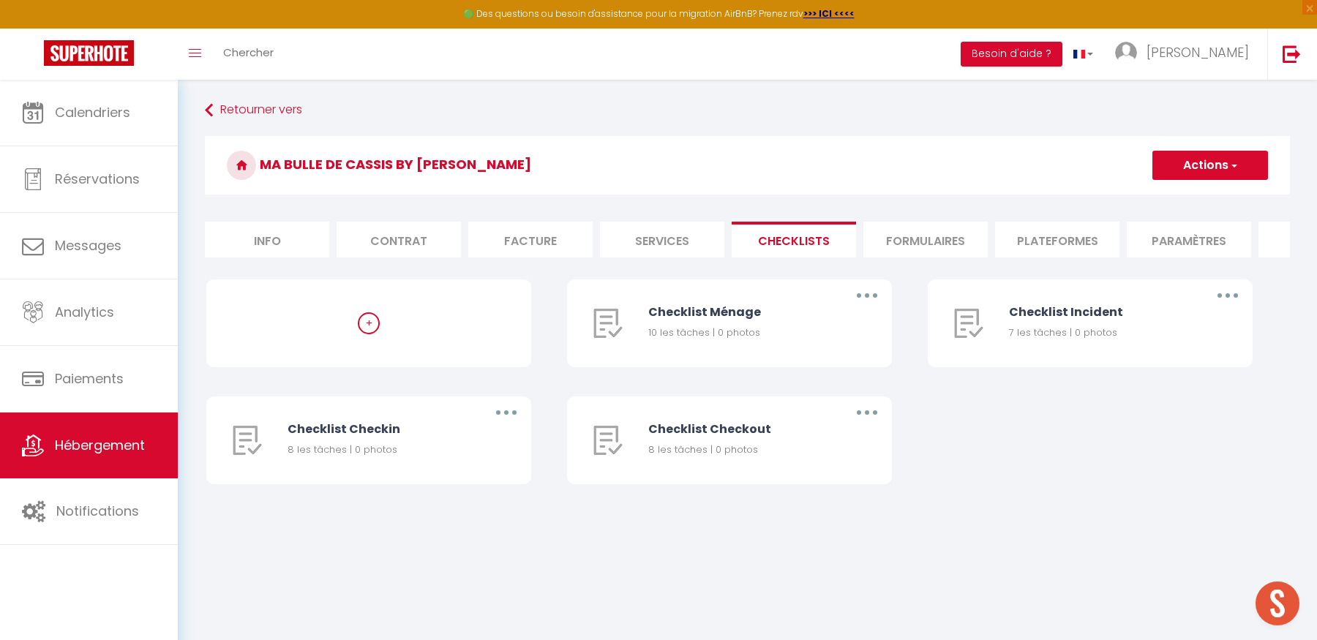
click at [682, 243] on li "Services" at bounding box center [662, 240] width 124 height 36
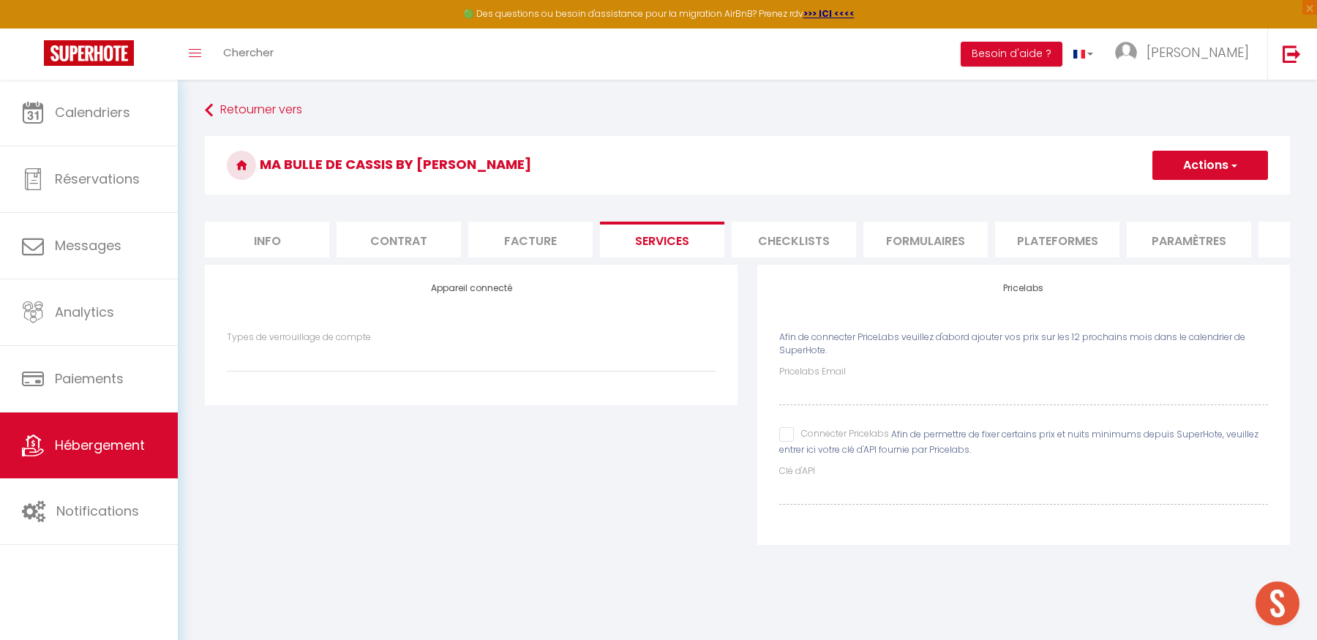
click at [549, 238] on li "Facture" at bounding box center [530, 240] width 124 height 36
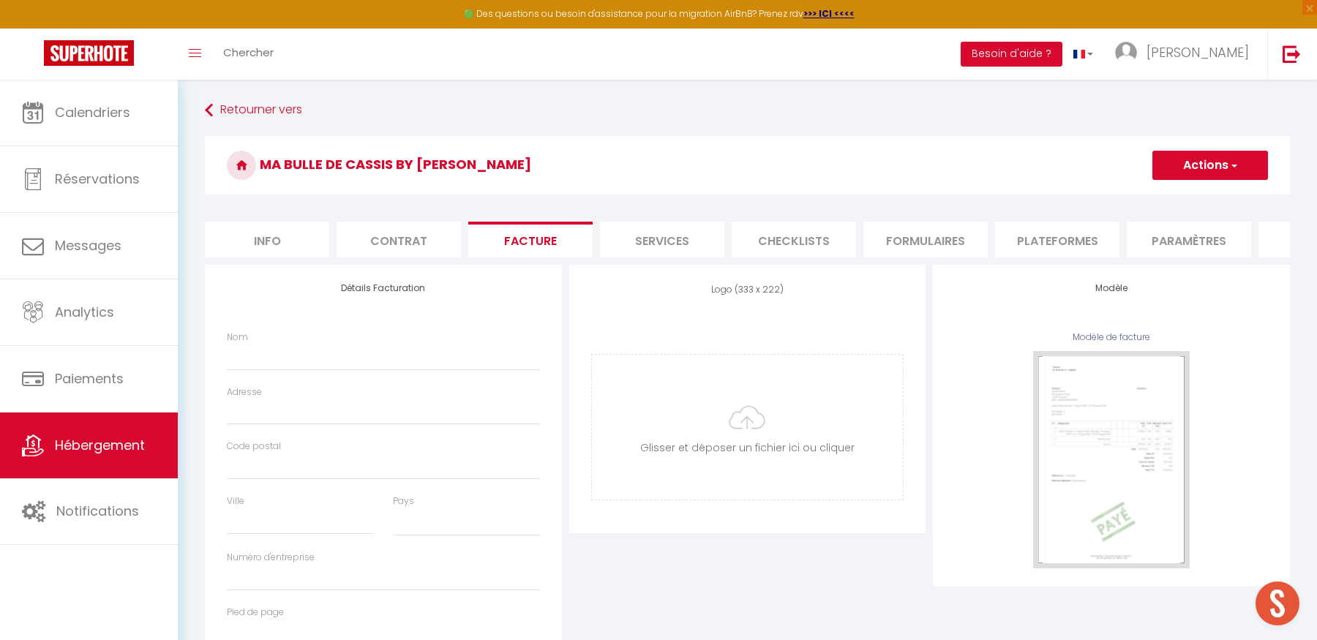
click at [402, 246] on li "Contrat" at bounding box center [398, 240] width 124 height 36
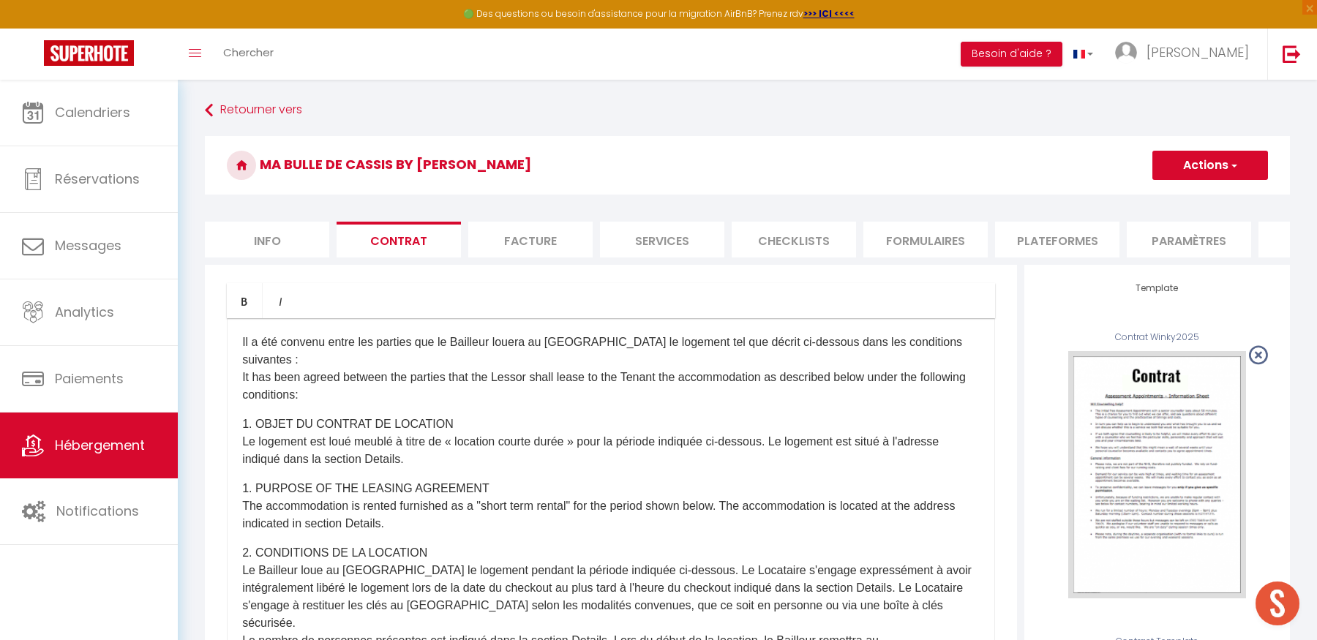
click at [259, 234] on li "Info" at bounding box center [267, 240] width 124 height 36
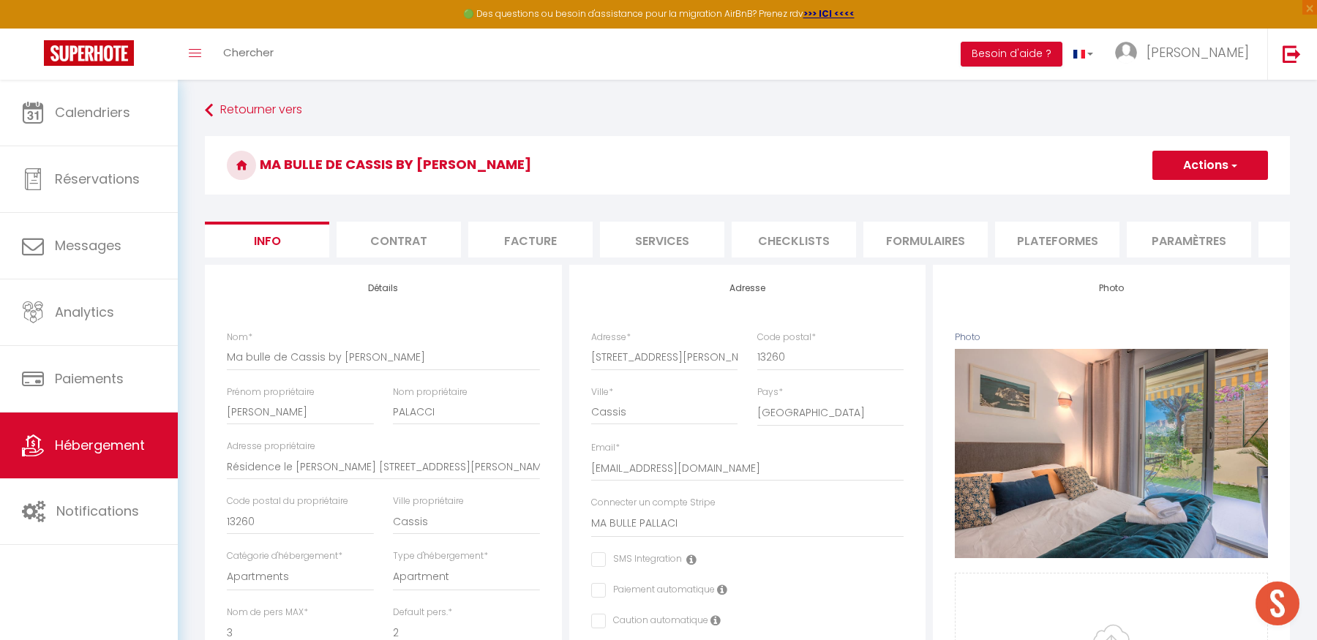
click at [1202, 166] on button "Actions" at bounding box center [1210, 165] width 116 height 29
click at [1170, 197] on input "Enregistrer" at bounding box center [1152, 197] width 54 height 15
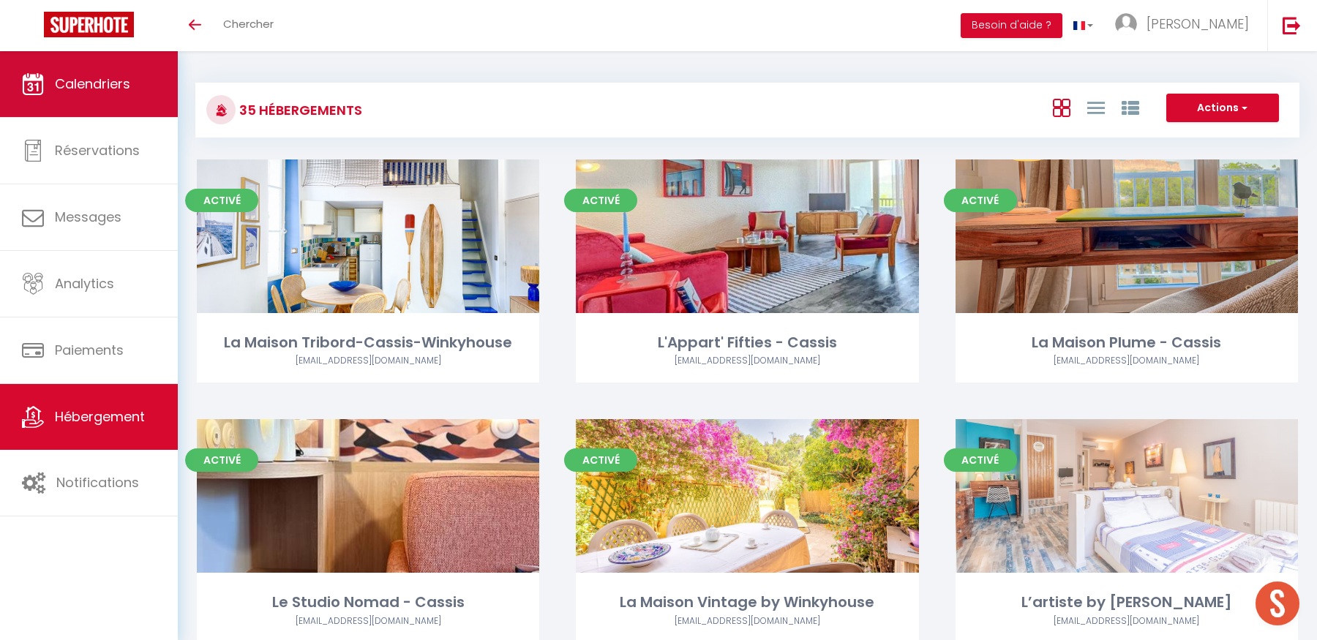
click at [134, 74] on link "Calendriers" at bounding box center [89, 84] width 178 height 66
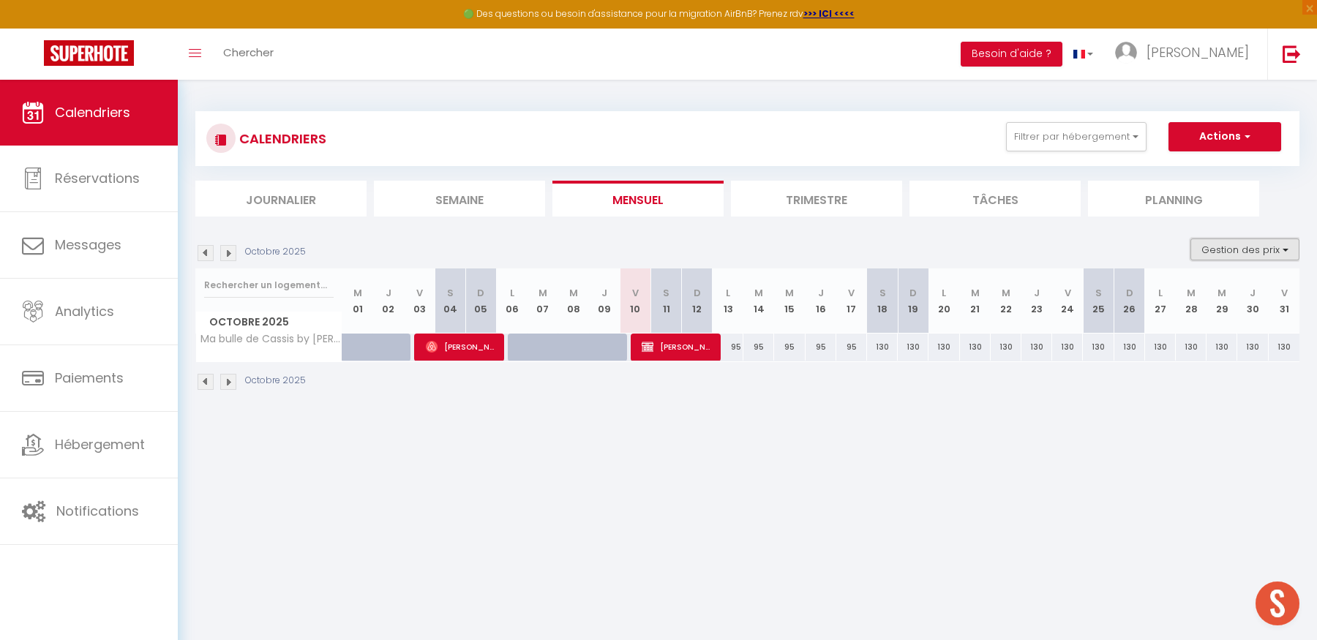
click at [1251, 245] on button "Gestion des prix" at bounding box center [1244, 249] width 109 height 22
click at [1181, 296] on input "Nb Nuits minimum" at bounding box center [1233, 294] width 132 height 15
checkbox input "true"
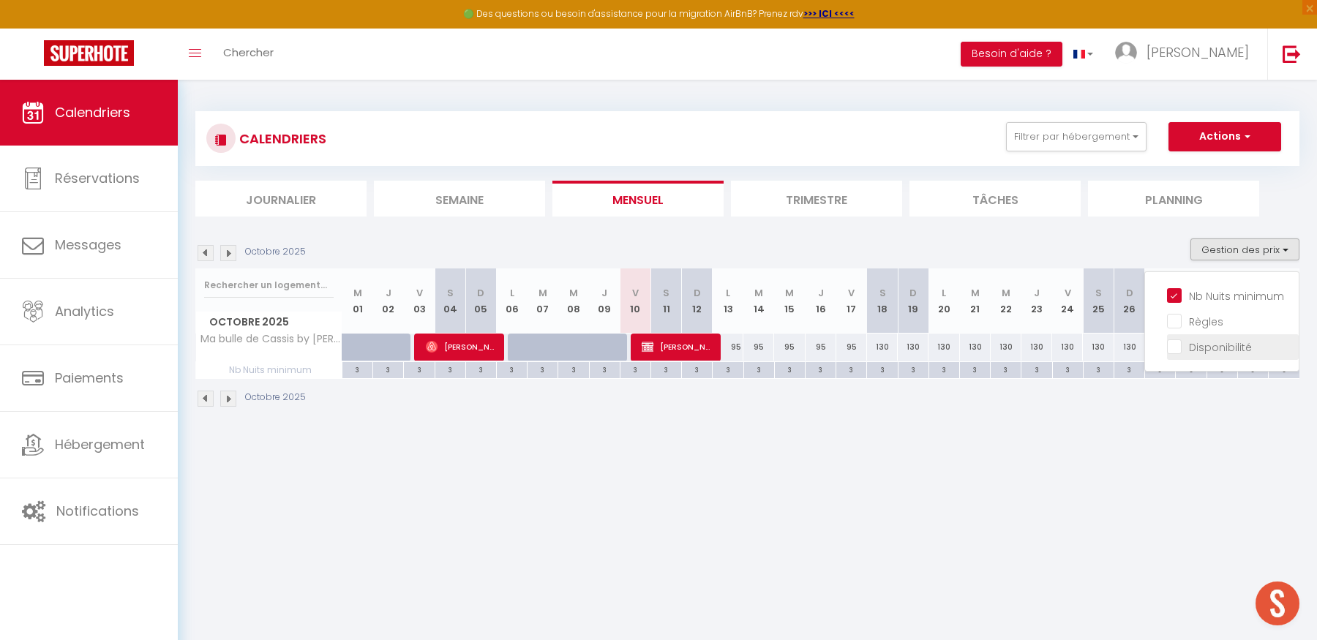
drag, startPoint x: 1174, startPoint y: 316, endPoint x: 1176, endPoint y: 342, distance: 26.4
click at [1174, 316] on input "Règles" at bounding box center [1233, 320] width 132 height 15
checkbox input "true"
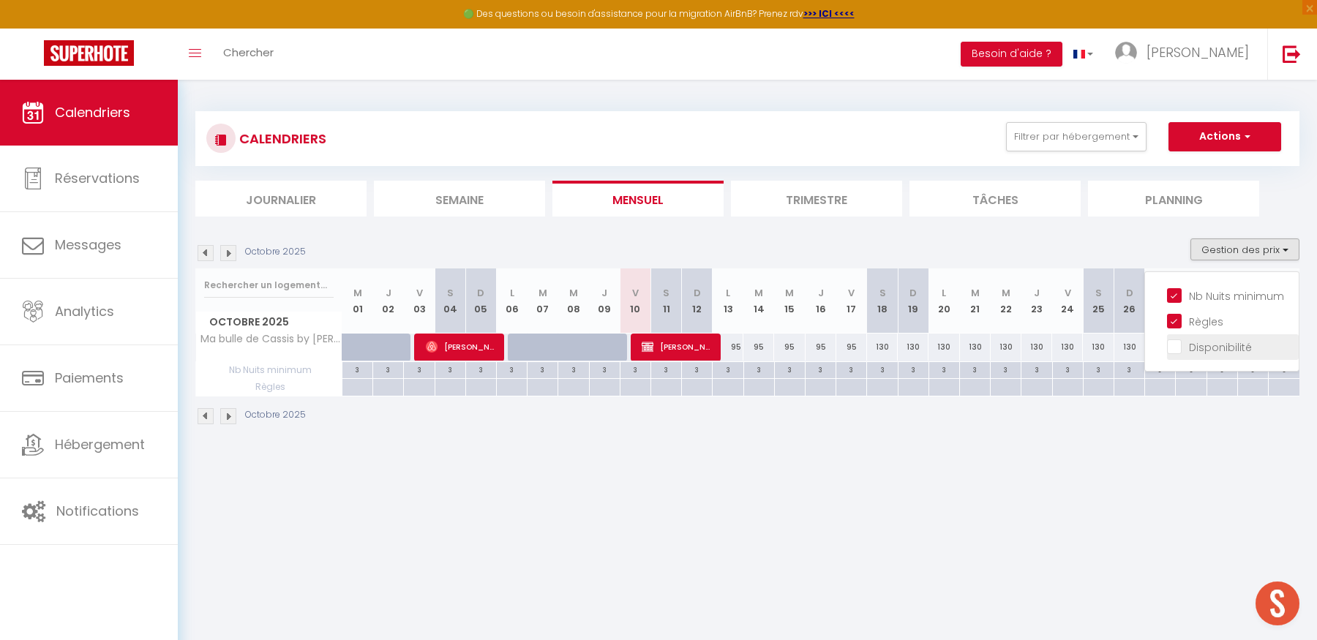
click at [1176, 348] on input "Disponibilité" at bounding box center [1233, 346] width 132 height 15
checkbox input "true"
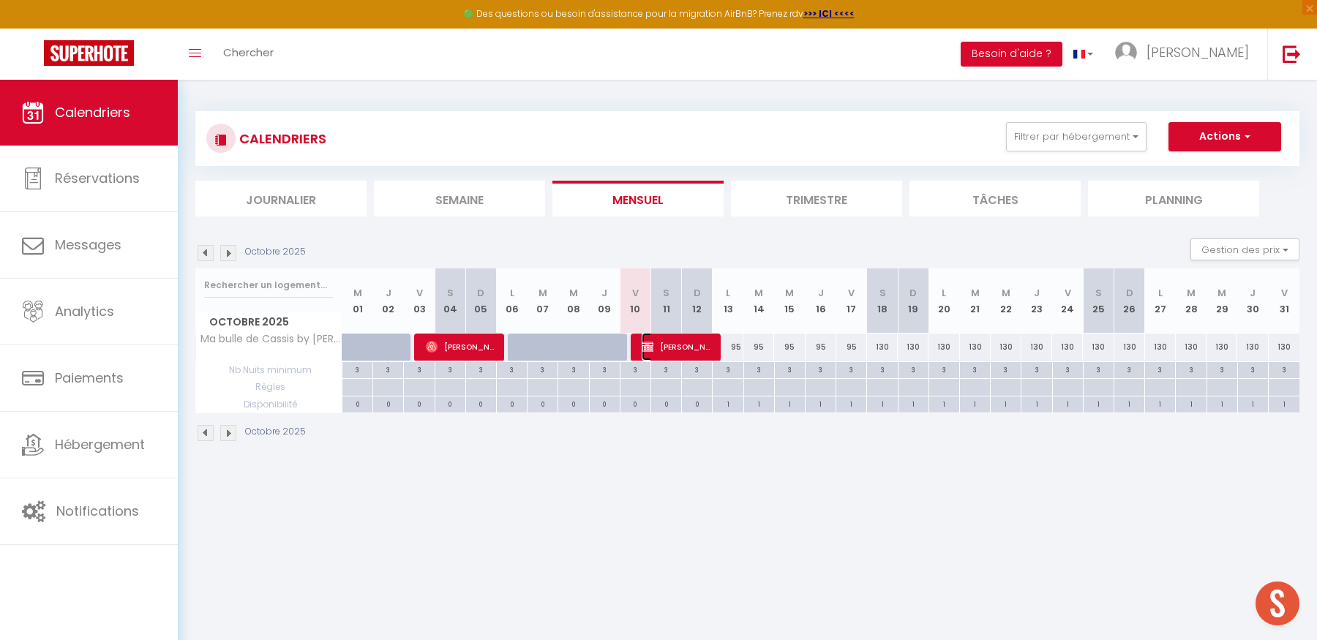
click at [682, 346] on span "Abdelkader Messeguem" at bounding box center [677, 347] width 72 height 28
select select "OK"
select select "KO"
select select "0"
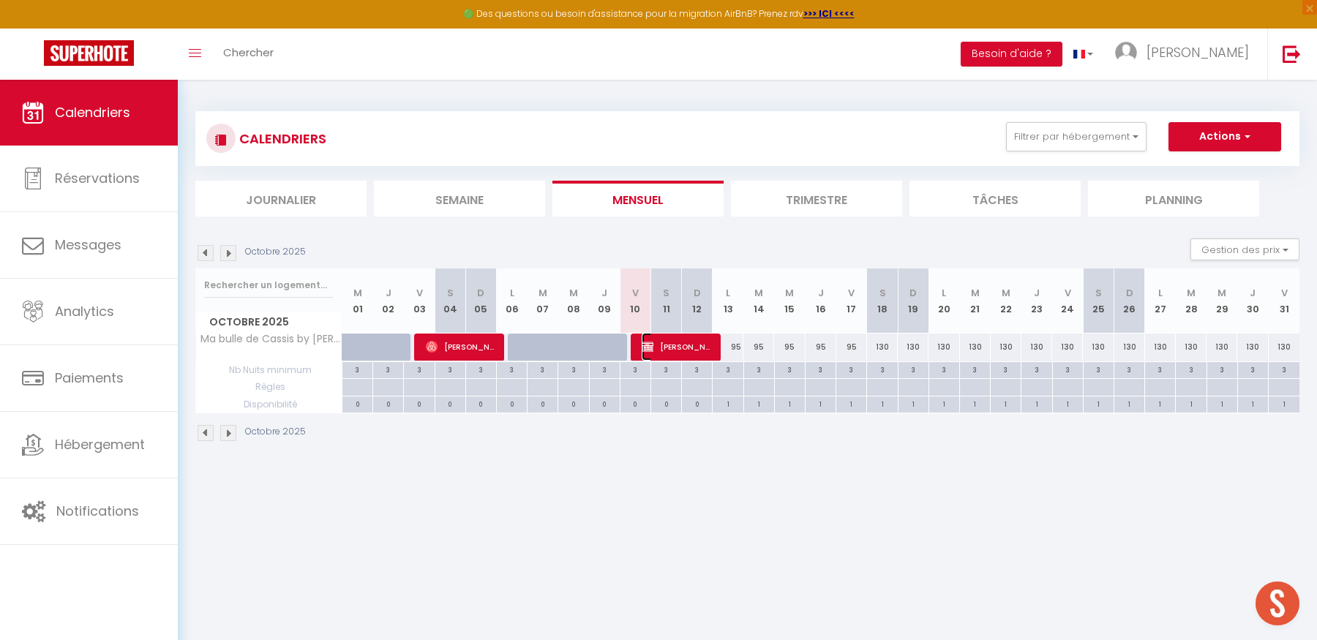
select select "1"
select select
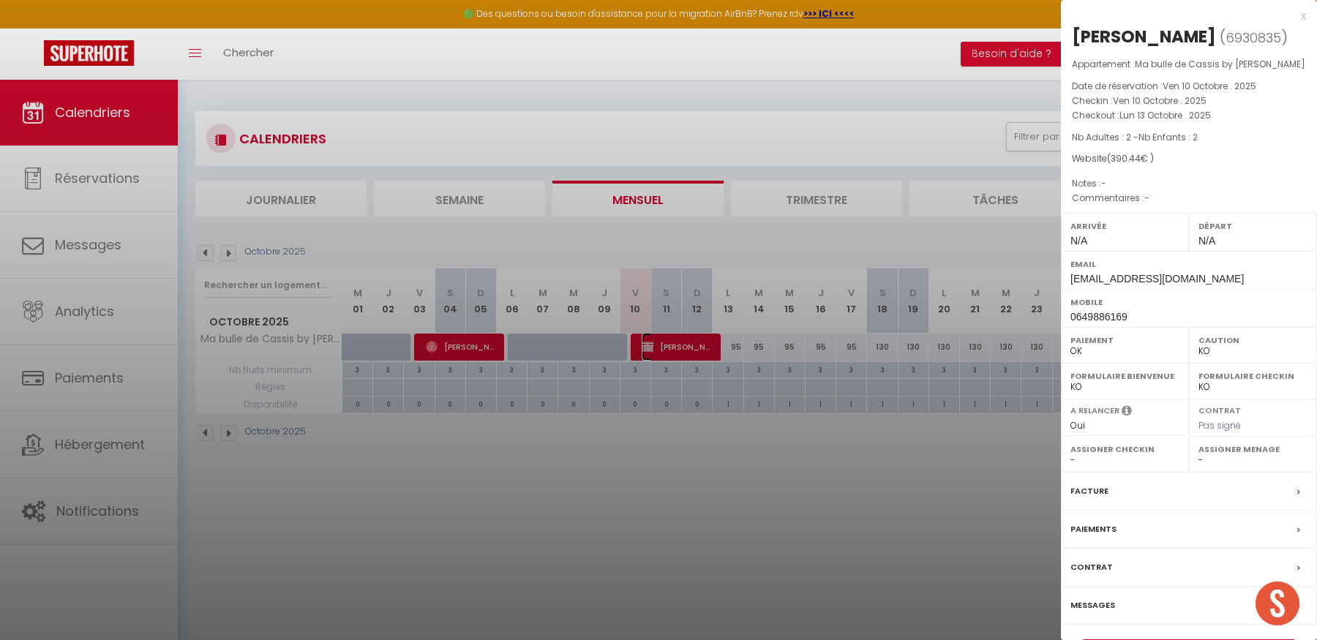
select select "23147"
